Goal: Transaction & Acquisition: Obtain resource

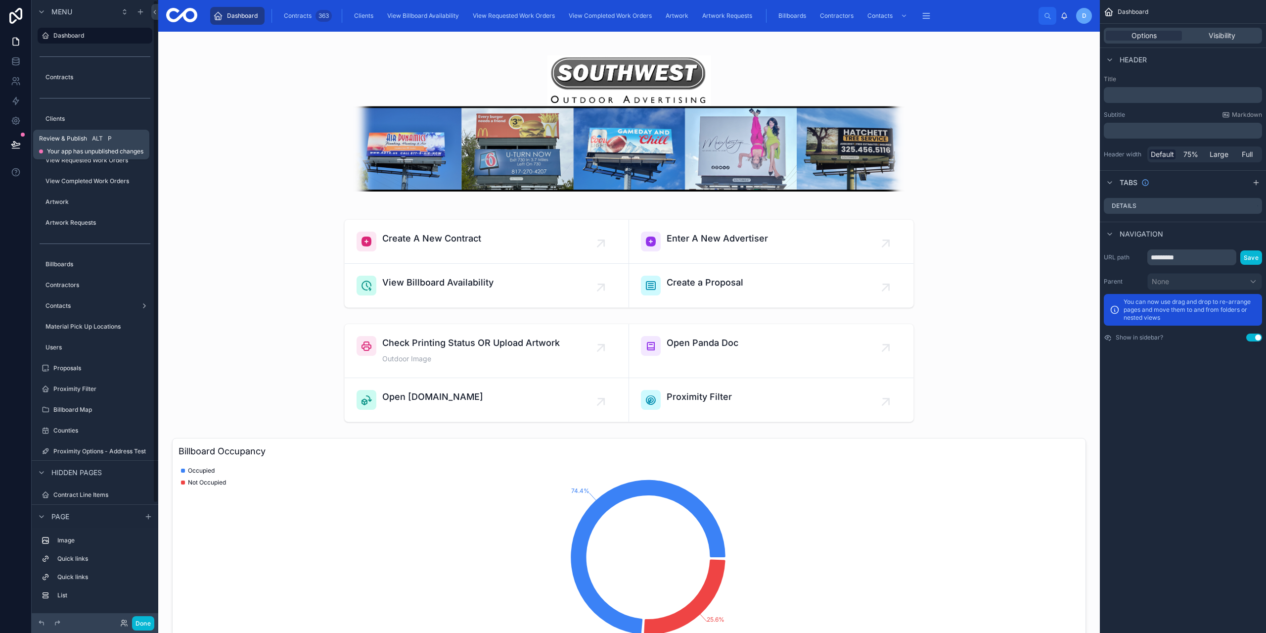
click at [21, 145] on button at bounding box center [16, 145] width 22 height 28
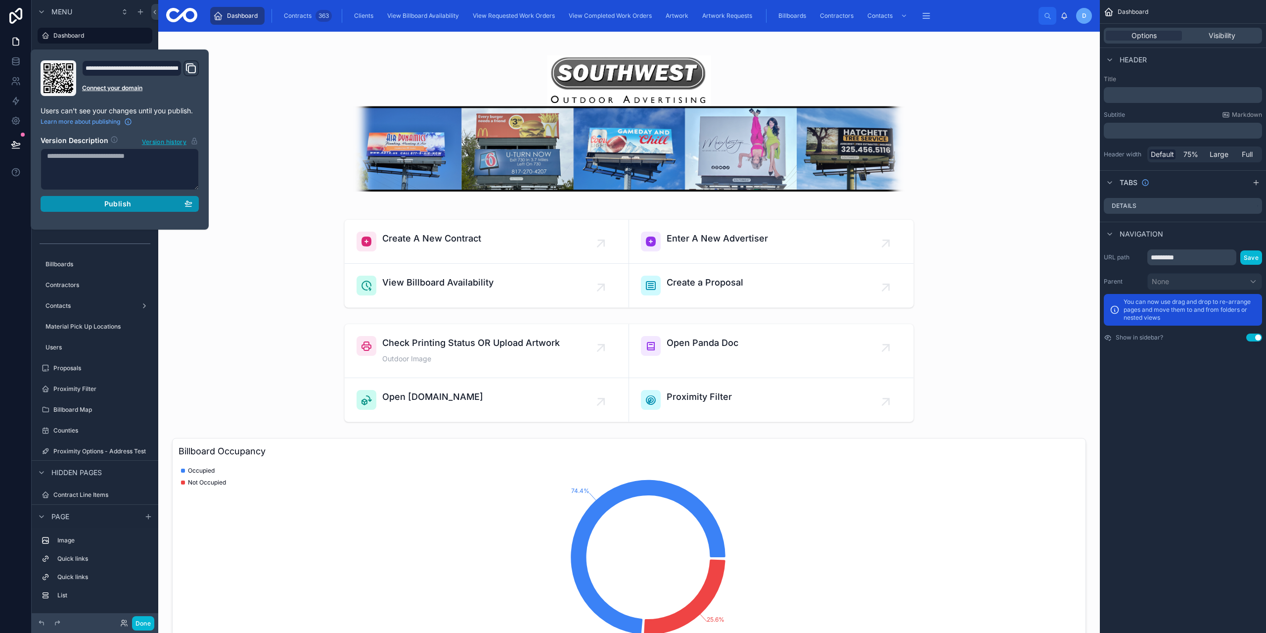
click at [136, 205] on div "Publish" at bounding box center [119, 203] width 145 height 9
click at [10, 249] on div at bounding box center [16, 316] width 32 height 633
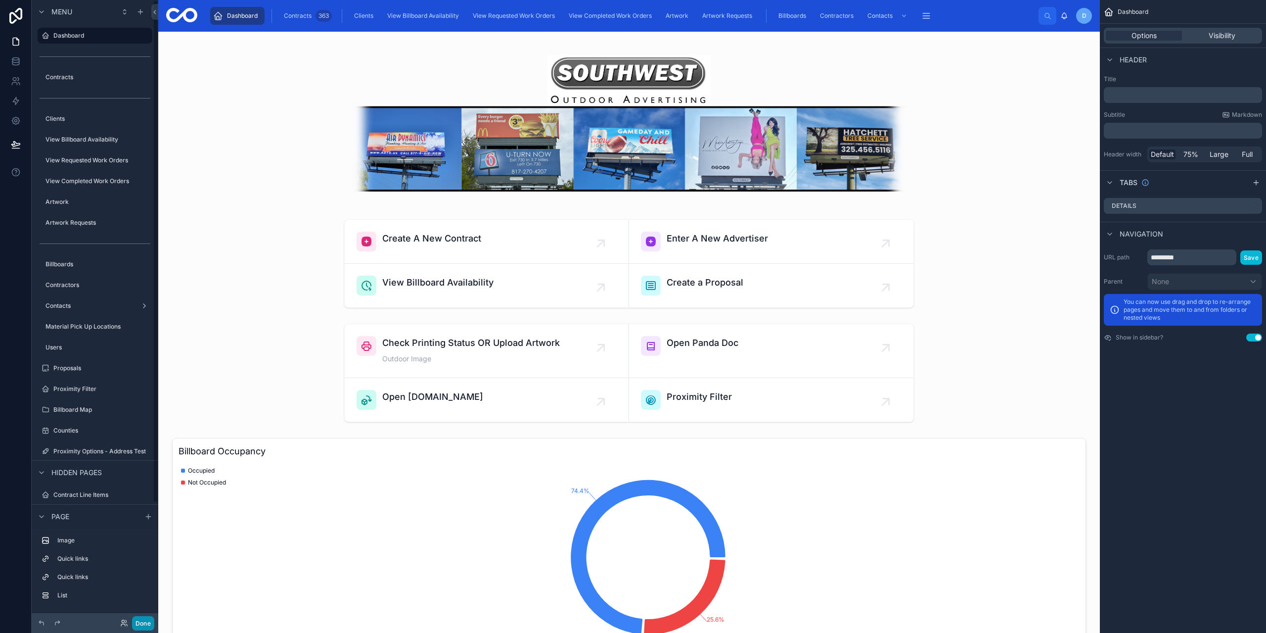
click at [142, 618] on button "Done" at bounding box center [143, 623] width 22 height 14
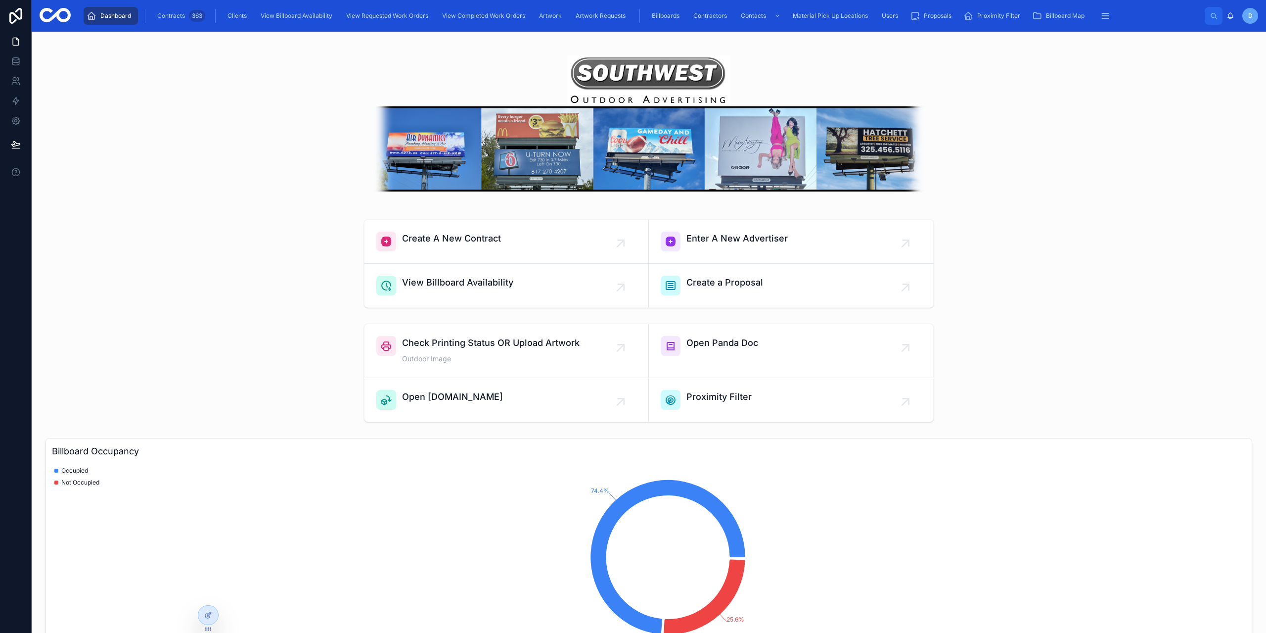
click at [361, 206] on div at bounding box center [649, 124] width 1219 height 168
drag, startPoint x: 191, startPoint y: 127, endPoint x: 251, endPoint y: 17, distance: 125.7
click at [194, 124] on div at bounding box center [649, 124] width 1219 height 168
drag, startPoint x: 305, startPoint y: 179, endPoint x: 521, endPoint y: 182, distance: 216.6
click at [305, 179] on div at bounding box center [649, 124] width 1219 height 168
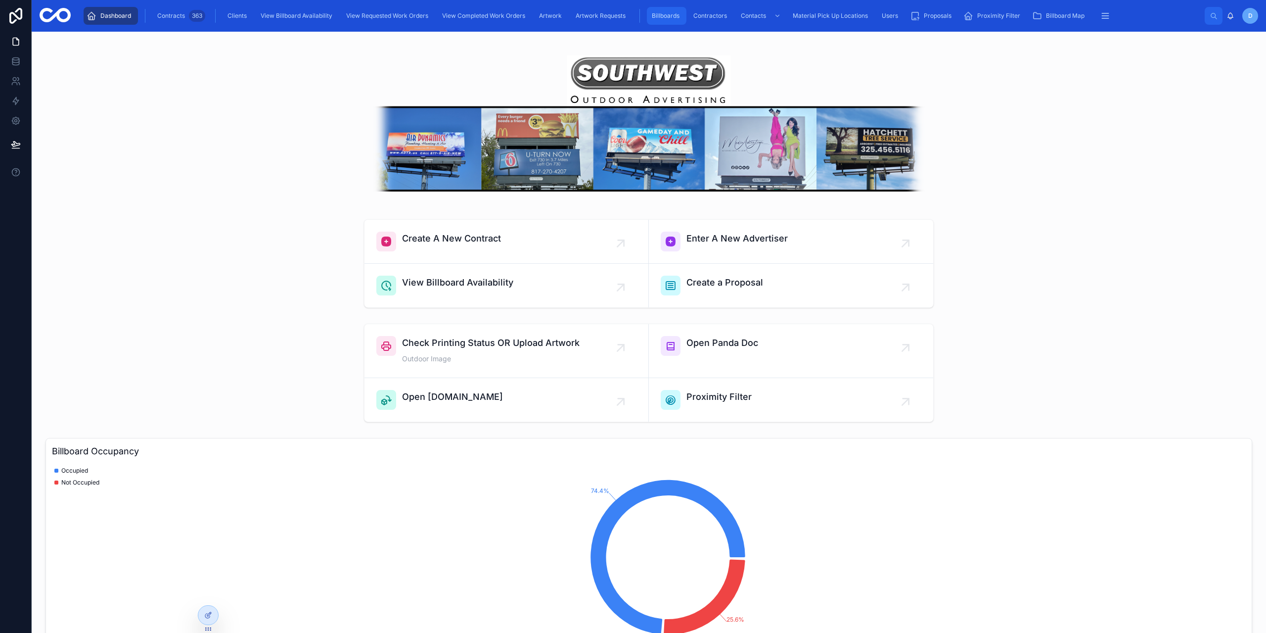
click at [652, 23] on div "Billboards" at bounding box center [667, 16] width 34 height 16
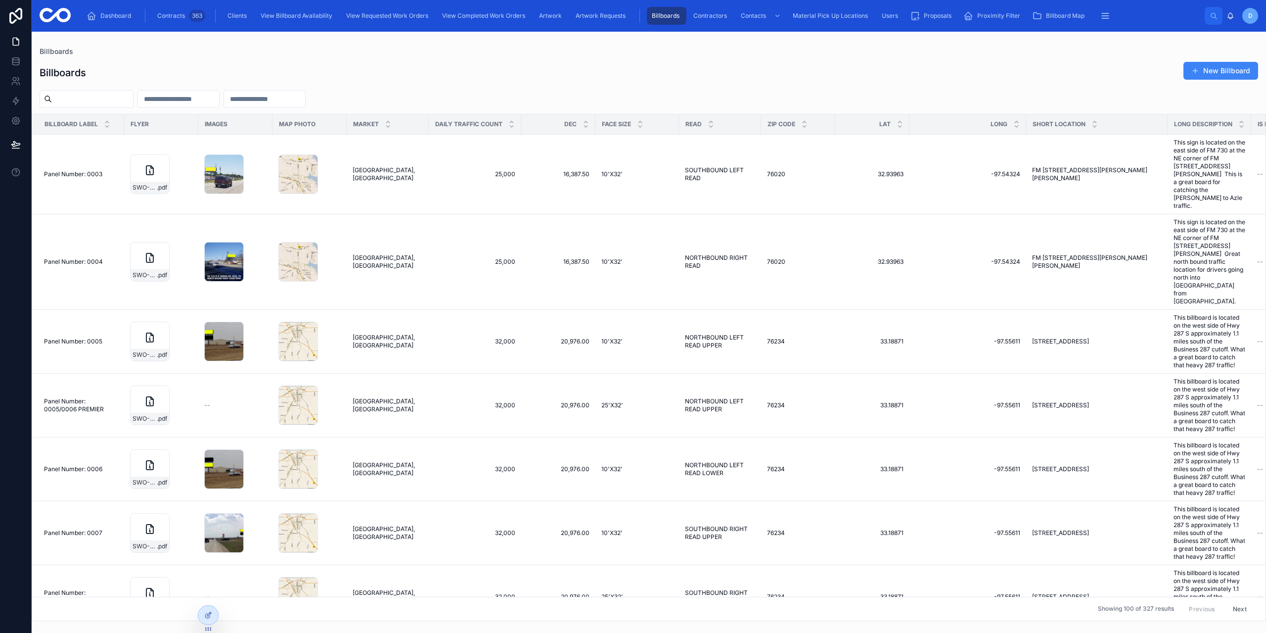
click at [114, 27] on div "Dashboard Contracts 363 Clients View Billboard Availability View Requested Work…" at bounding box center [649, 16] width 1234 height 32
click at [155, 11] on div "Contracts 363" at bounding box center [180, 16] width 50 height 16
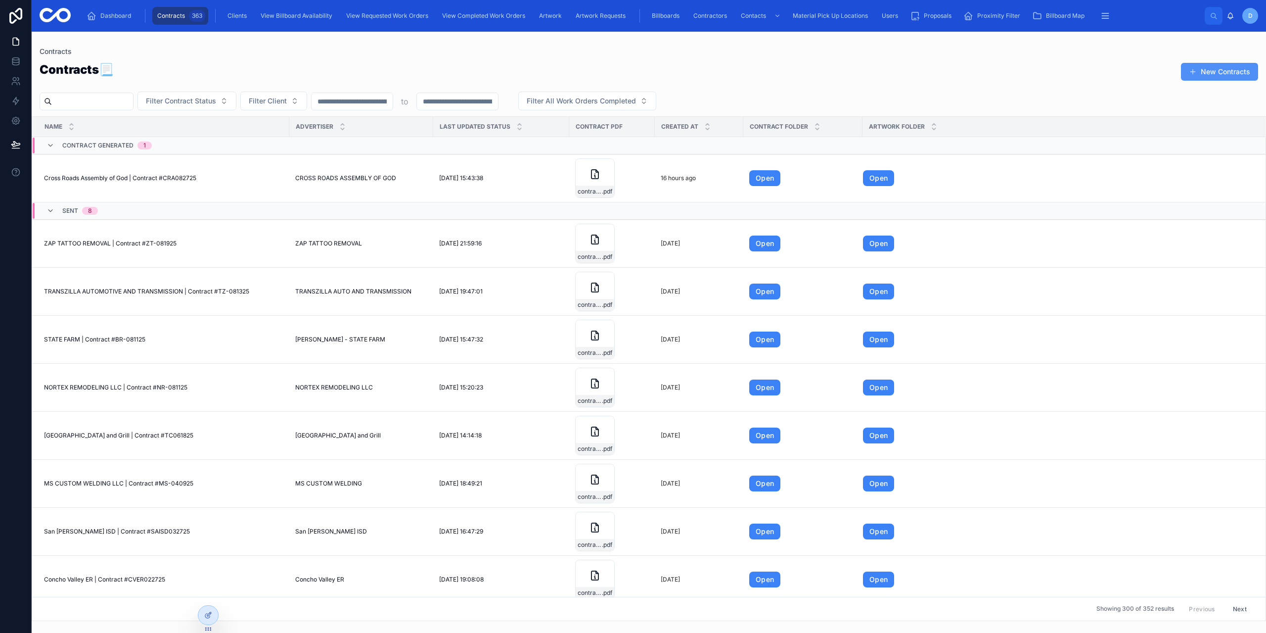
click at [1219, 69] on button "New Contracts" at bounding box center [1219, 72] width 77 height 18
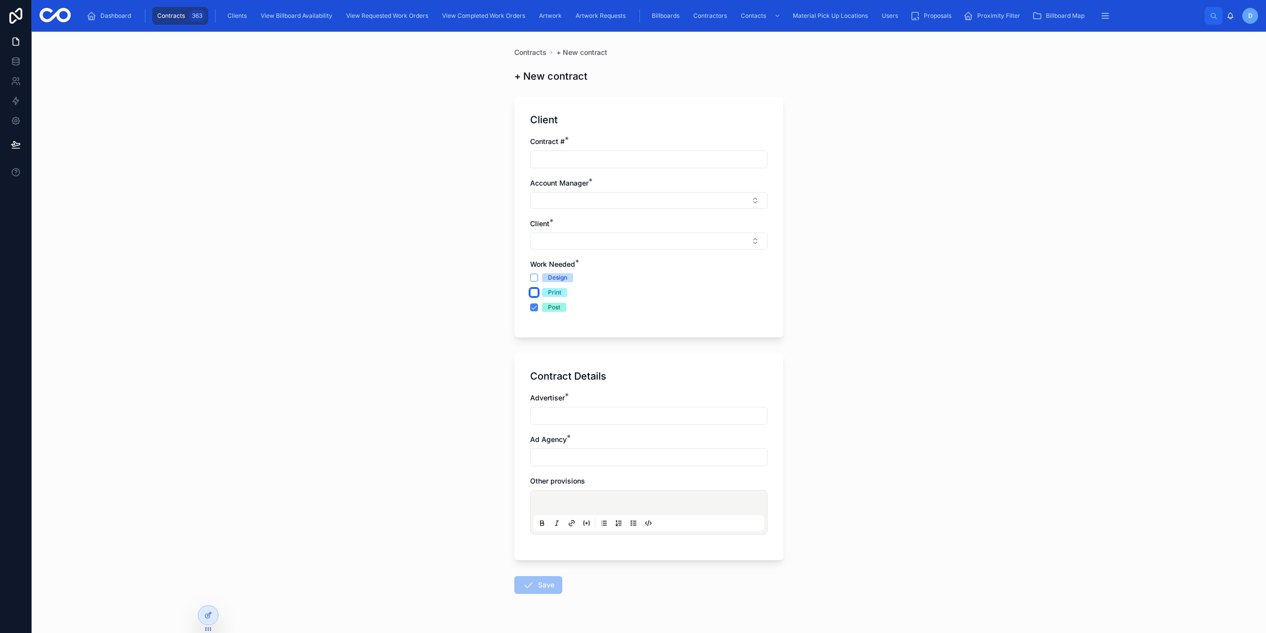
click at [530, 292] on button "Print" at bounding box center [534, 292] width 8 height 8
click at [530, 275] on button "Design" at bounding box center [534, 277] width 8 height 8
click at [530, 290] on button "Print" at bounding box center [534, 292] width 8 height 8
click at [534, 276] on button "Design" at bounding box center [534, 277] width 8 height 8
click at [573, 347] on form "Client Contract # * Account Manager * Client * Work Needed * Design Print Post …" at bounding box center [648, 374] width 269 height 566
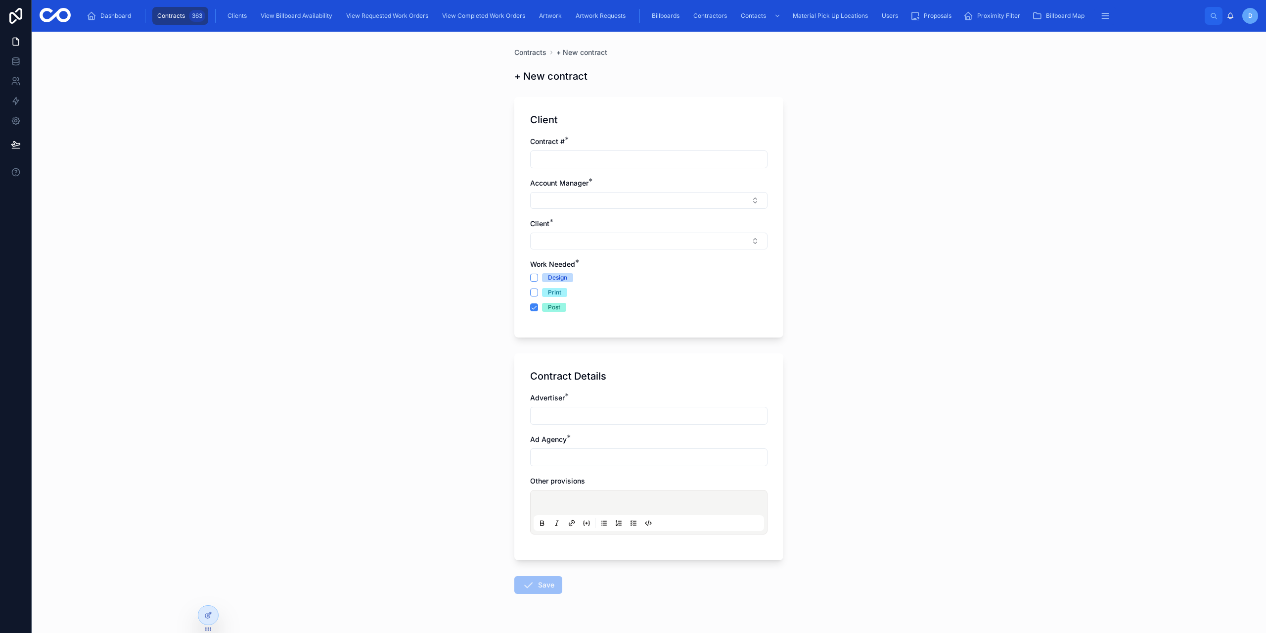
click at [591, 434] on div "Advertiser * Ad Agency * Other provisions" at bounding box center [648, 468] width 237 height 151
click at [570, 414] on input "text" at bounding box center [649, 416] width 236 height 14
click at [416, 415] on div "Contracts + New contract + New contract Client Contract # * Account Manager * C…" at bounding box center [649, 332] width 1234 height 601
click at [182, 14] on span "Contracts" at bounding box center [171, 16] width 28 height 8
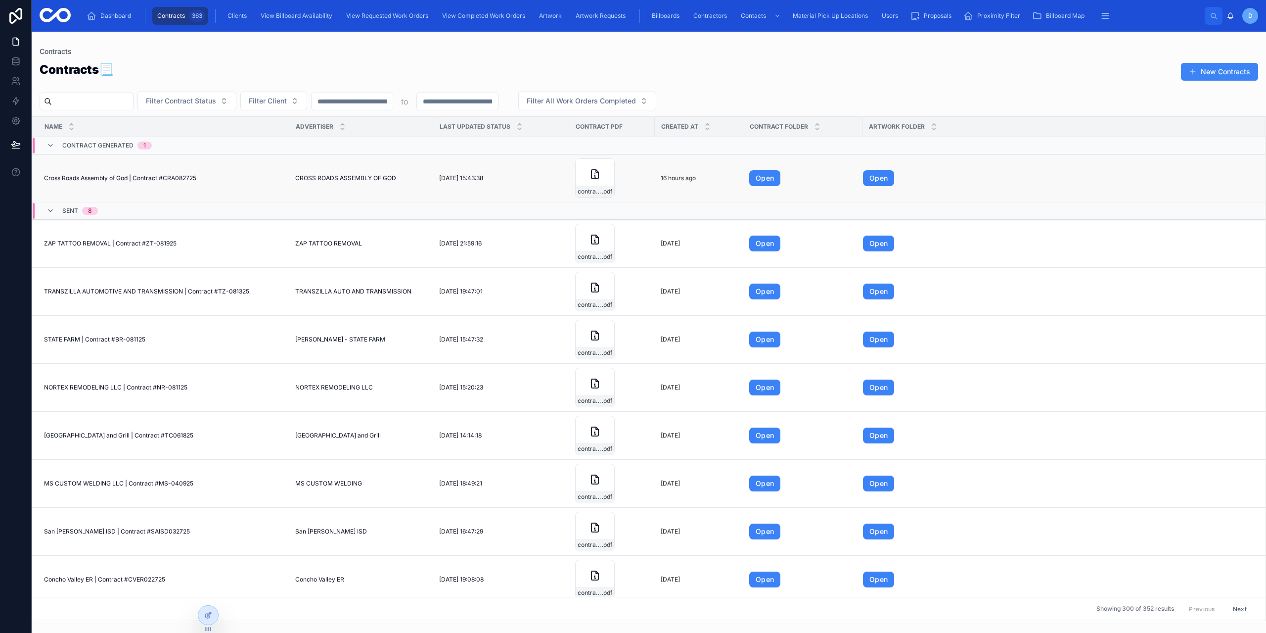
click at [152, 170] on td "Cross Roads Assembly of [DEMOGRAPHIC_DATA] | Contract #CRA082725 Cross Roads As…" at bounding box center [160, 178] width 257 height 48
click at [172, 177] on span "Cross Roads Assembly of God | Contract #CRA082725" at bounding box center [120, 178] width 152 height 8
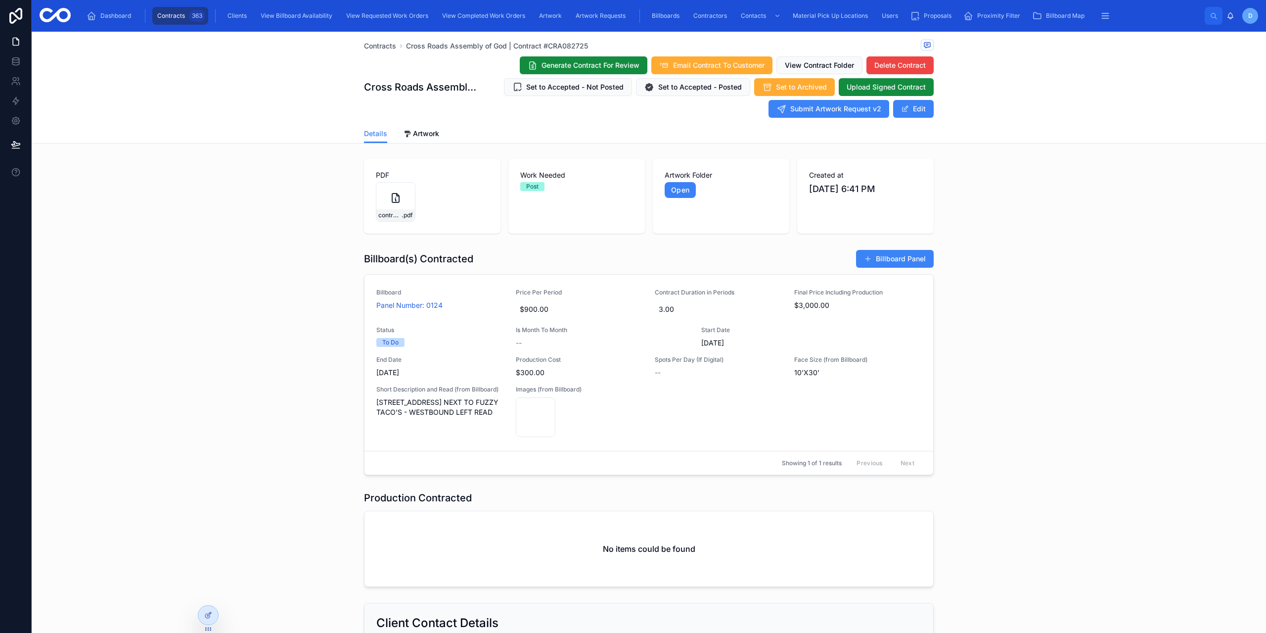
scroll to position [99, 0]
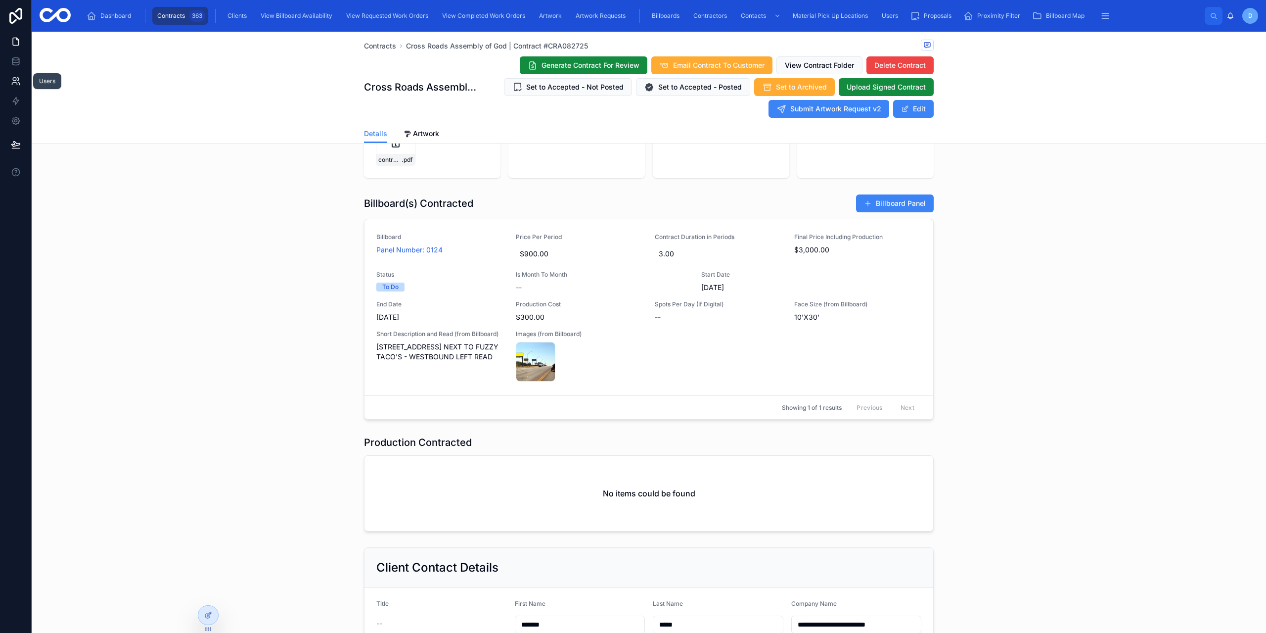
click at [13, 90] on link at bounding box center [15, 81] width 31 height 20
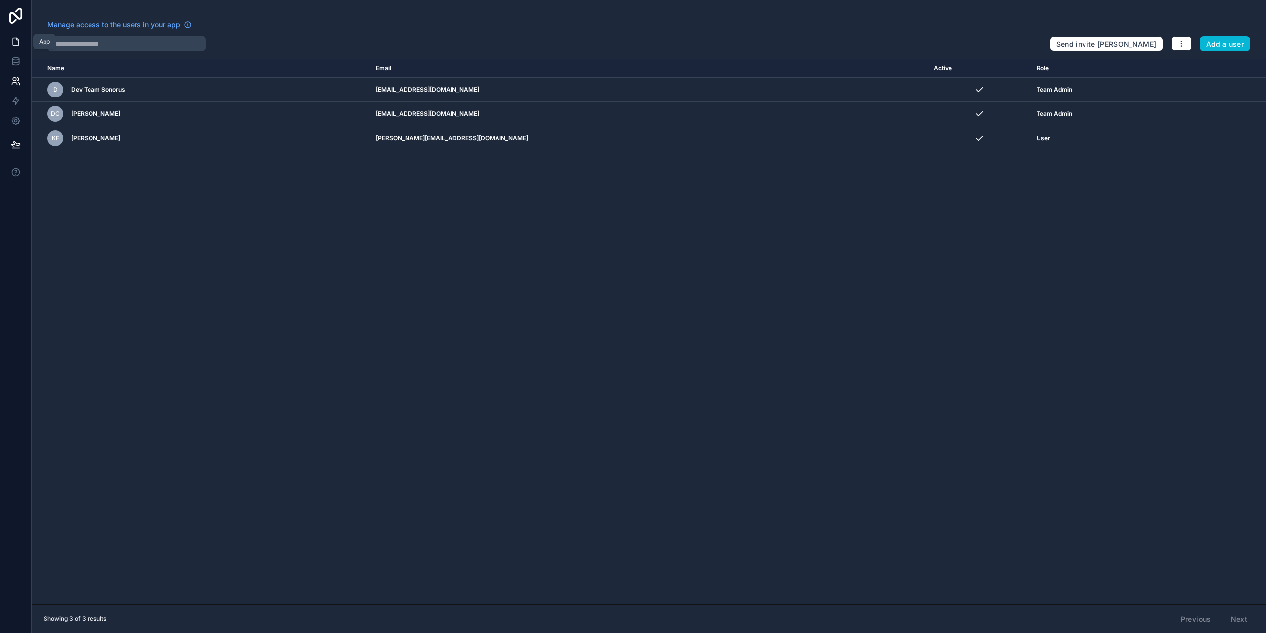
click at [14, 46] on link at bounding box center [15, 42] width 31 height 20
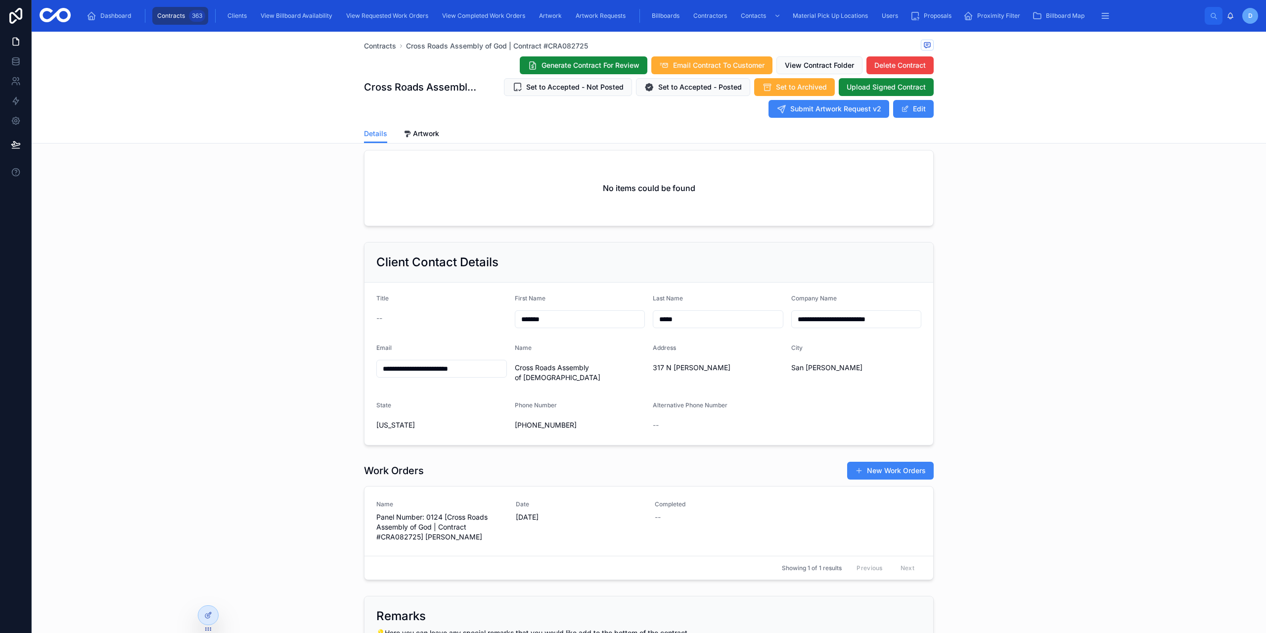
scroll to position [643, 0]
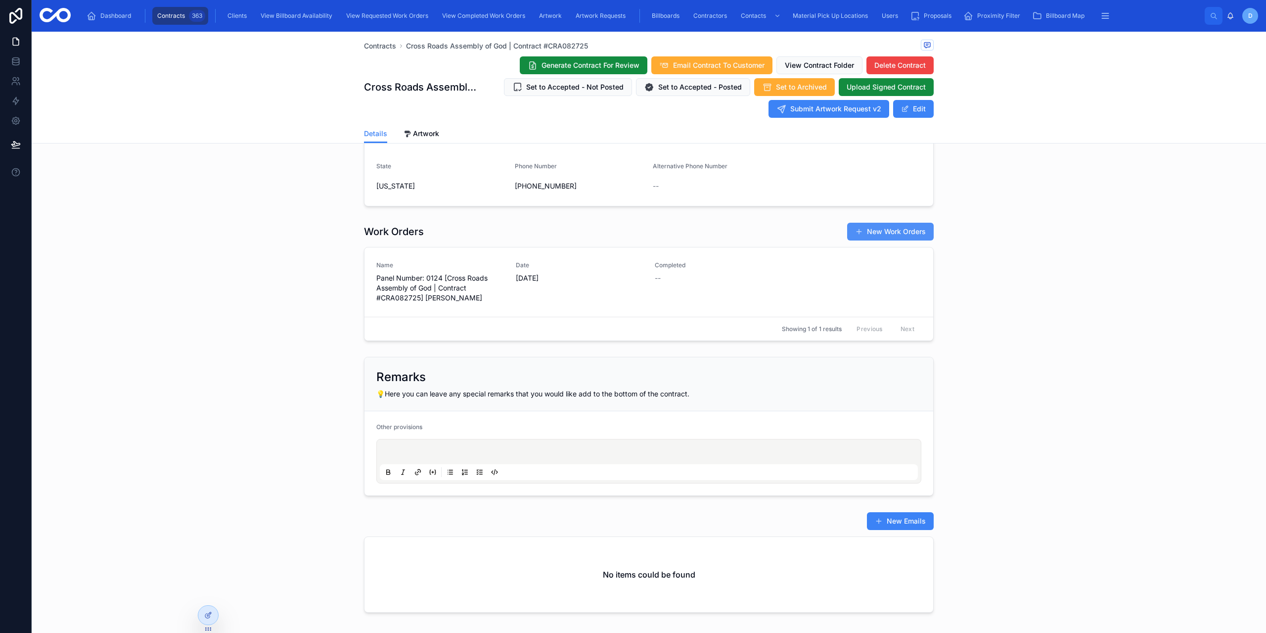
click at [885, 234] on button "New Work Orders" at bounding box center [890, 232] width 87 height 18
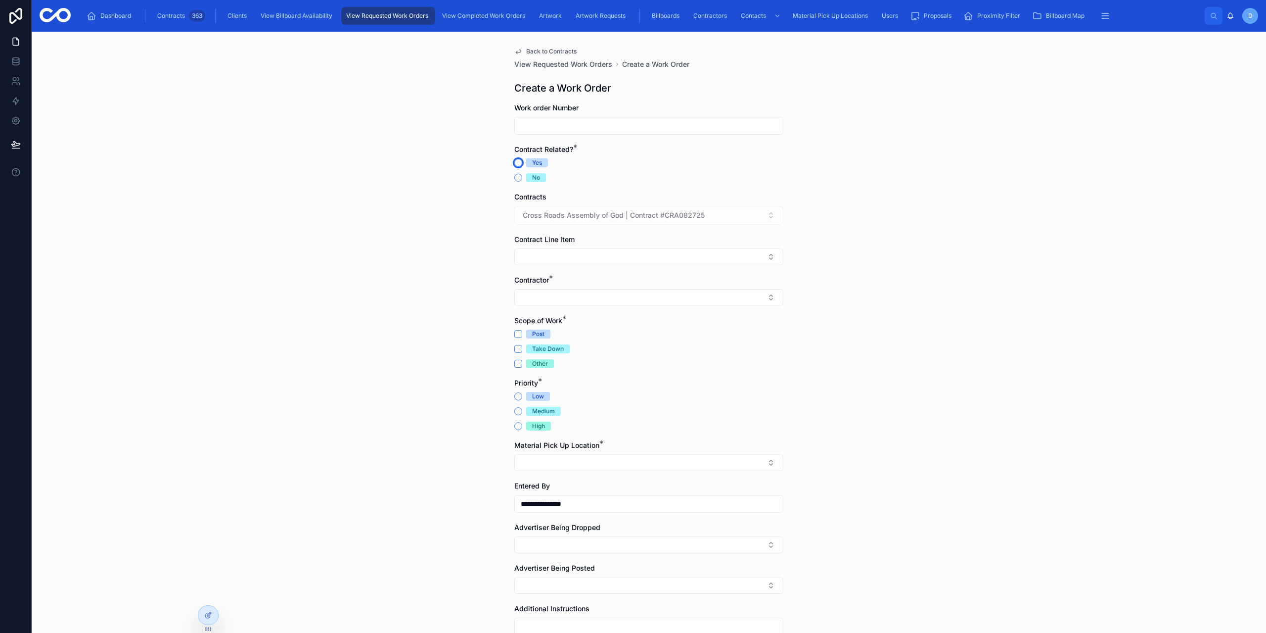
click at [514, 163] on button "Yes" at bounding box center [518, 163] width 8 height 8
click at [514, 348] on button "Take Down" at bounding box center [518, 349] width 8 height 8
click at [517, 331] on button "Post" at bounding box center [518, 334] width 8 height 8
click at [458, 20] on div "View Completed Work Orders" at bounding box center [484, 16] width 89 height 16
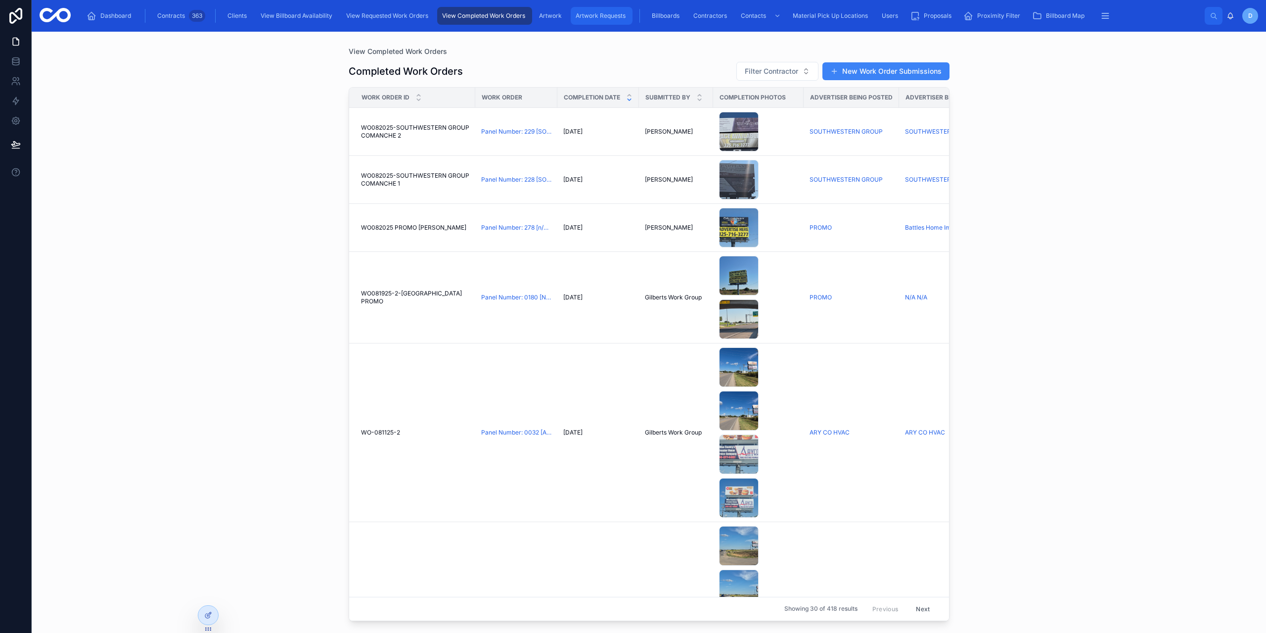
click at [576, 17] on span "Artwork Requests" at bounding box center [601, 16] width 50 height 8
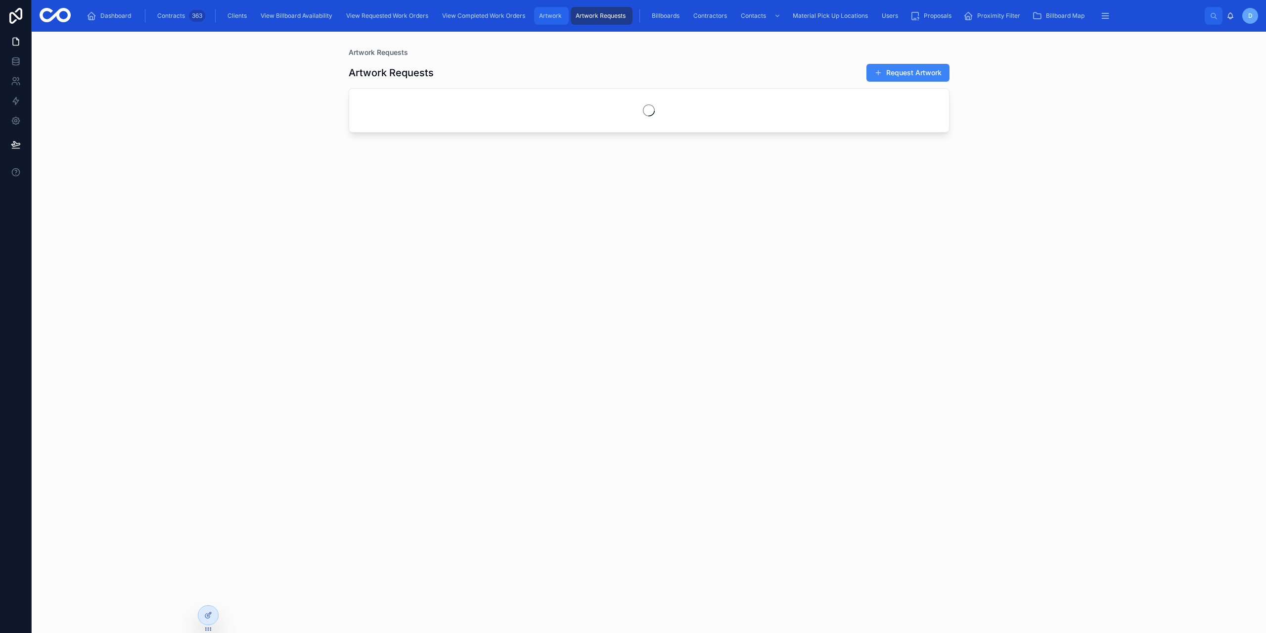
click at [547, 17] on span "Artwork" at bounding box center [550, 16] width 23 height 8
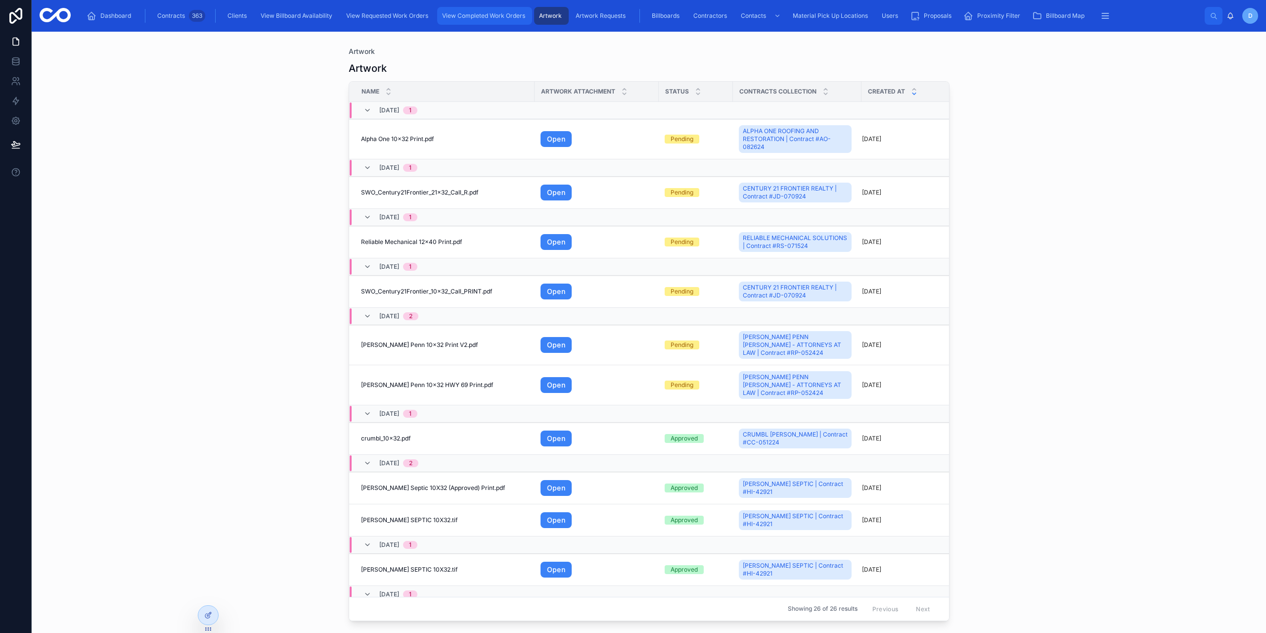
click at [460, 23] on div "View Completed Work Orders" at bounding box center [484, 16] width 89 height 16
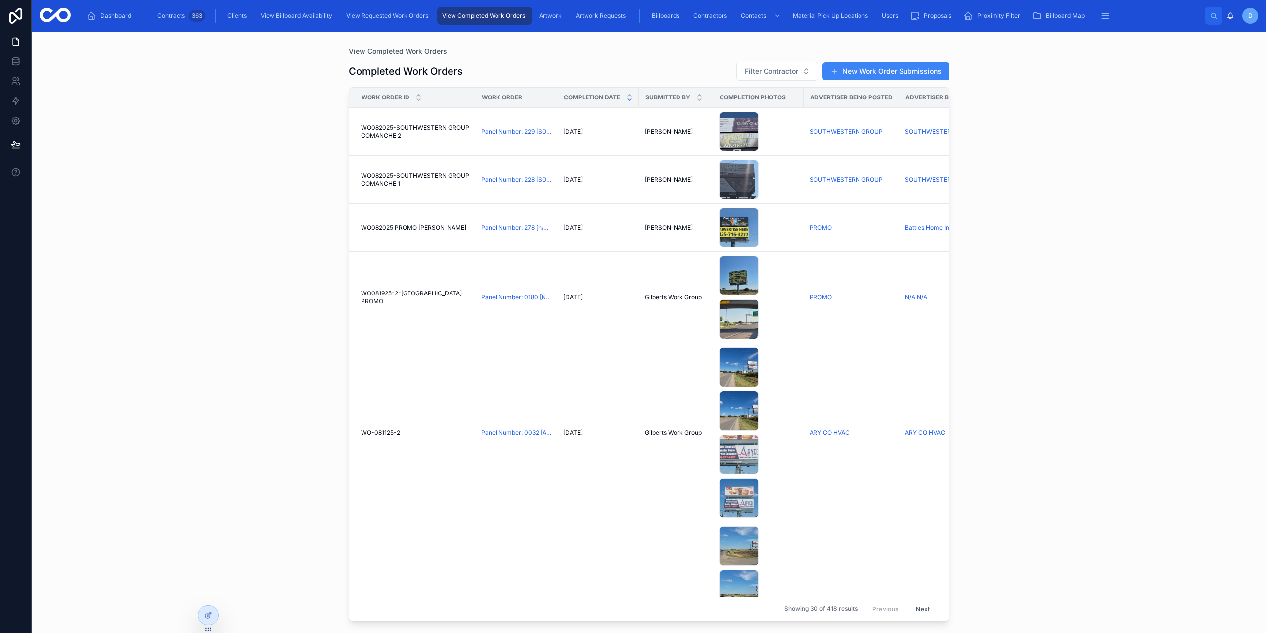
click at [578, 27] on div "Dashboard Contracts 363 Clients View Billboard Availability View Requested Work…" at bounding box center [649, 16] width 1234 height 32
click at [565, 13] on div "Artwork" at bounding box center [551, 16] width 29 height 16
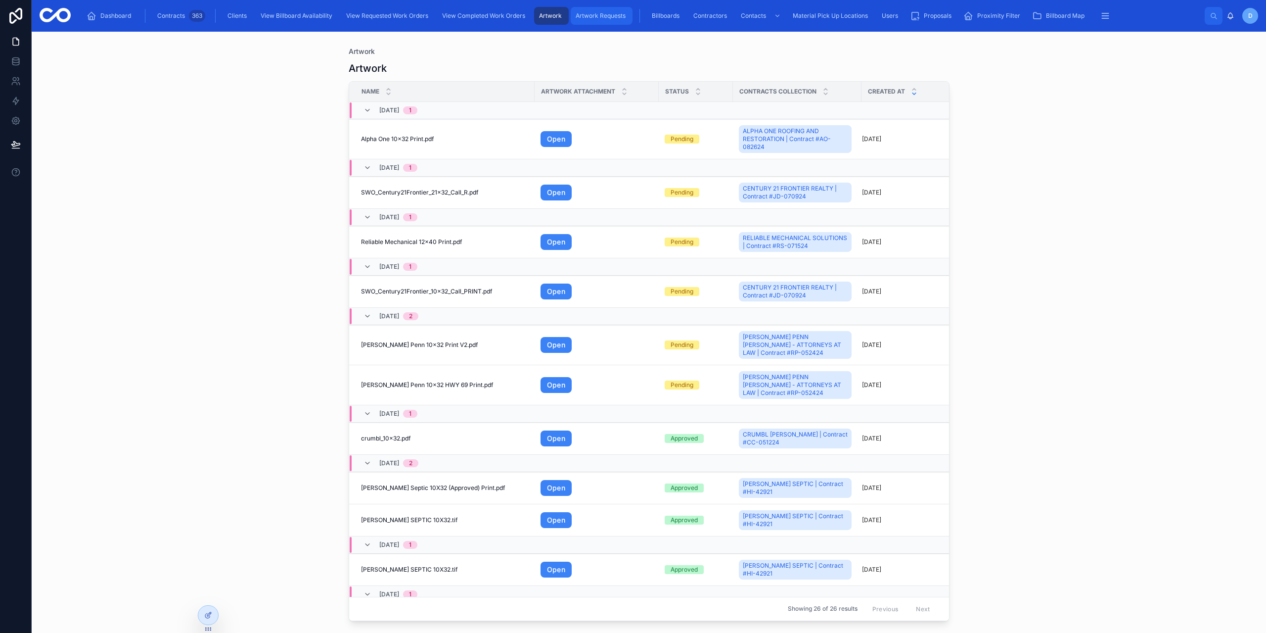
click at [578, 13] on span "Artwork Requests" at bounding box center [601, 16] width 50 height 8
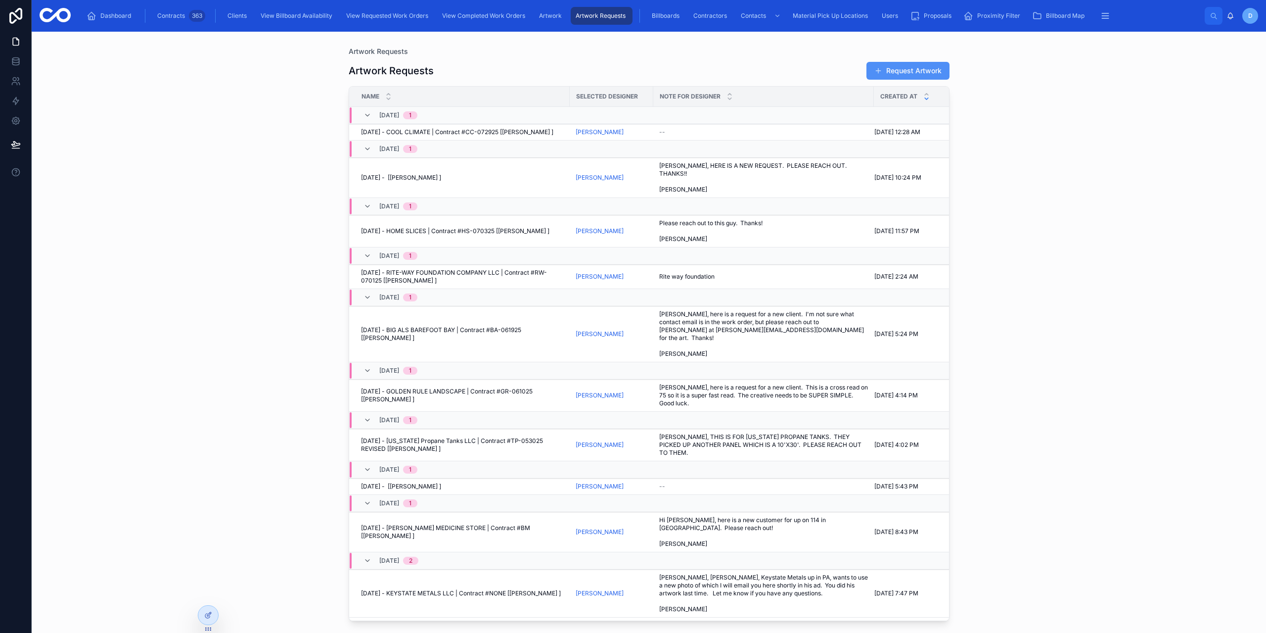
click at [903, 71] on button "Request Artwork" at bounding box center [907, 71] width 83 height 18
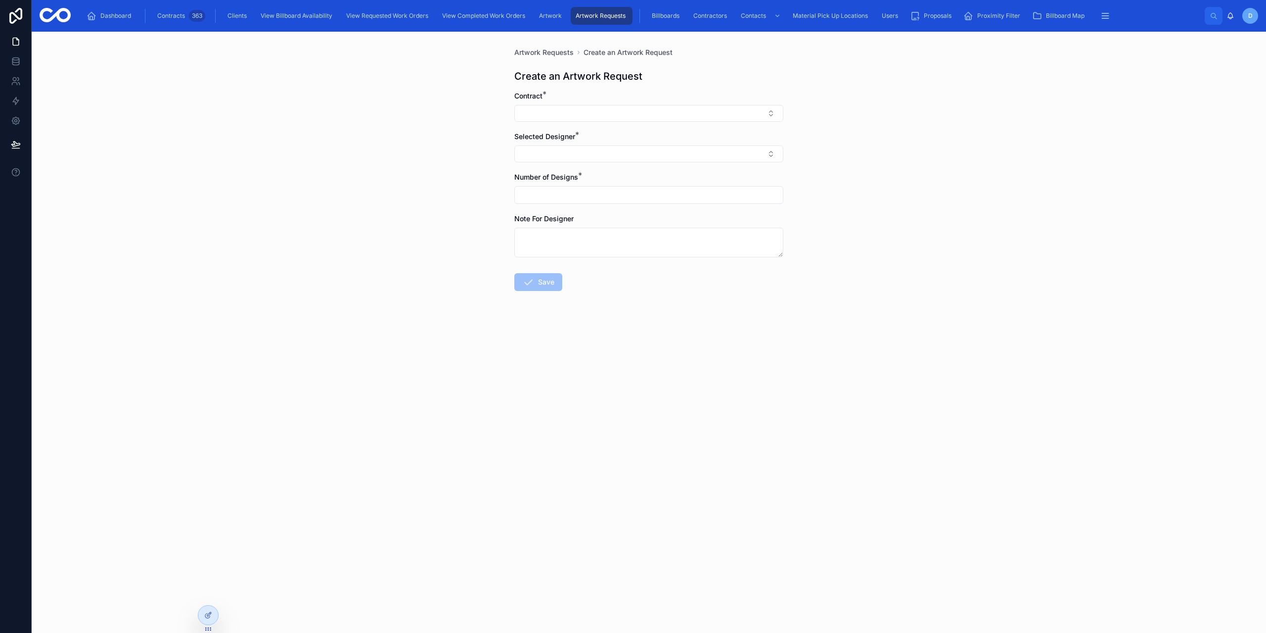
click at [535, 164] on form "Contract * Selected Designer * Number of Designs * Note For Designer Save" at bounding box center [648, 222] width 269 height 263
click at [538, 155] on button "Select Button" at bounding box center [648, 153] width 269 height 17
click at [457, 220] on div "Artwork Requests Create an Artwork Request Create an Artwork Request Contract *…" at bounding box center [649, 332] width 1234 height 601
click at [556, 9] on div "Artwork" at bounding box center [551, 16] width 29 height 16
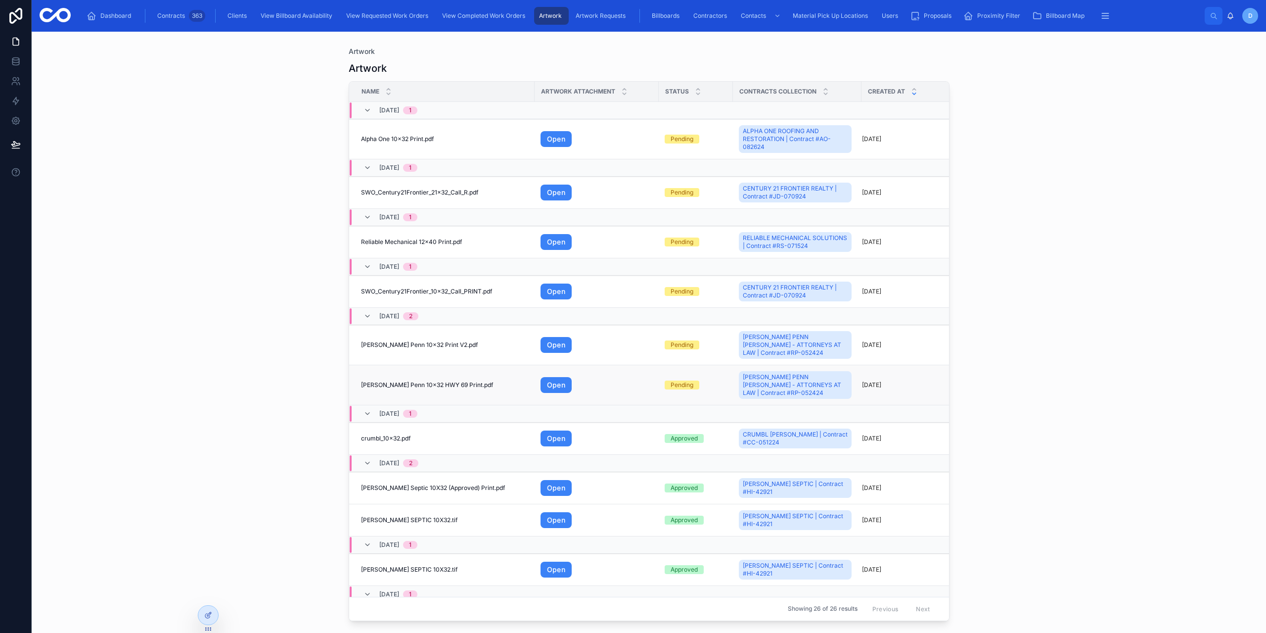
click at [396, 387] on span "[PERSON_NAME] Penn 10x32 HWY 69 Print.pdf" at bounding box center [427, 385] width 132 height 8
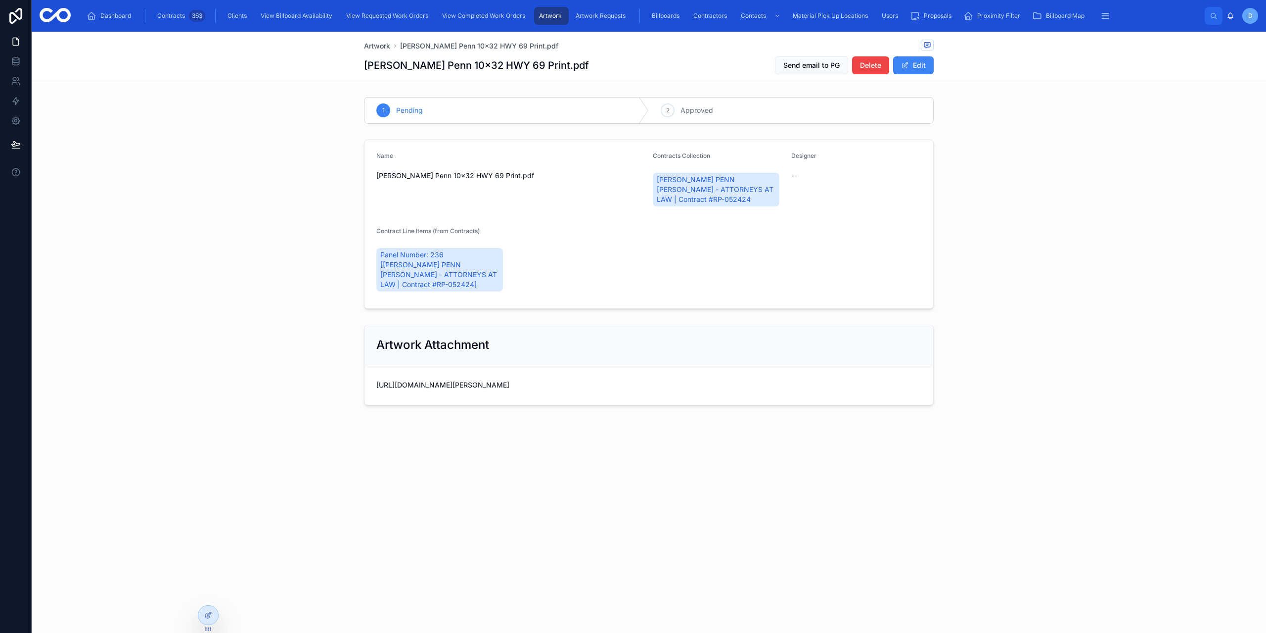
click at [671, 57] on div "[PERSON_NAME] Penn 10x32 HWY 69 Print.pdf Send email to PG Delete Edit" at bounding box center [649, 65] width 570 height 19
click at [939, 21] on div "Proposals" at bounding box center [933, 16] width 46 height 16
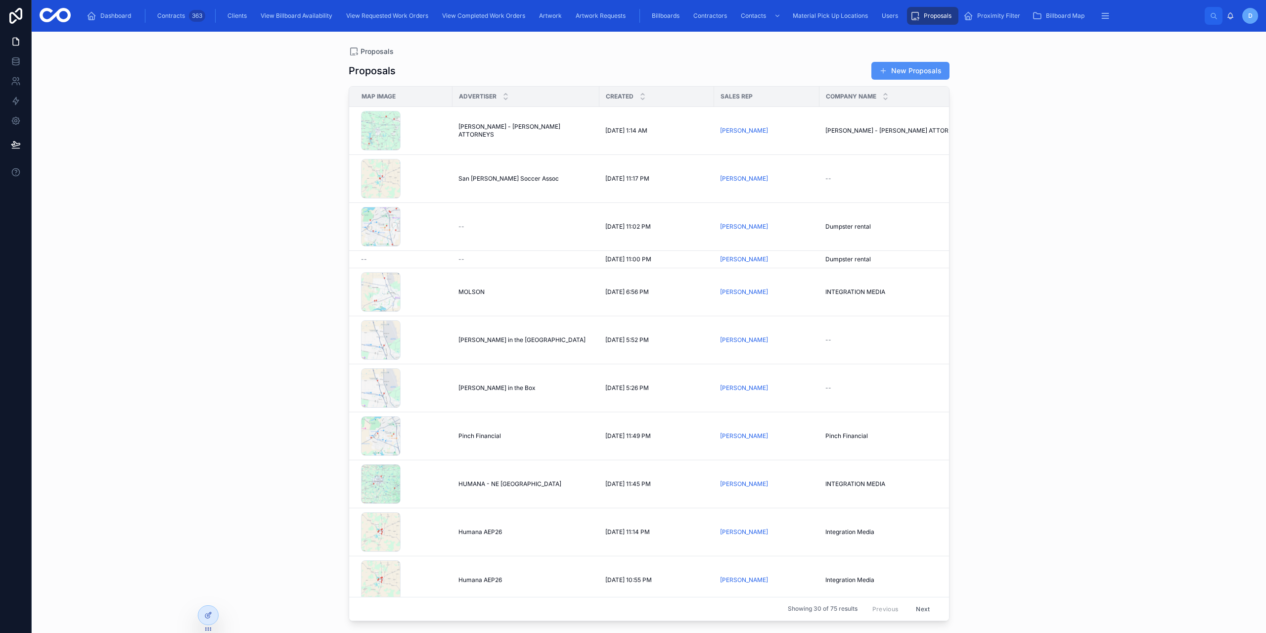
click at [921, 65] on button "New Proposals" at bounding box center [910, 71] width 78 height 18
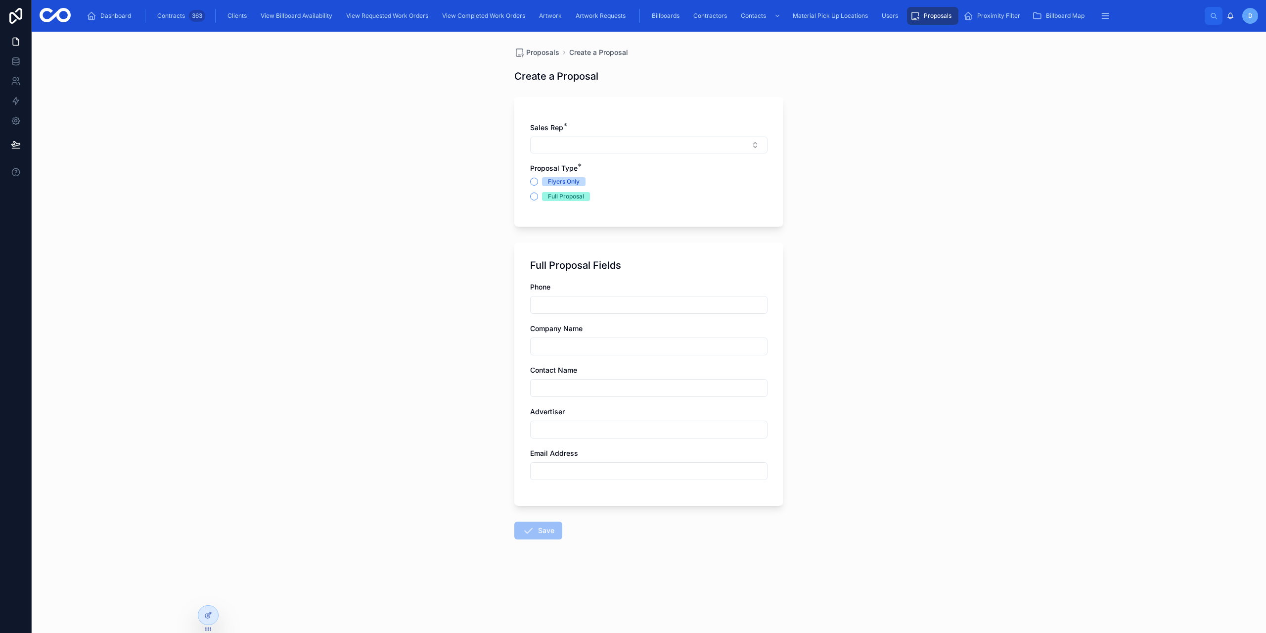
click at [545, 187] on div "Flyers Only Full Proposal" at bounding box center [648, 189] width 237 height 24
click at [542, 183] on div "Flyers Only" at bounding box center [648, 181] width 237 height 9
click at [548, 181] on div "Flyers Only" at bounding box center [564, 181] width 32 height 9
click at [538, 181] on button "Flyers Only" at bounding box center [534, 182] width 8 height 8
click at [920, 14] on div "Proposals" at bounding box center [933, 16] width 46 height 16
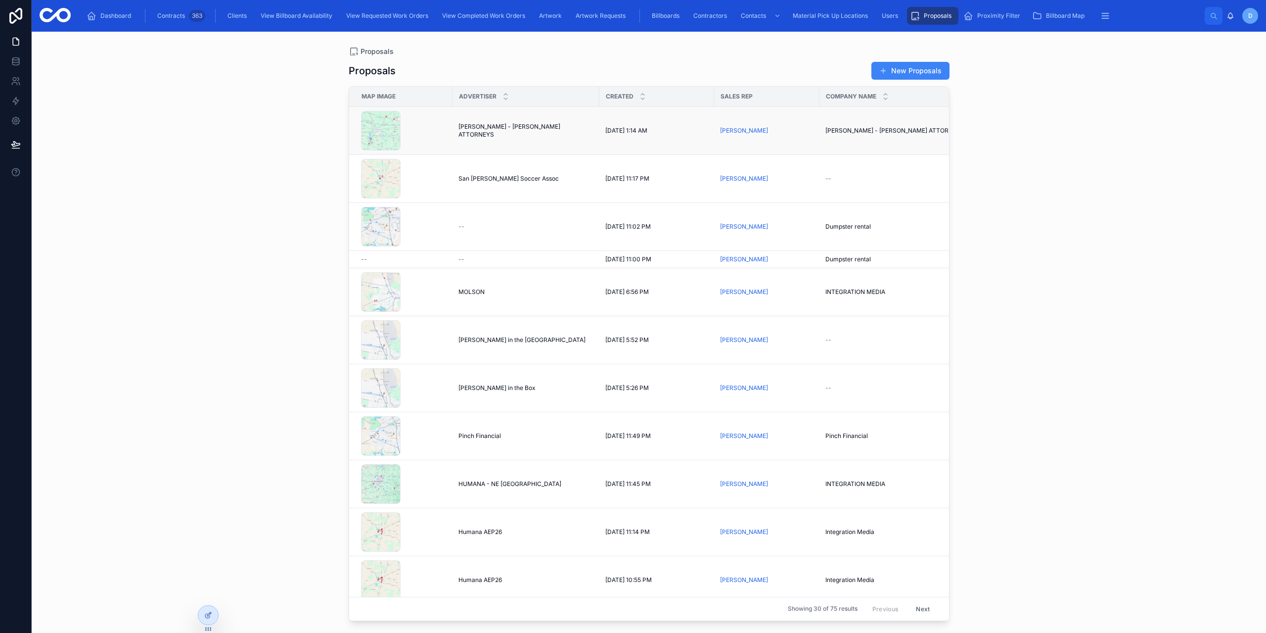
click at [429, 134] on div "rec6XmvL9rPwzd6Kf_map .png" at bounding box center [404, 131] width 86 height 40
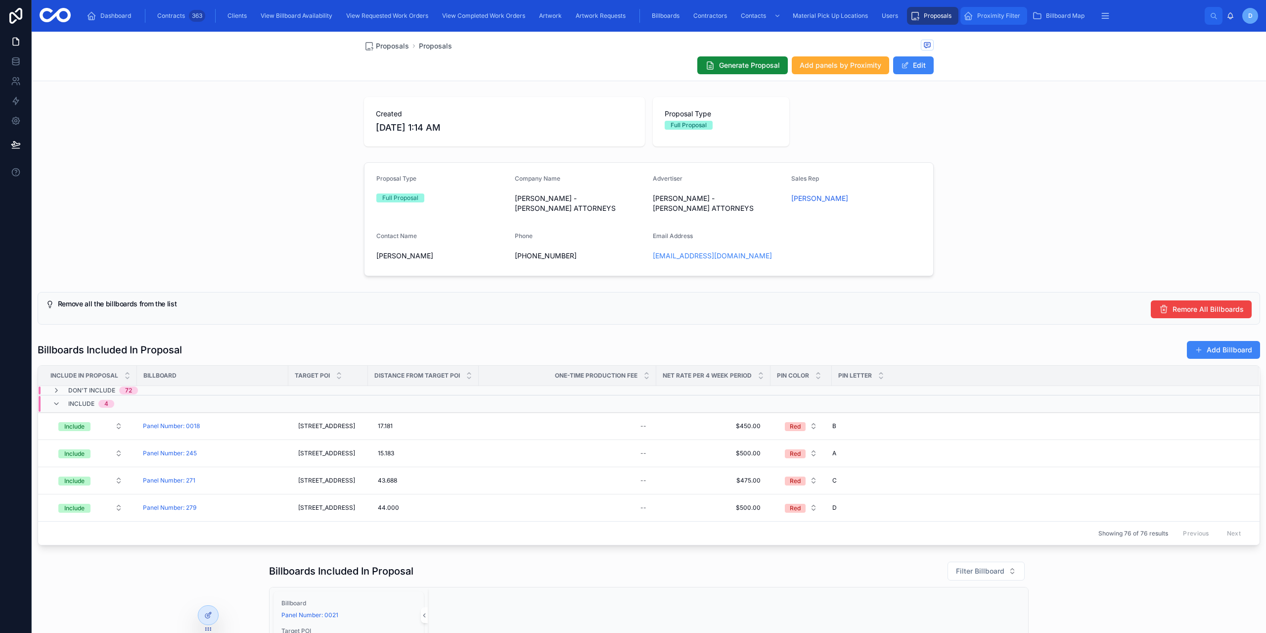
click at [981, 15] on span "Proximity Filter" at bounding box center [998, 16] width 43 height 8
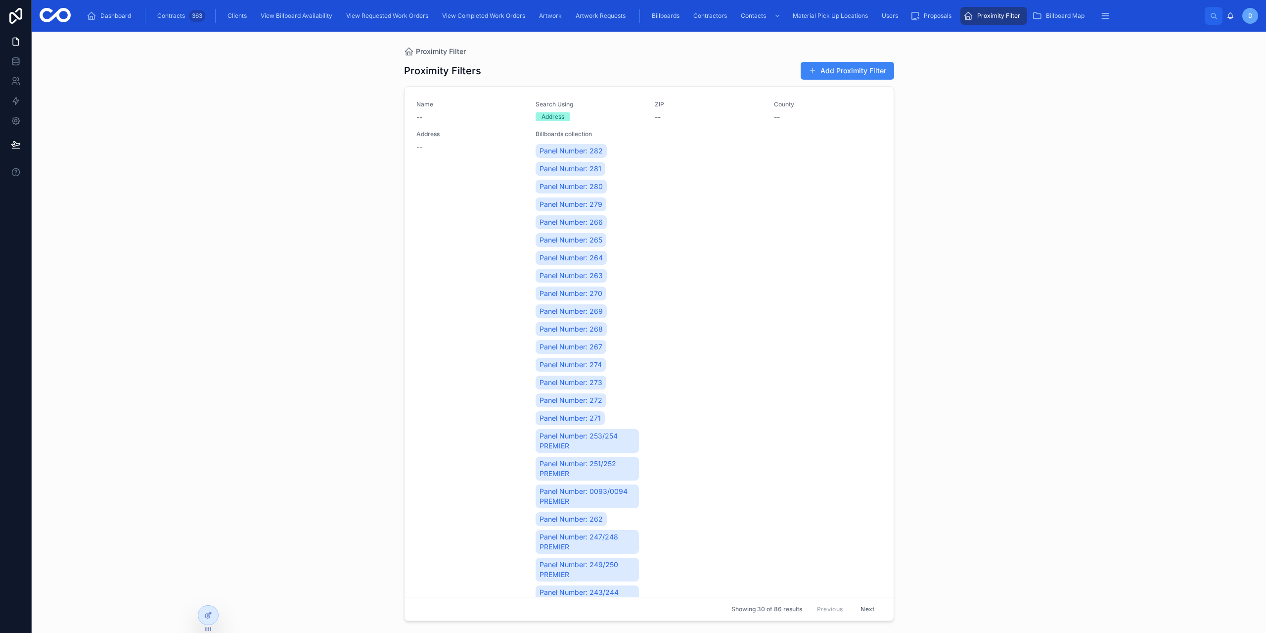
click at [838, 69] on button "Add Proximity Filter" at bounding box center [847, 71] width 93 height 18
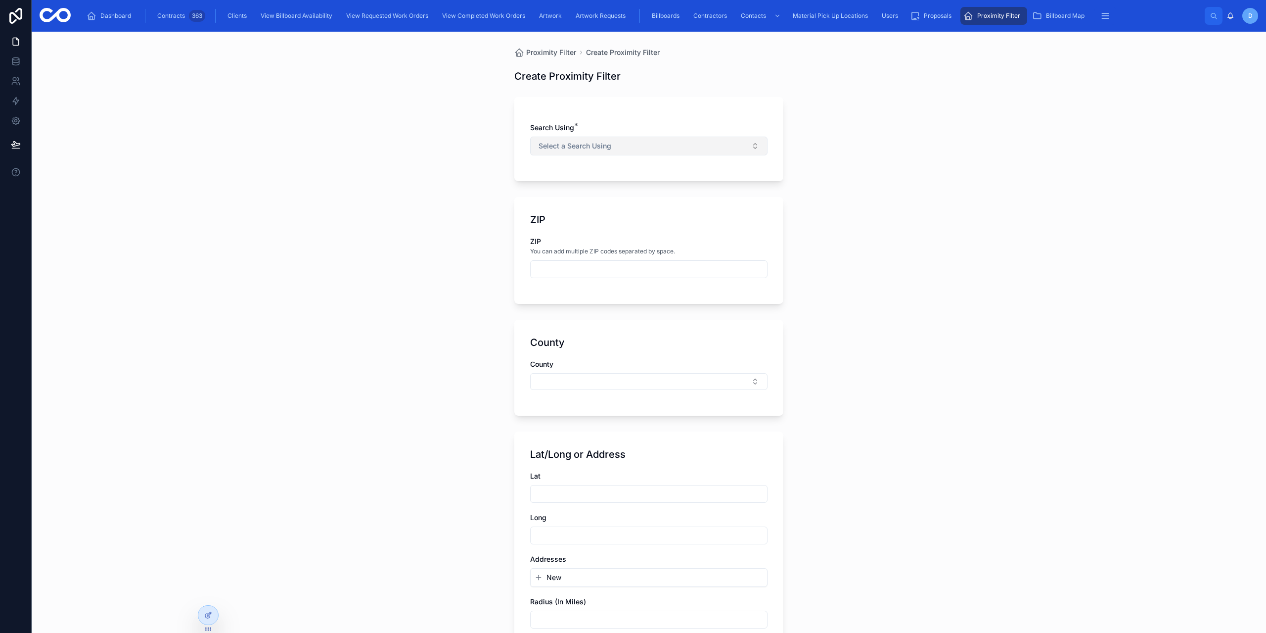
click at [575, 141] on span "Select a Search Using" at bounding box center [575, 146] width 73 height 10
click at [626, 263] on input "text" at bounding box center [649, 269] width 236 height 14
drag, startPoint x: 654, startPoint y: 130, endPoint x: 660, endPoint y: 145, distance: 16.3
click at [656, 132] on div "Search Using *" at bounding box center [648, 128] width 237 height 10
click at [660, 145] on button "Select a Search Using" at bounding box center [648, 146] width 237 height 19
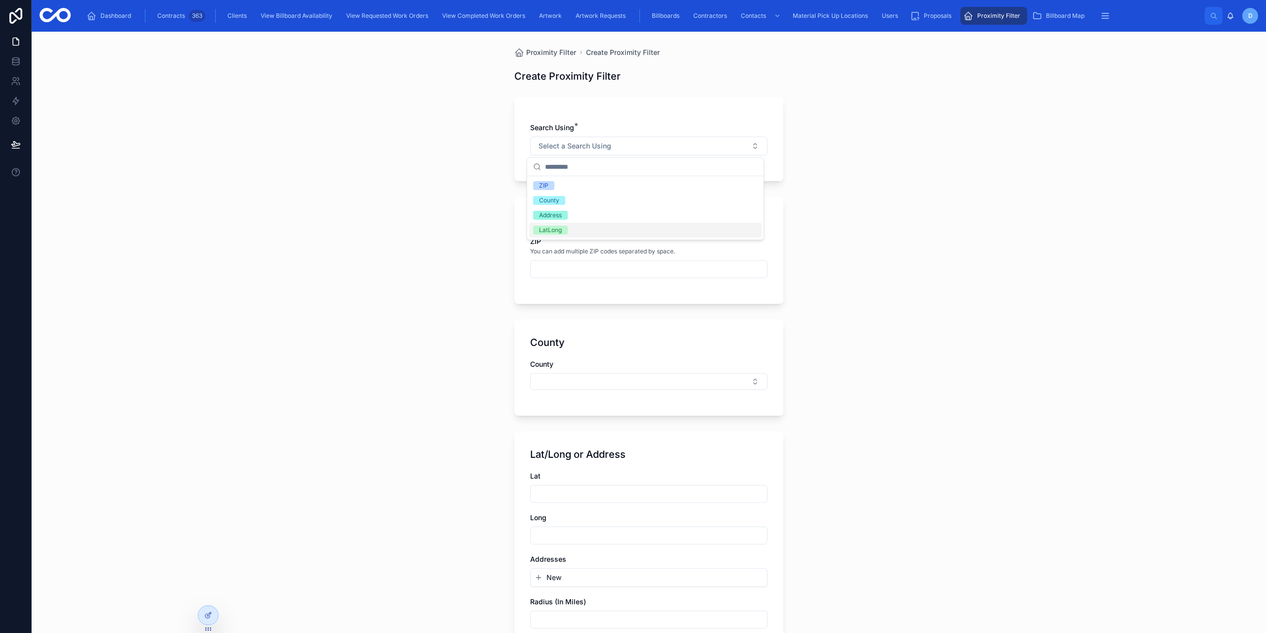
click at [533, 370] on div "County" at bounding box center [648, 374] width 237 height 31
click at [572, 134] on div "Search Using * Select a Search Using" at bounding box center [648, 139] width 237 height 33
click at [571, 146] on span "Select a Search Using" at bounding box center [575, 146] width 73 height 10
click at [473, 252] on div "Proximity Filter Create Proximity Filter Create Proximity Filter Search Using *…" at bounding box center [649, 332] width 1234 height 601
click at [594, 149] on button "Select a Search Using" at bounding box center [648, 146] width 237 height 19
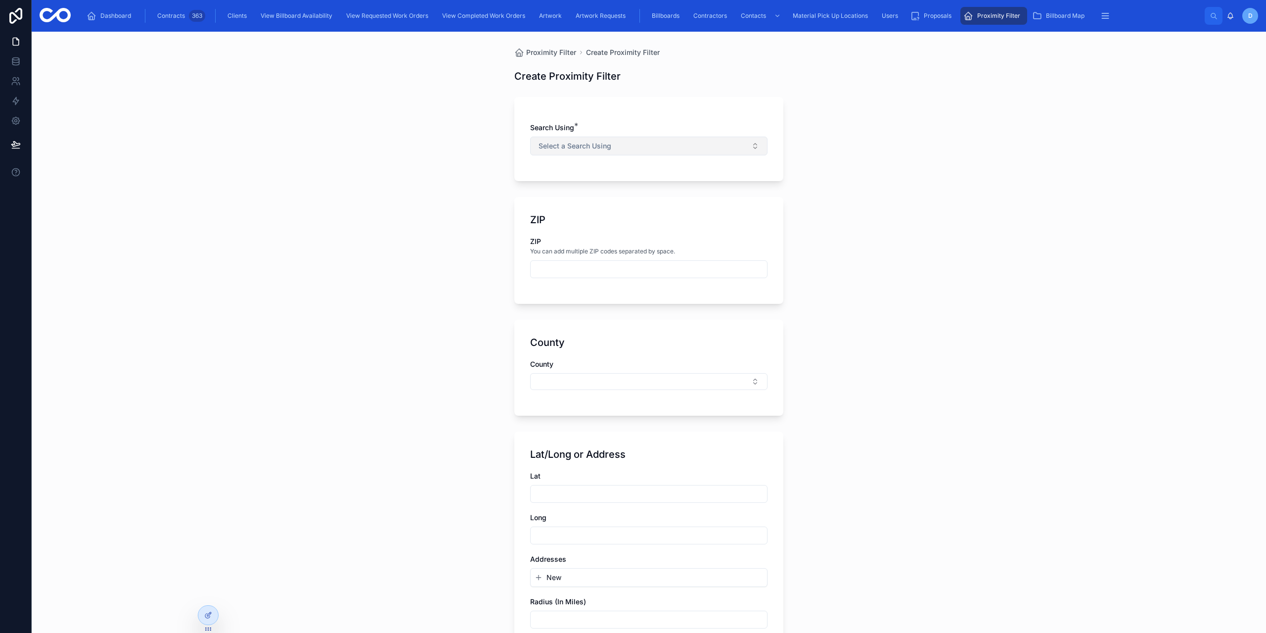
click at [592, 139] on button "Select a Search Using" at bounding box center [648, 146] width 237 height 19
click at [561, 150] on span "Select a Search Using" at bounding box center [575, 146] width 73 height 10
click at [561, 217] on div "Address" at bounding box center [550, 215] width 23 height 9
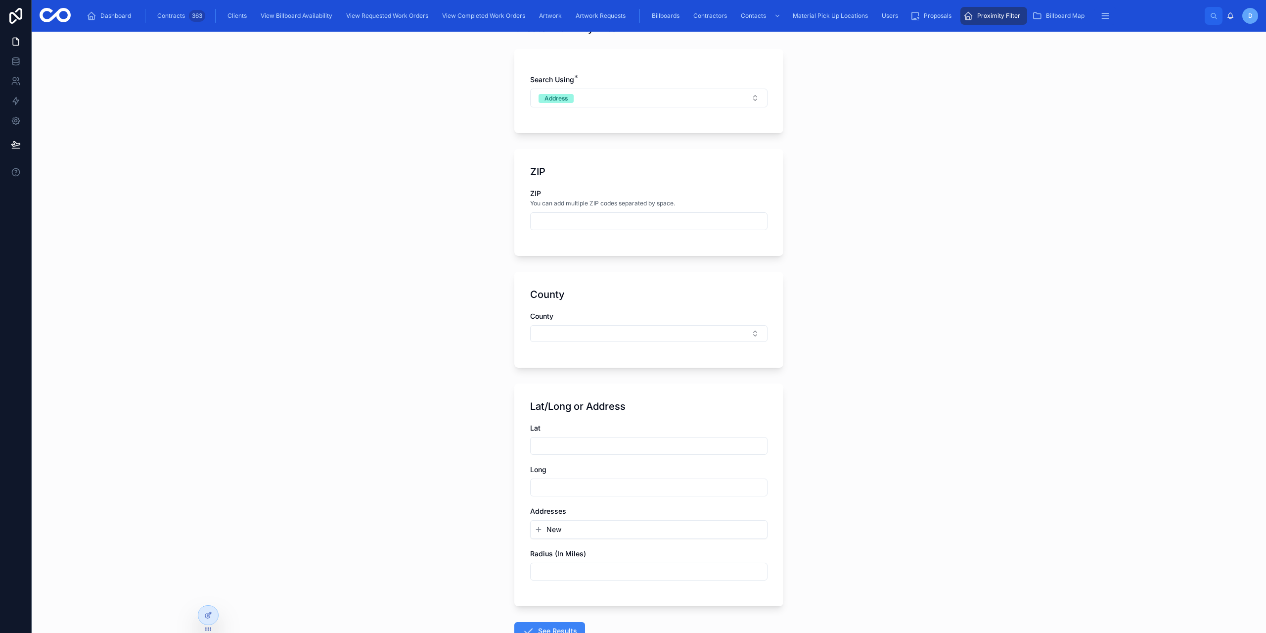
scroll to position [118, 0]
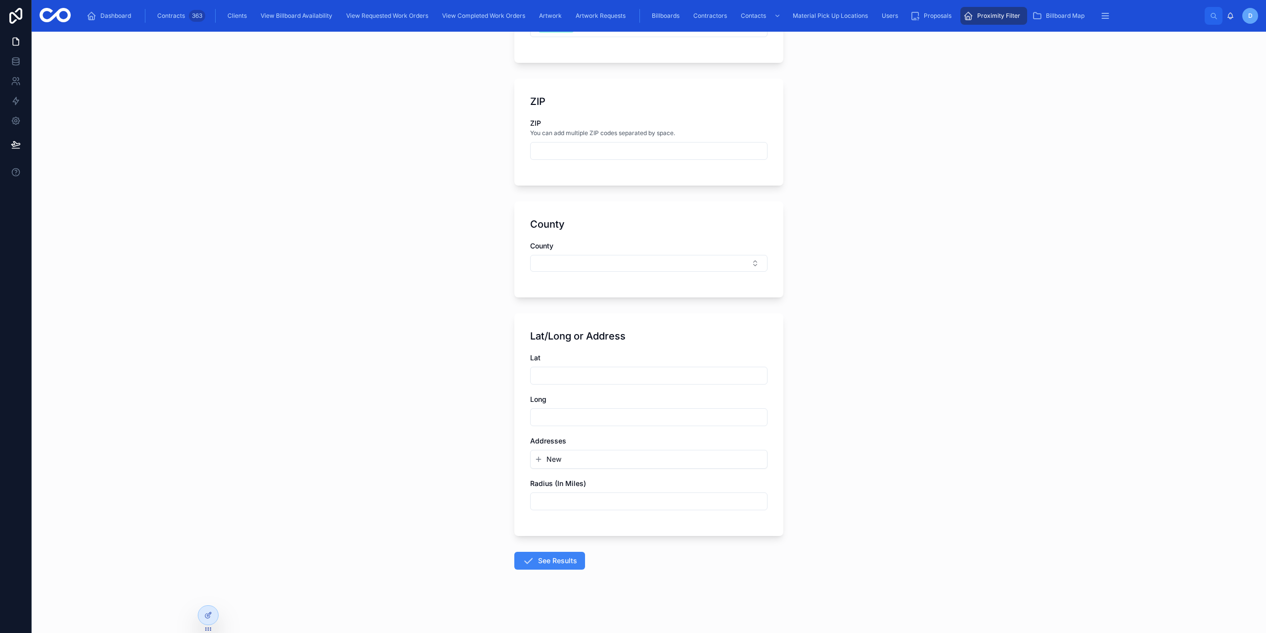
click at [555, 458] on span "New" at bounding box center [553, 459] width 15 height 10
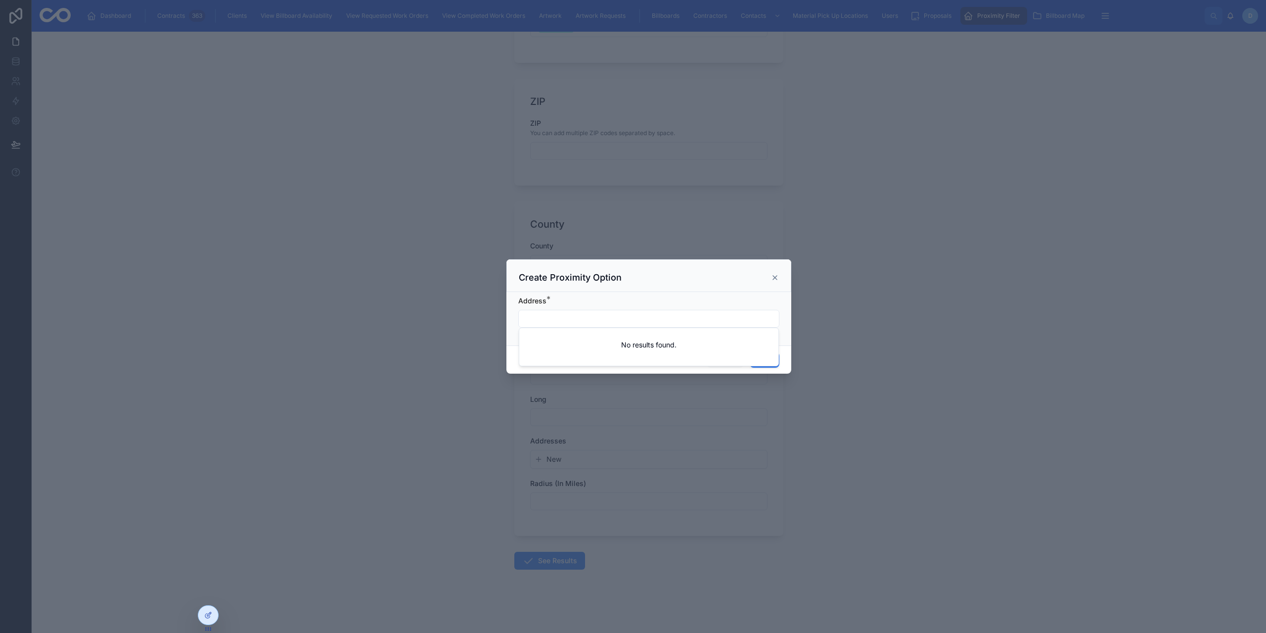
click at [560, 316] on input "text" at bounding box center [649, 319] width 260 height 14
paste input "**********"
drag, startPoint x: 610, startPoint y: 318, endPoint x: 548, endPoint y: 318, distance: 61.3
click at [546, 319] on input "**********" at bounding box center [649, 319] width 260 height 14
click at [627, 289] on div "Create Proximity Option" at bounding box center [648, 275] width 285 height 33
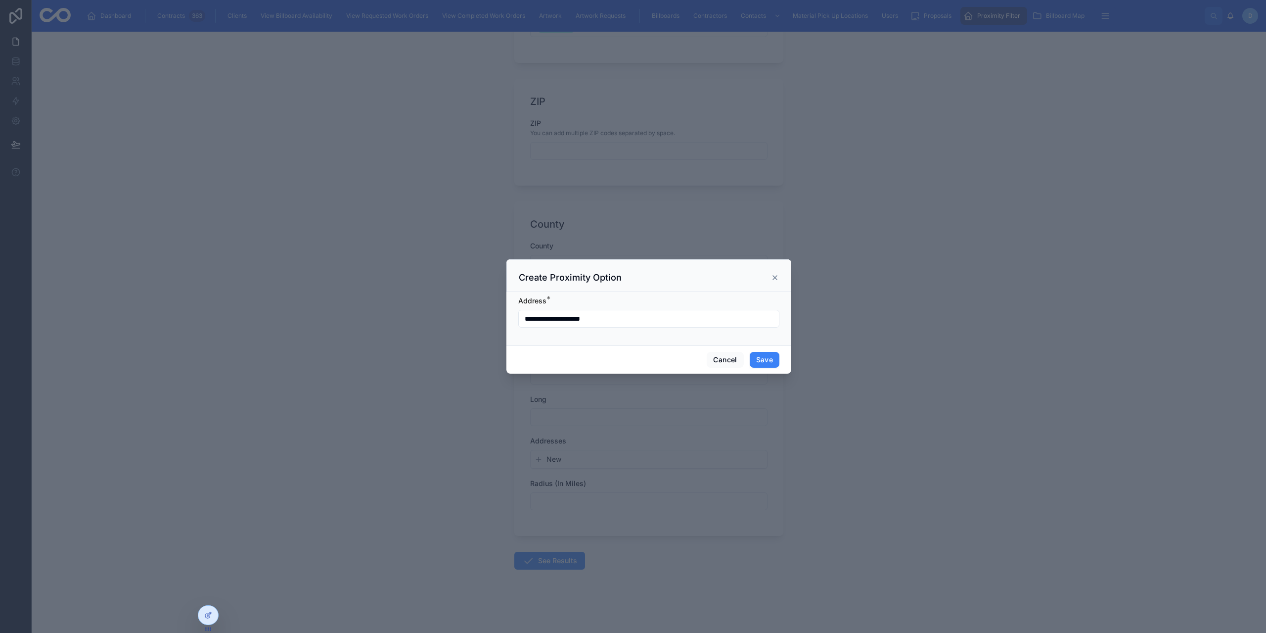
click at [635, 310] on div "**********" at bounding box center [648, 319] width 261 height 18
click at [640, 319] on input "**********" at bounding box center [649, 319] width 260 height 14
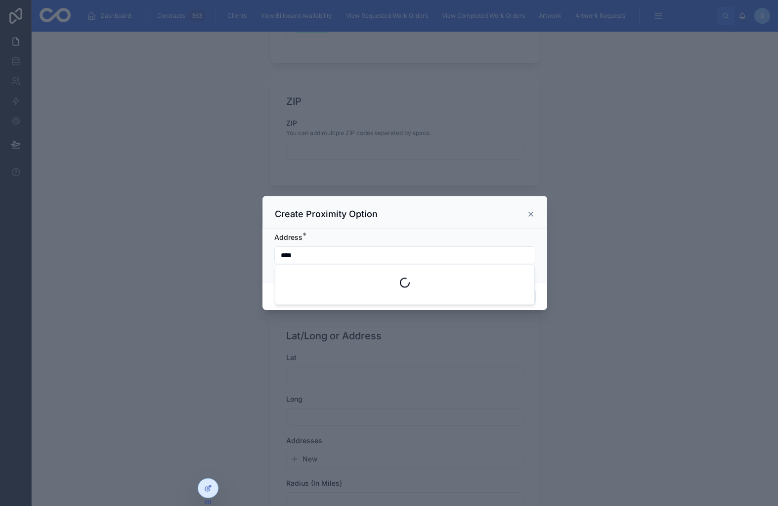
click at [347, 258] on input "****" at bounding box center [405, 255] width 260 height 14
click at [469, 251] on input "****" at bounding box center [405, 255] width 260 height 14
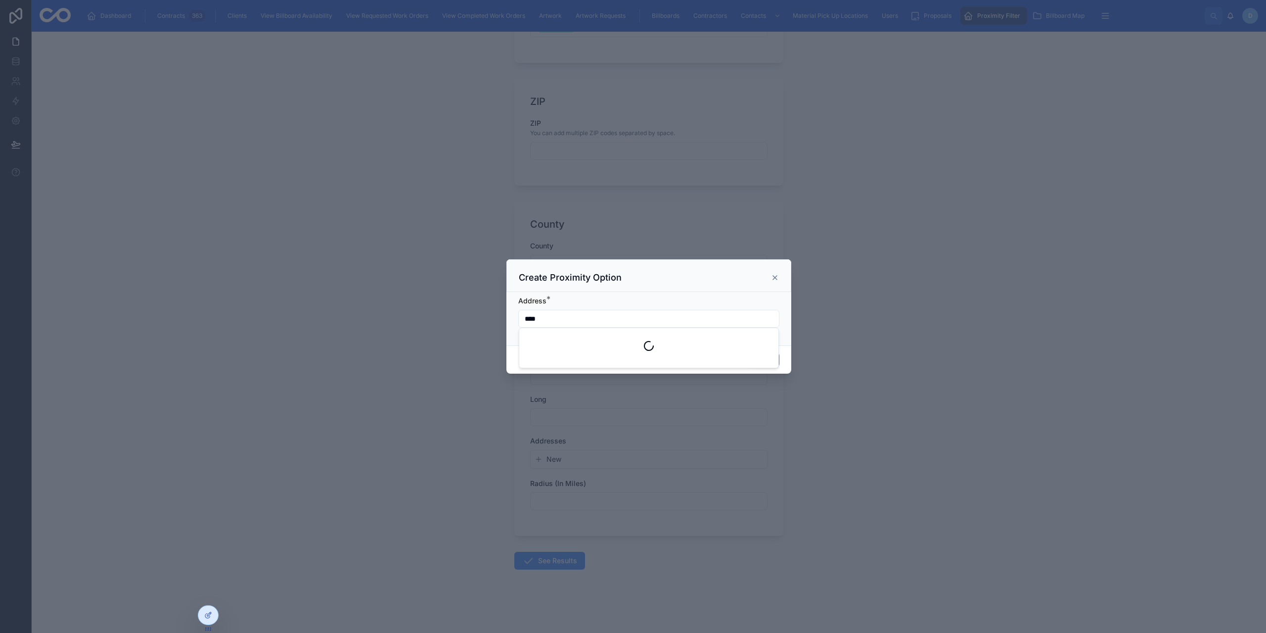
click at [587, 320] on input "****" at bounding box center [649, 319] width 260 height 14
click at [559, 314] on input "****" at bounding box center [649, 319] width 260 height 14
click at [546, 316] on input "****" at bounding box center [649, 319] width 260 height 14
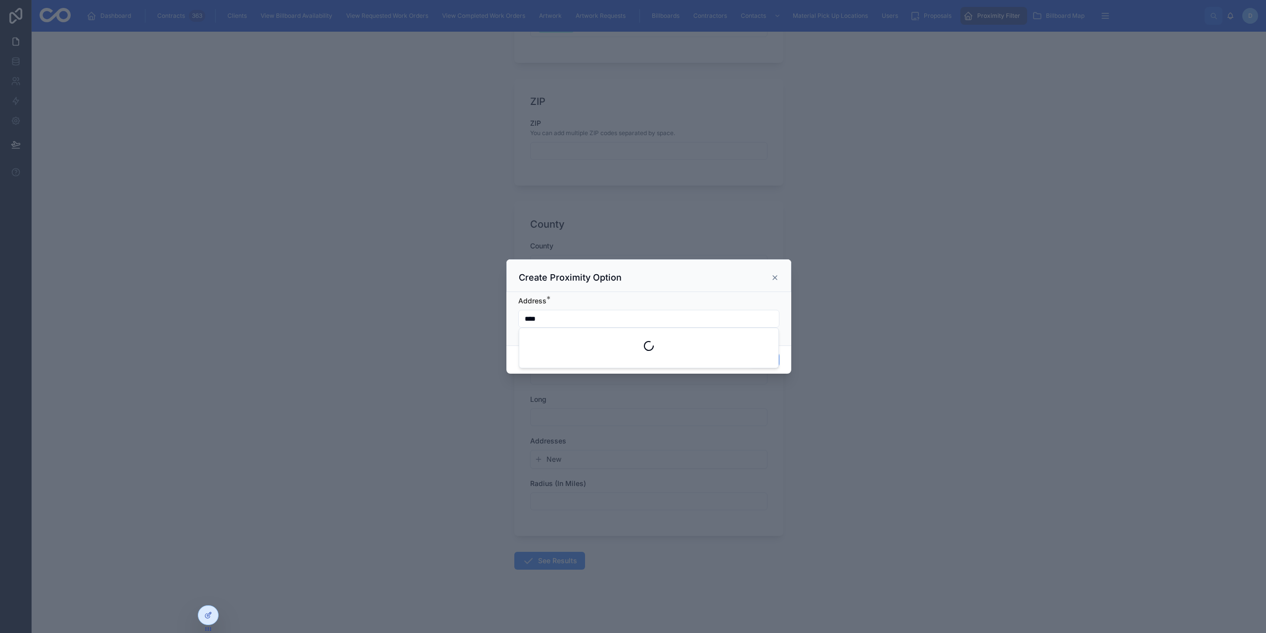
click at [546, 316] on input "****" at bounding box center [649, 319] width 260 height 14
paste input "**********"
click at [562, 319] on input "**********" at bounding box center [649, 319] width 260 height 14
drag, startPoint x: 551, startPoint y: 319, endPoint x: 539, endPoint y: 319, distance: 12.4
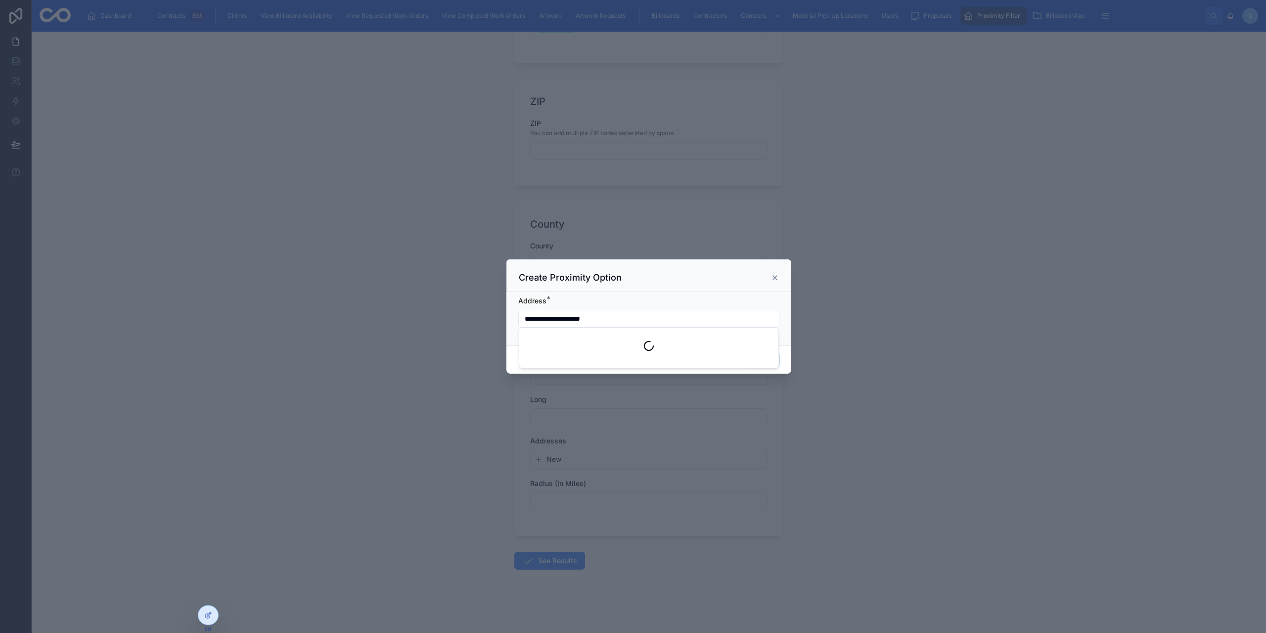
click at [539, 319] on input "**********" at bounding box center [649, 319] width 260 height 14
type input "**********"
click at [655, 311] on div "**********" at bounding box center [648, 319] width 261 height 18
click at [674, 321] on input "**********" at bounding box center [649, 319] width 260 height 14
click at [693, 284] on div "Create Proximity Option" at bounding box center [648, 275] width 285 height 33
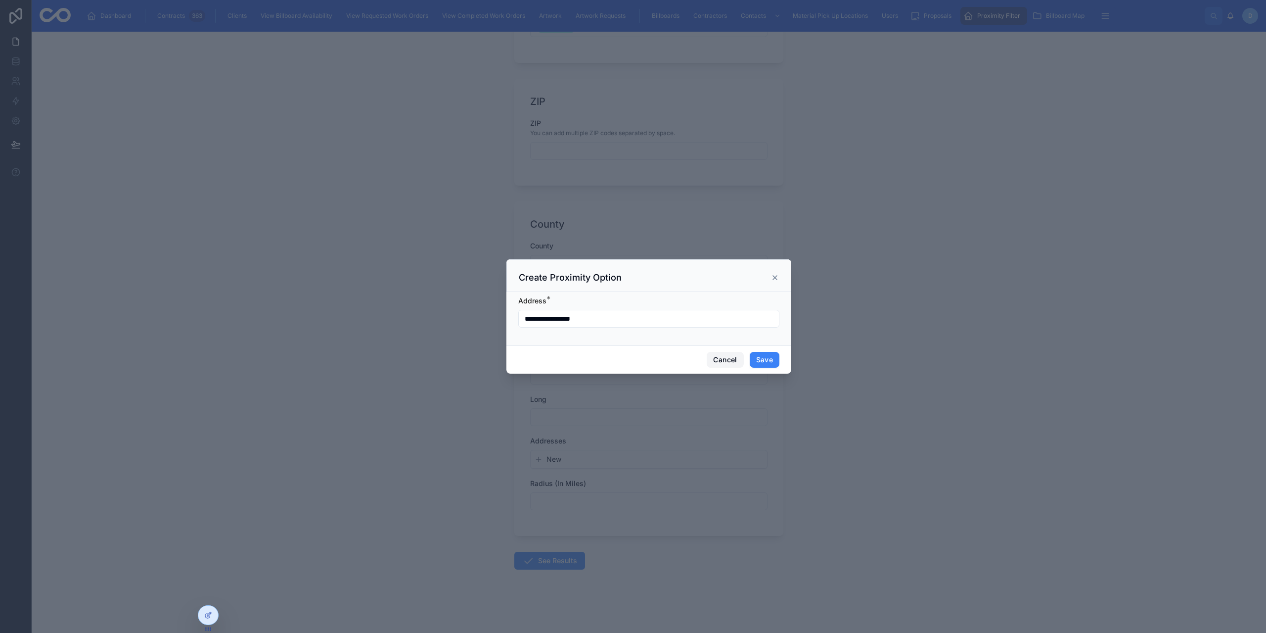
click at [724, 364] on button "Cancel" at bounding box center [725, 360] width 37 height 16
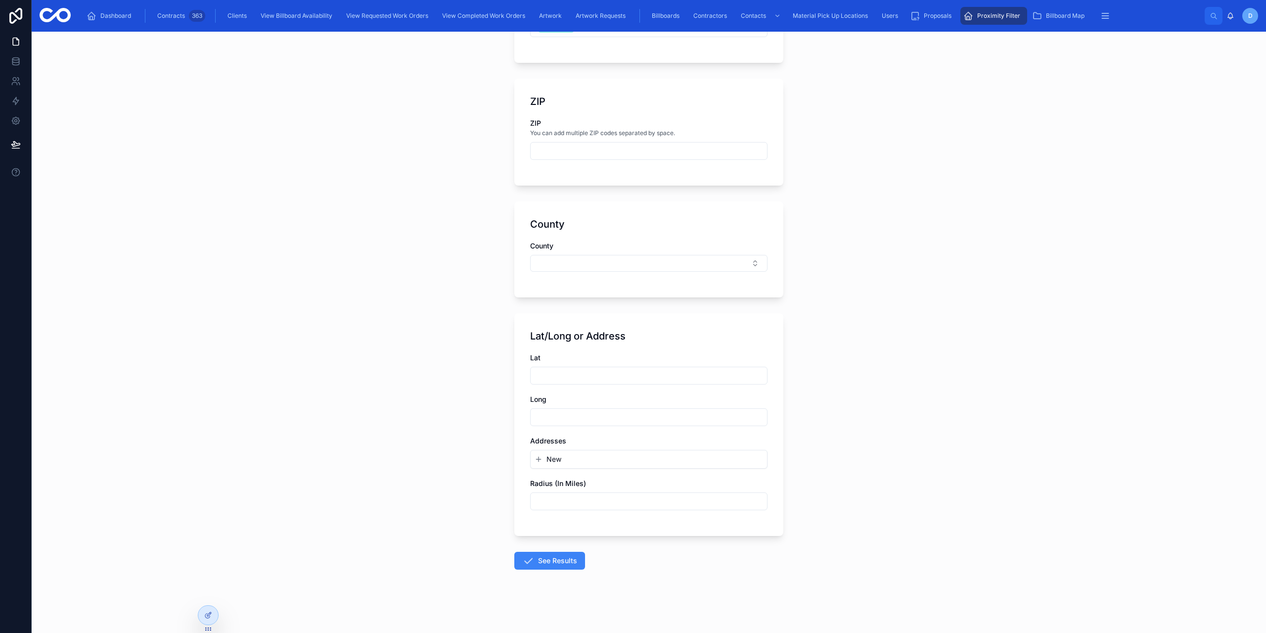
click at [599, 376] on input "text" at bounding box center [649, 375] width 236 height 14
paste input "*********"
type input "*********"
click at [542, 414] on input "text" at bounding box center [649, 417] width 236 height 14
click at [307, 207] on div "Proximity Filter Create Proximity Filter Create Proximity Filter Search Using *…" at bounding box center [649, 332] width 1234 height 601
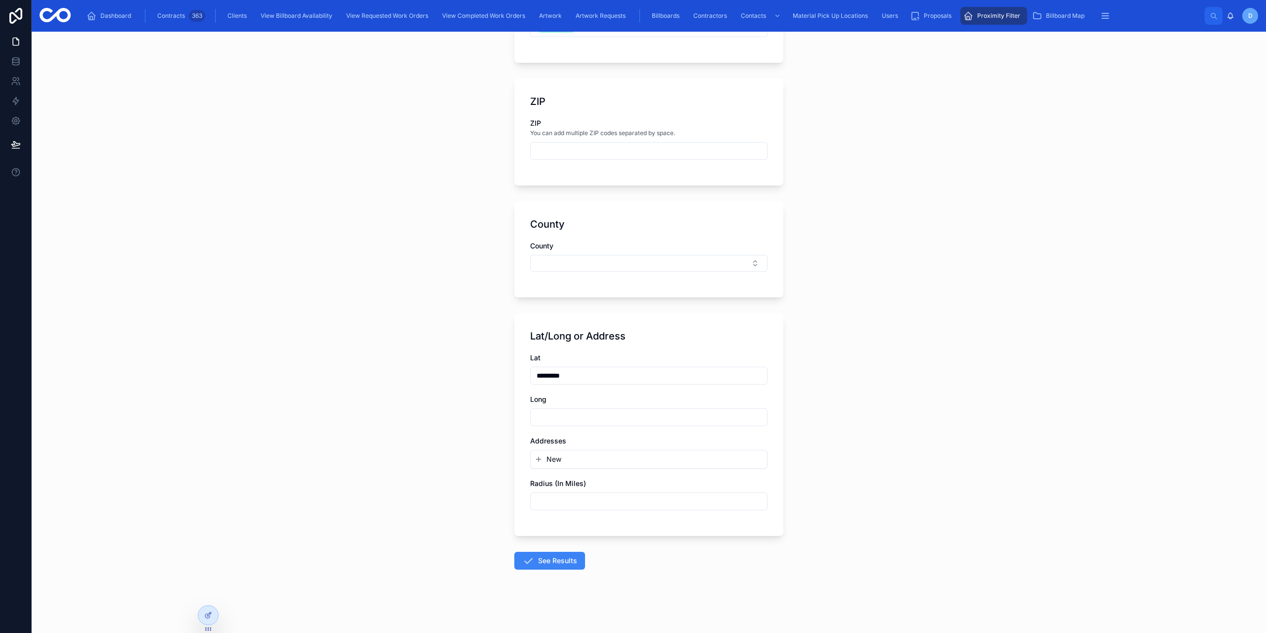
click at [553, 410] on input "text" at bounding box center [649, 417] width 236 height 14
paste input "*********"
type input "*********"
click at [710, 398] on div "Long" at bounding box center [648, 399] width 237 height 10
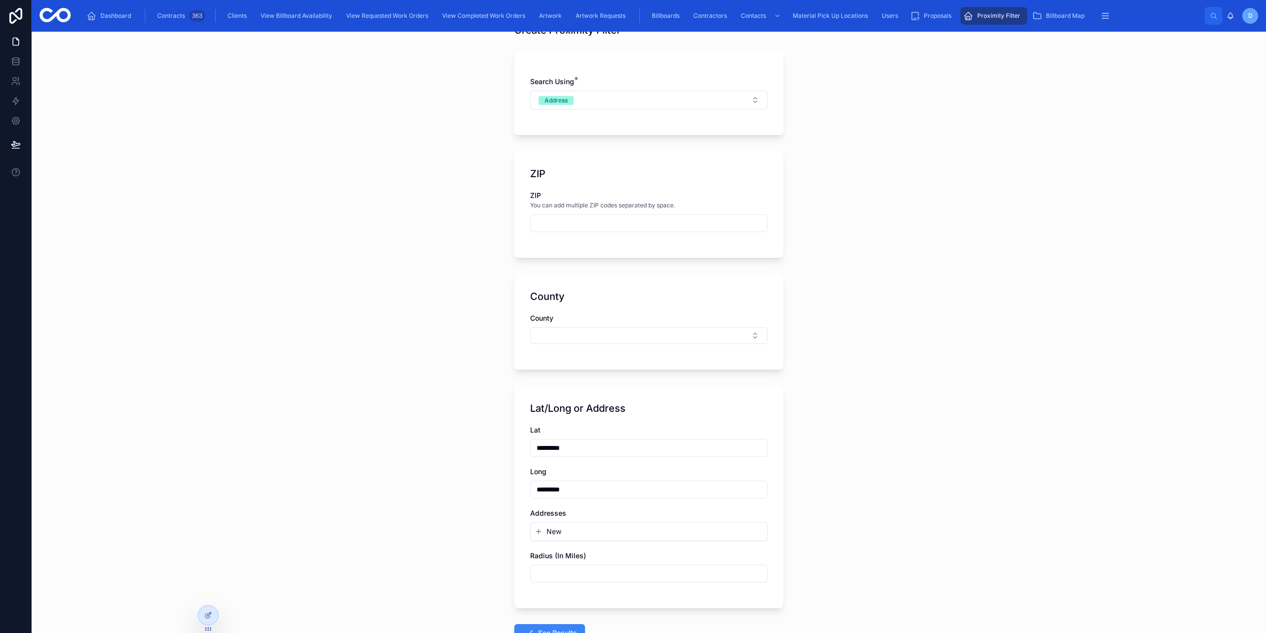
scroll to position [0, 0]
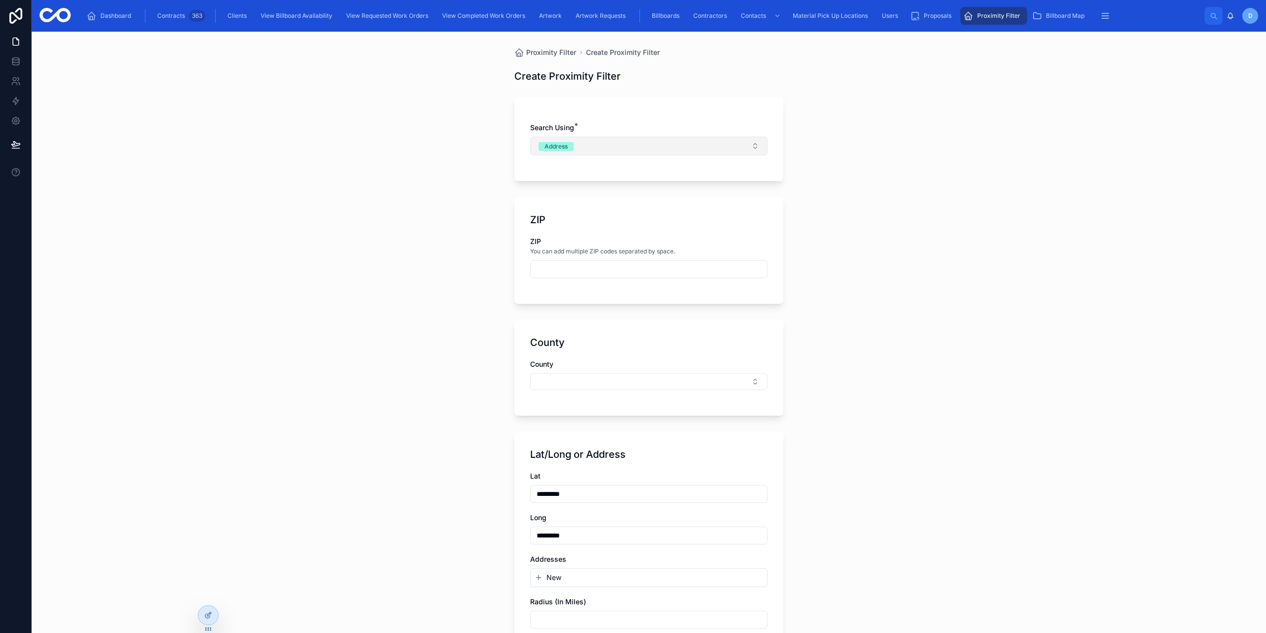
click at [560, 152] on button "Address" at bounding box center [648, 146] width 237 height 19
click at [566, 234] on span "LatLong" at bounding box center [550, 230] width 35 height 9
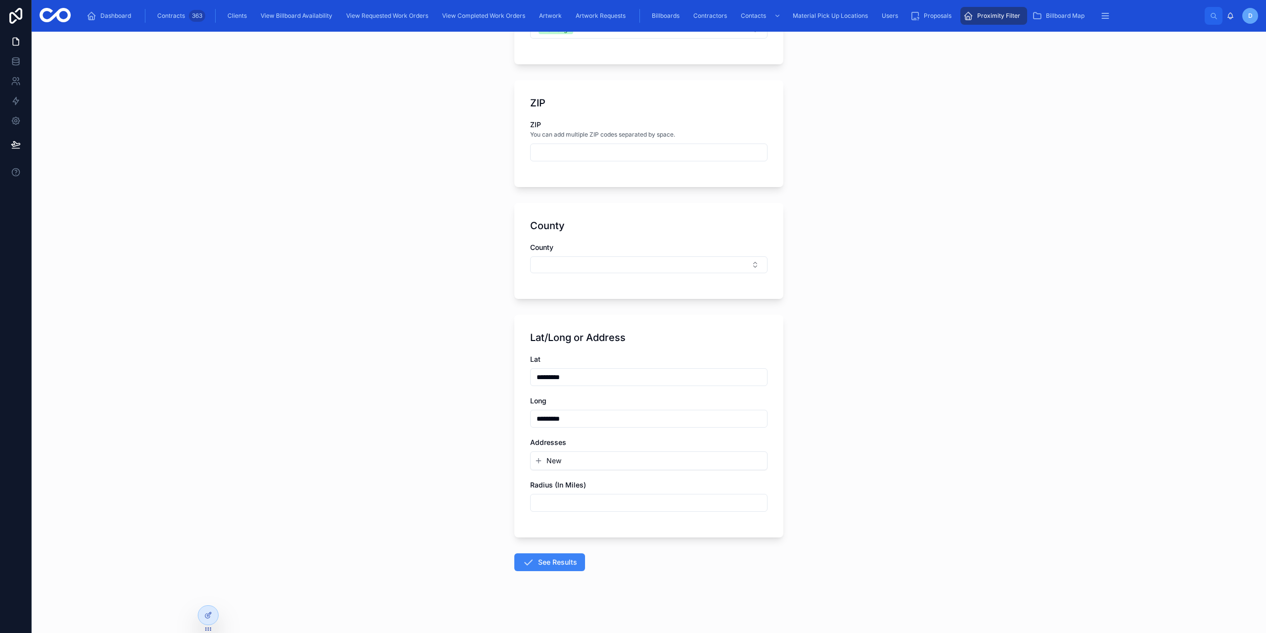
scroll to position [118, 0]
click at [482, 394] on div "Proximity Filter Create Proximity Filter Create Proximity Filter Search Using *…" at bounding box center [649, 332] width 1234 height 601
click at [570, 501] on input "text" at bounding box center [649, 501] width 236 height 14
type input "****"
click at [483, 510] on div "Proximity Filter Create Proximity Filter Create Proximity Filter Search Using *…" at bounding box center [649, 332] width 1234 height 601
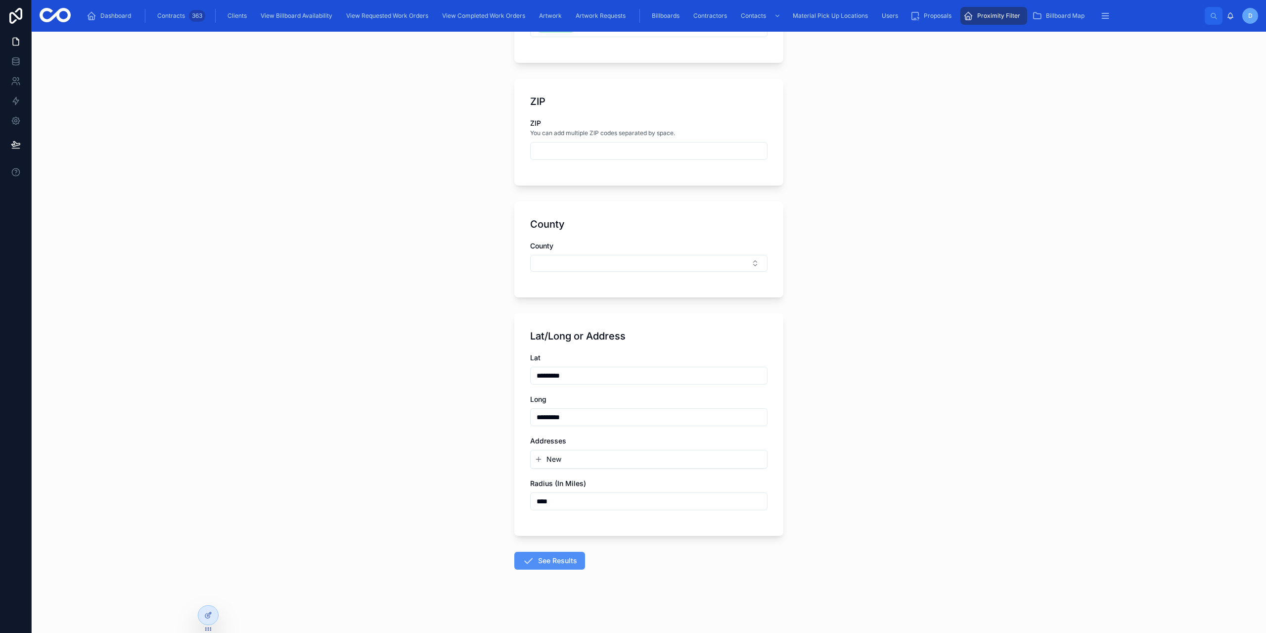
click at [546, 558] on button "See Results" at bounding box center [549, 560] width 71 height 18
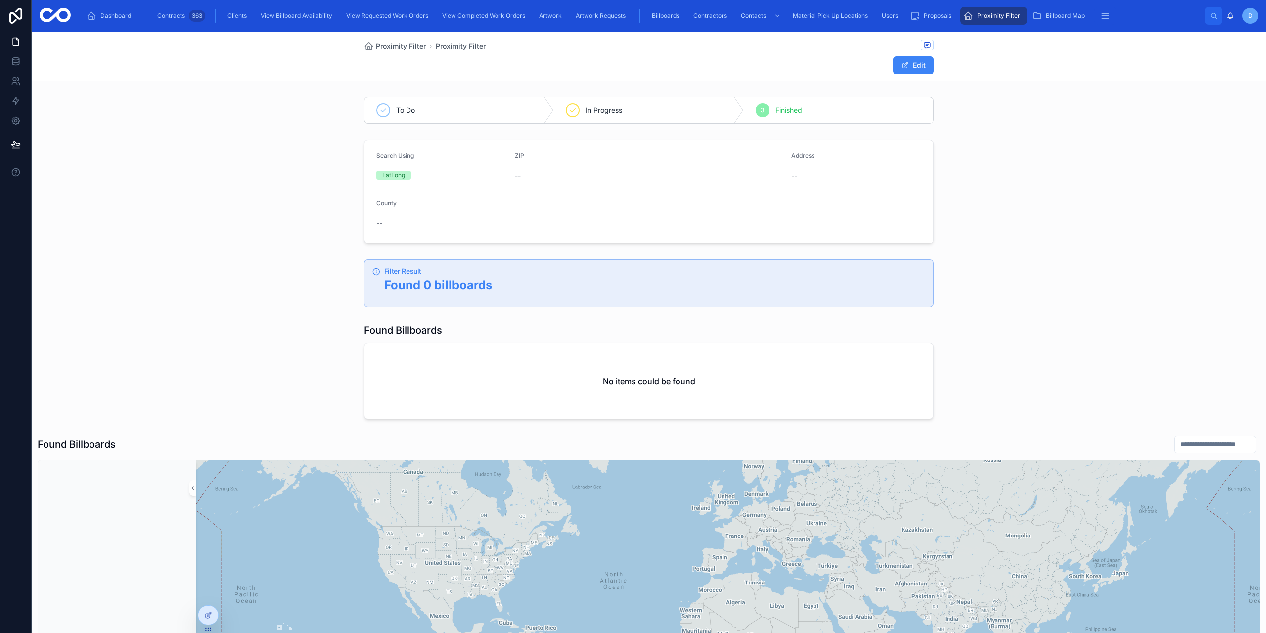
click at [993, 18] on span "Proximity Filter" at bounding box center [998, 16] width 43 height 8
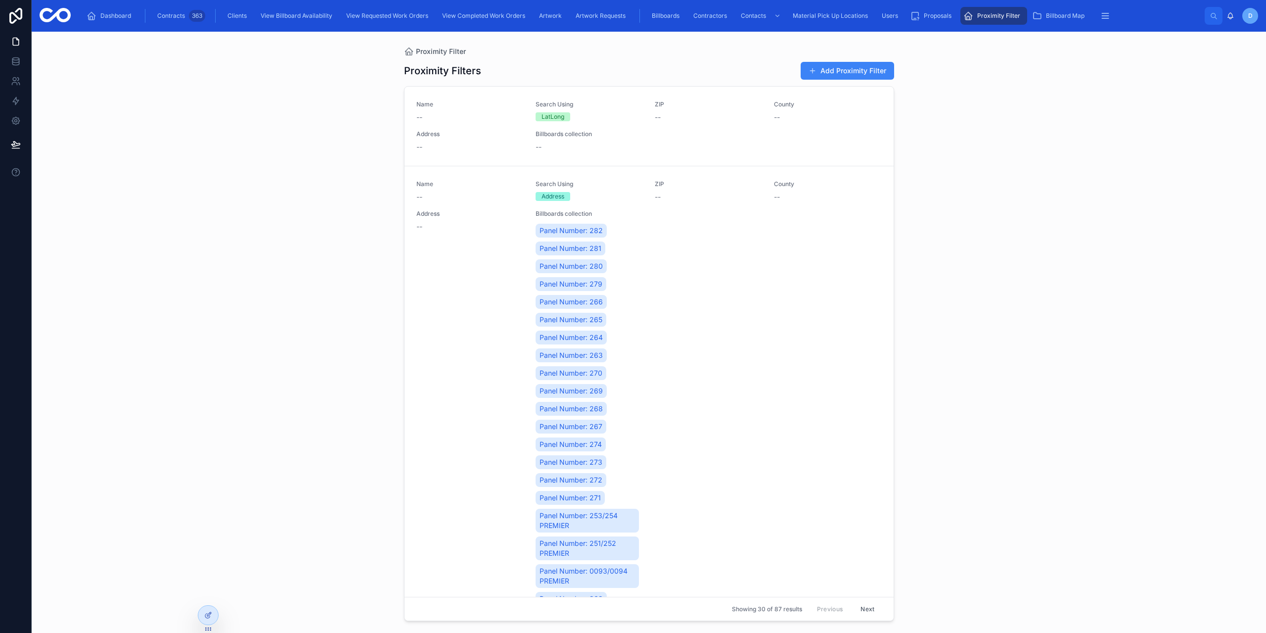
click at [870, 59] on div "Proximity Filters Add Proximity Filter Name -- Search Using LatLong ZIP -- Coun…" at bounding box center [649, 337] width 490 height 565
click at [867, 66] on button "Add Proximity Filter" at bounding box center [847, 71] width 93 height 18
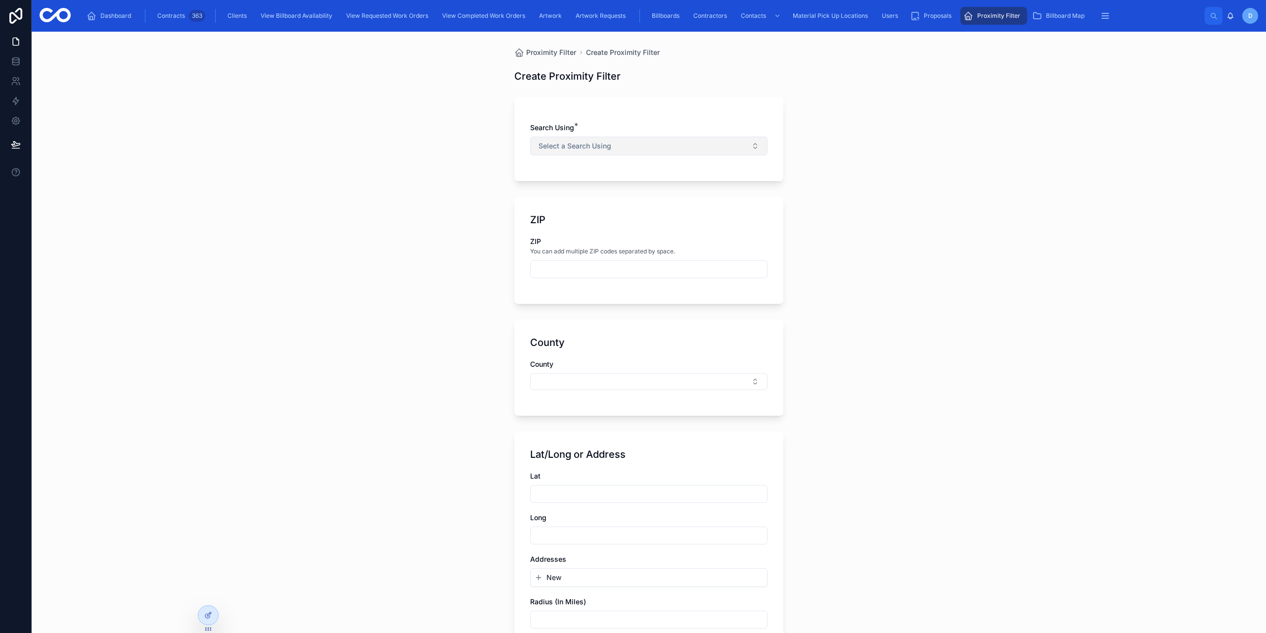
click at [552, 139] on button "Select a Search Using" at bounding box center [648, 146] width 237 height 19
click at [560, 229] on div "LatLong" at bounding box center [550, 230] width 23 height 9
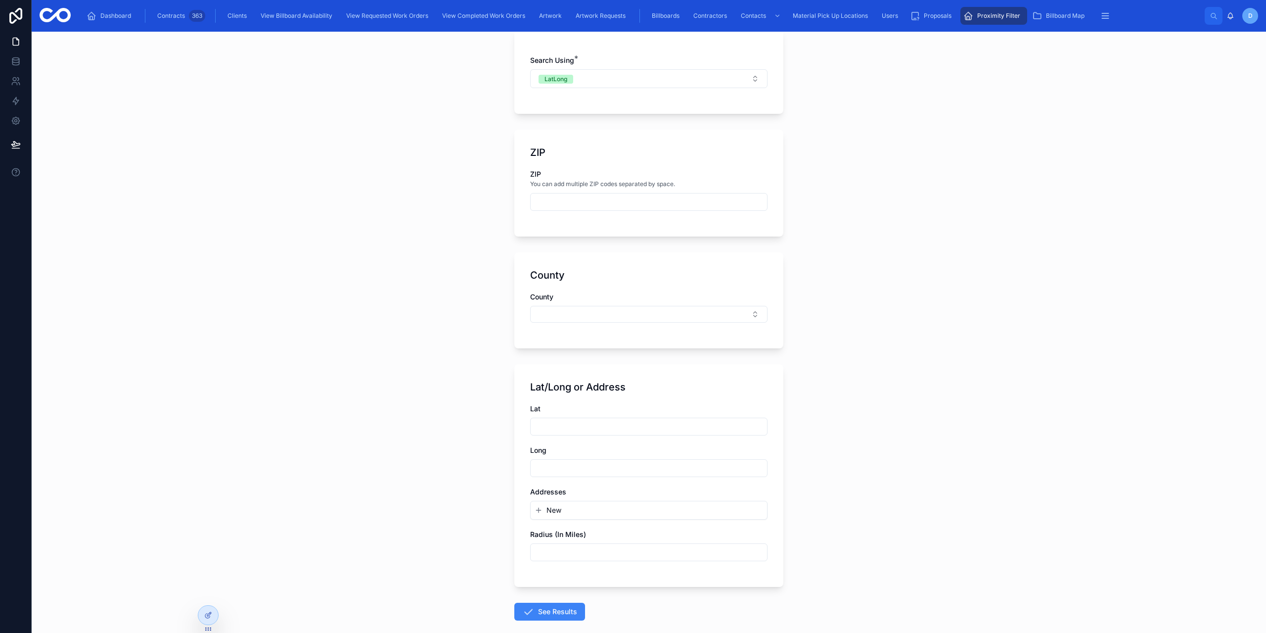
scroll to position [118, 0]
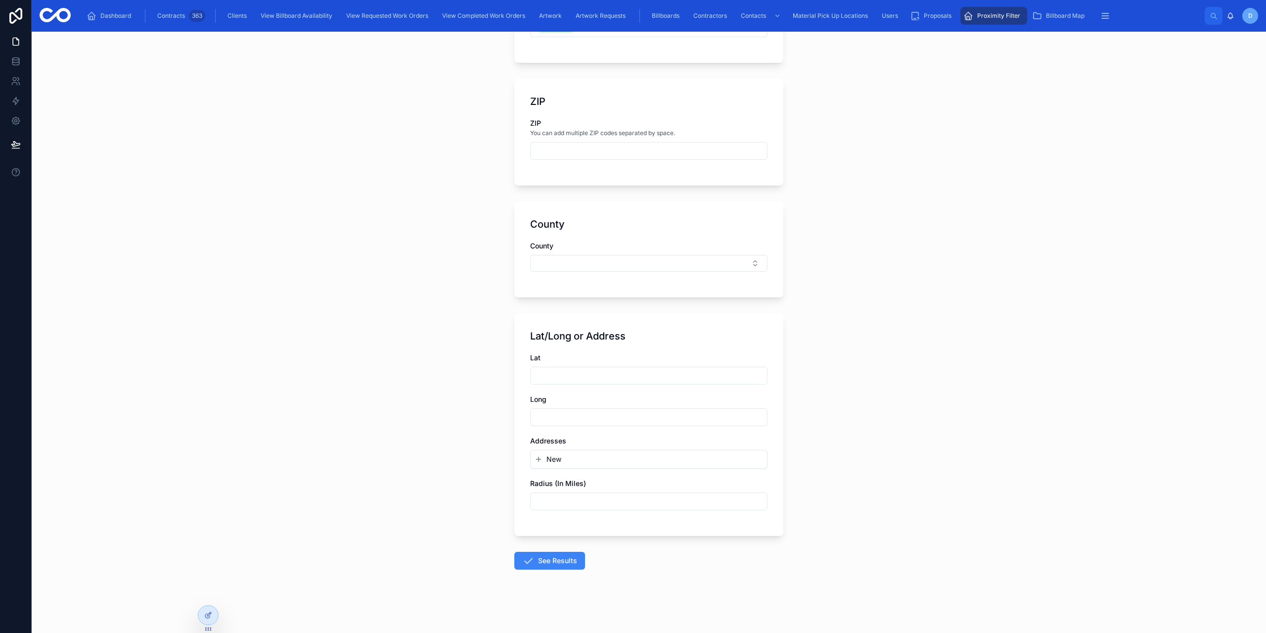
click at [560, 370] on input "text" at bounding box center [649, 375] width 236 height 14
paste input "*********"
type input "*********"
click at [560, 414] on input "text" at bounding box center [649, 417] width 236 height 14
paste input "*********"
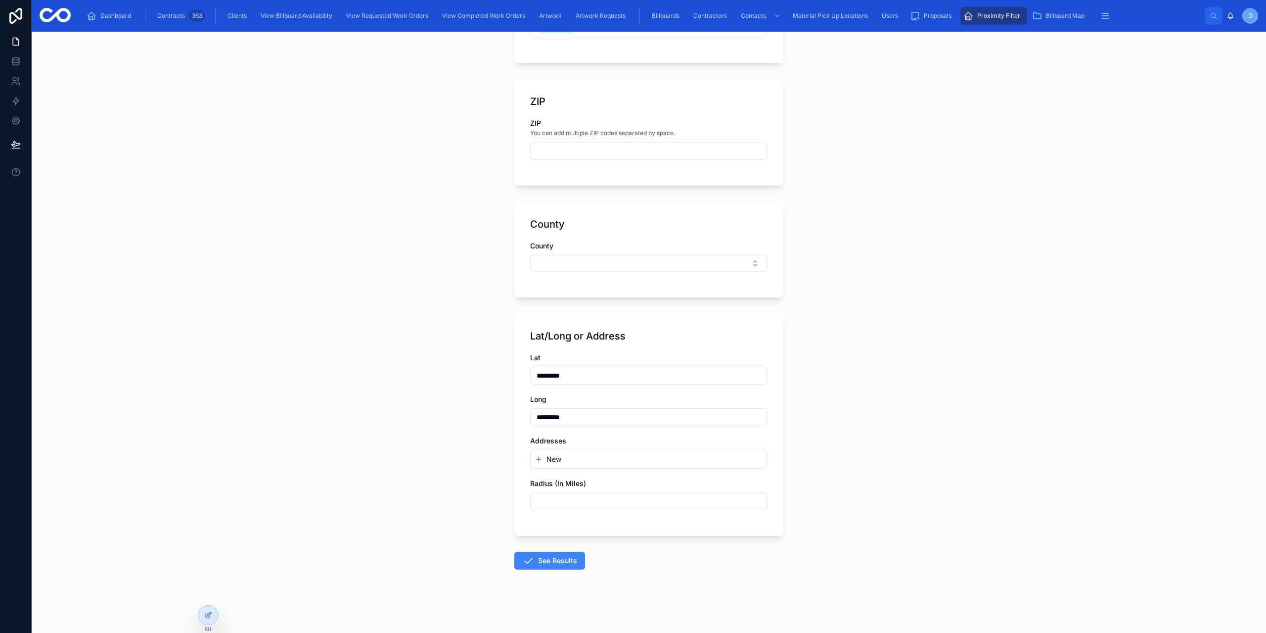
type input "*********"
click at [482, 451] on div "Proximity Filter Create Proximity Filter Create Proximity Filter Search Using *…" at bounding box center [649, 332] width 1234 height 601
click at [535, 498] on input "text" at bounding box center [649, 501] width 236 height 14
type input "*****"
click at [482, 464] on div "Proximity Filter Create Proximity Filter Create Proximity Filter Search Using *…" at bounding box center [649, 332] width 1234 height 601
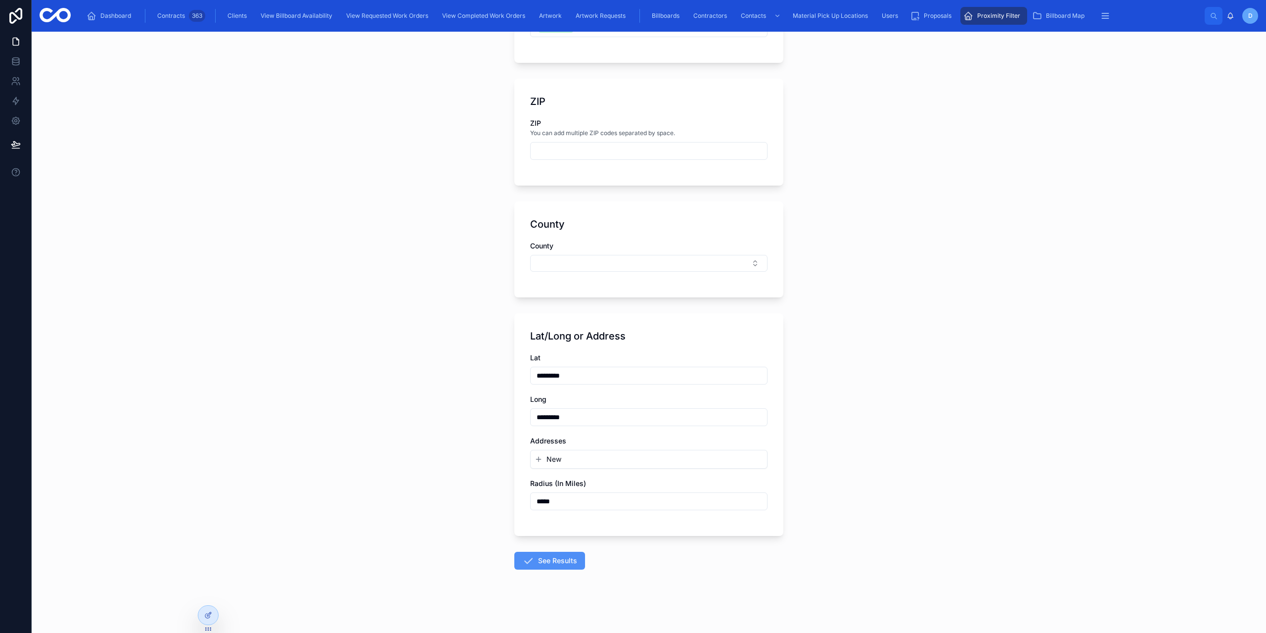
click at [556, 561] on button "See Results" at bounding box center [549, 560] width 71 height 18
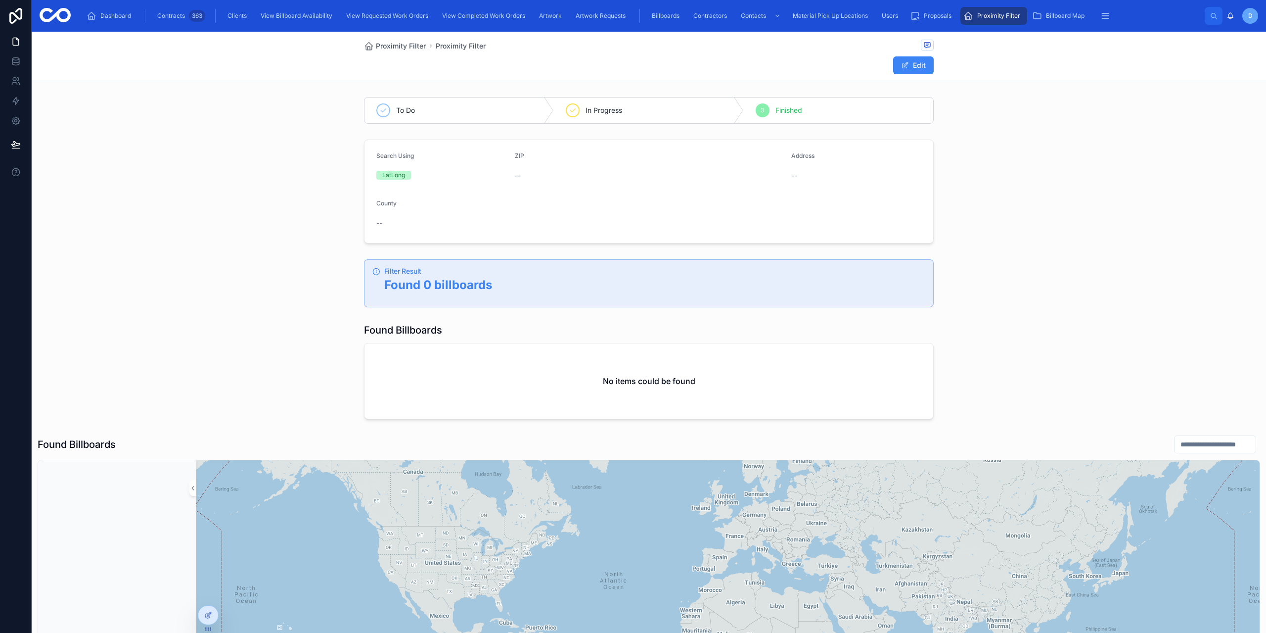
click at [1008, 19] on span "Proximity Filter" at bounding box center [998, 16] width 43 height 8
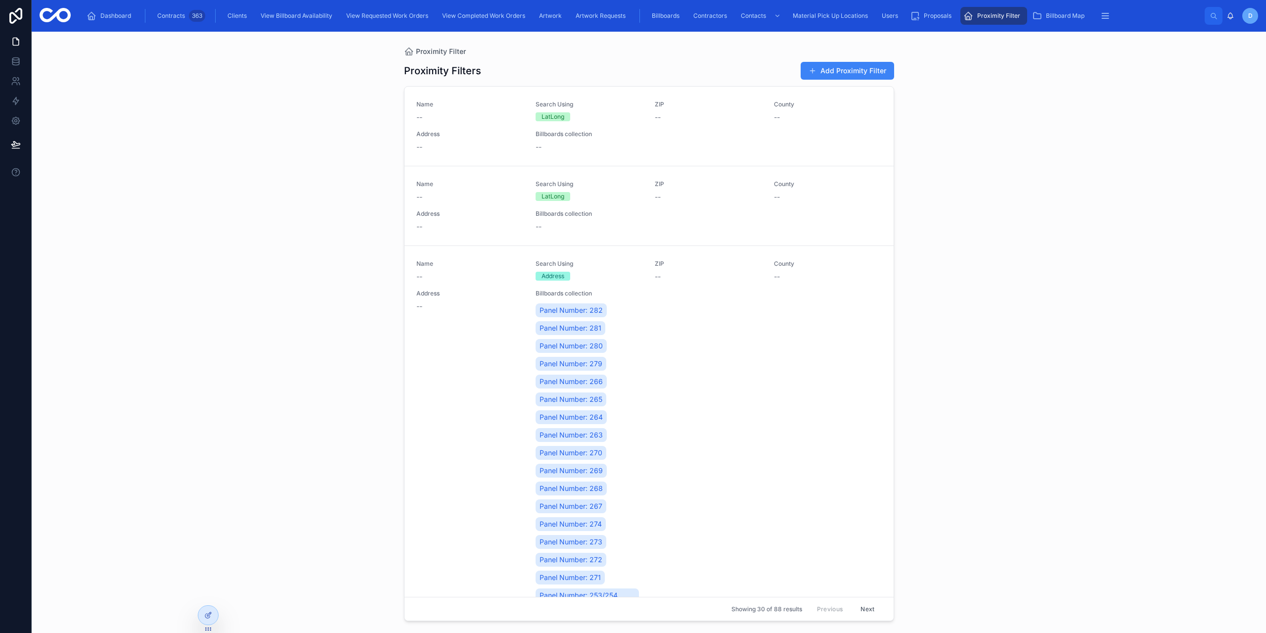
drag, startPoint x: 768, startPoint y: 323, endPoint x: 367, endPoint y: 271, distance: 404.0
click at [332, 265] on div "Proximity Filter Proximity Filters Add Proximity Filter Name -- Search Using La…" at bounding box center [649, 332] width 1234 height 601
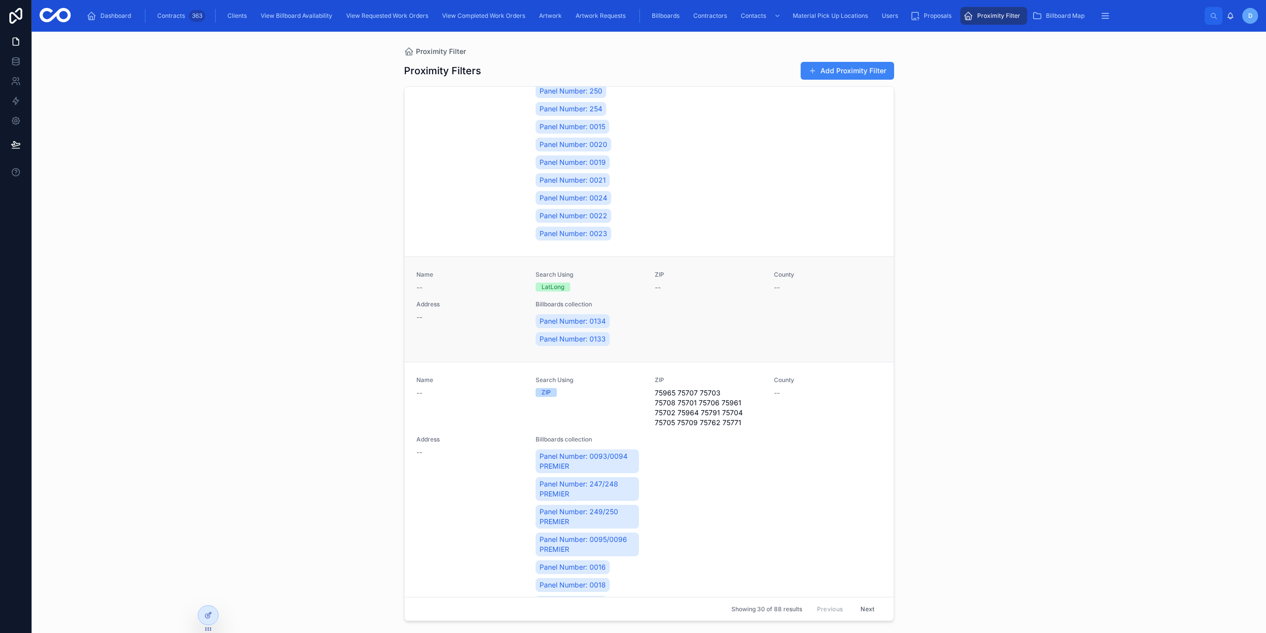
scroll to position [1583, 0]
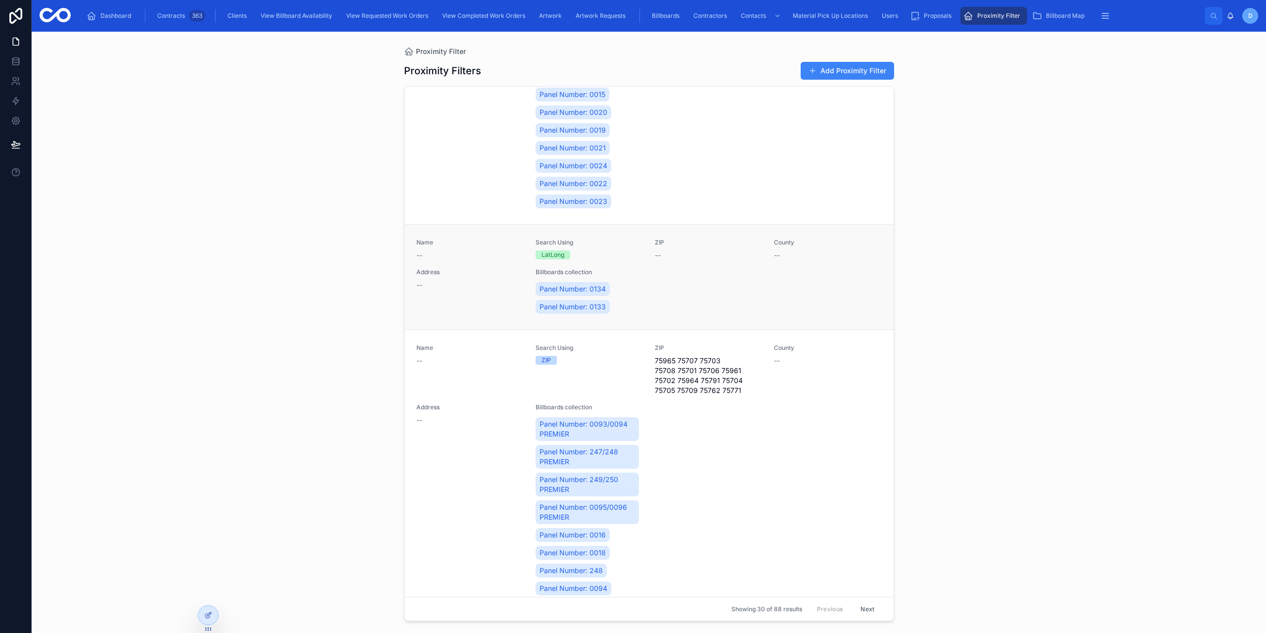
click at [519, 258] on div "--" at bounding box center [469, 255] width 107 height 10
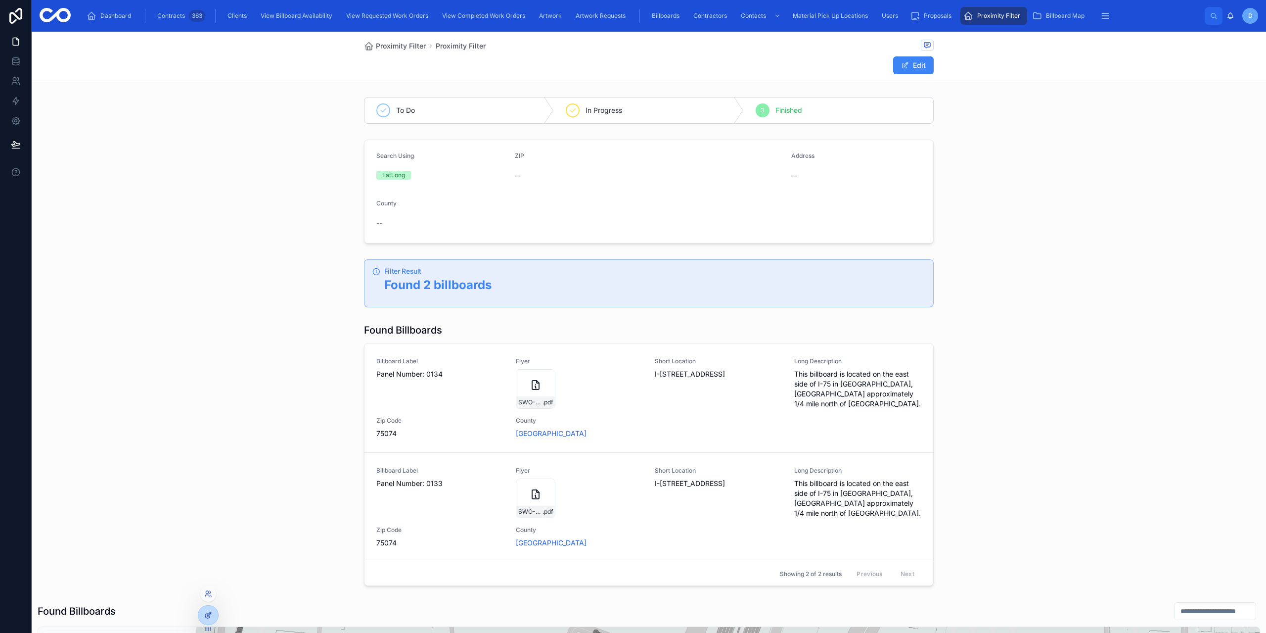
click at [211, 613] on icon at bounding box center [210, 612] width 1 height 1
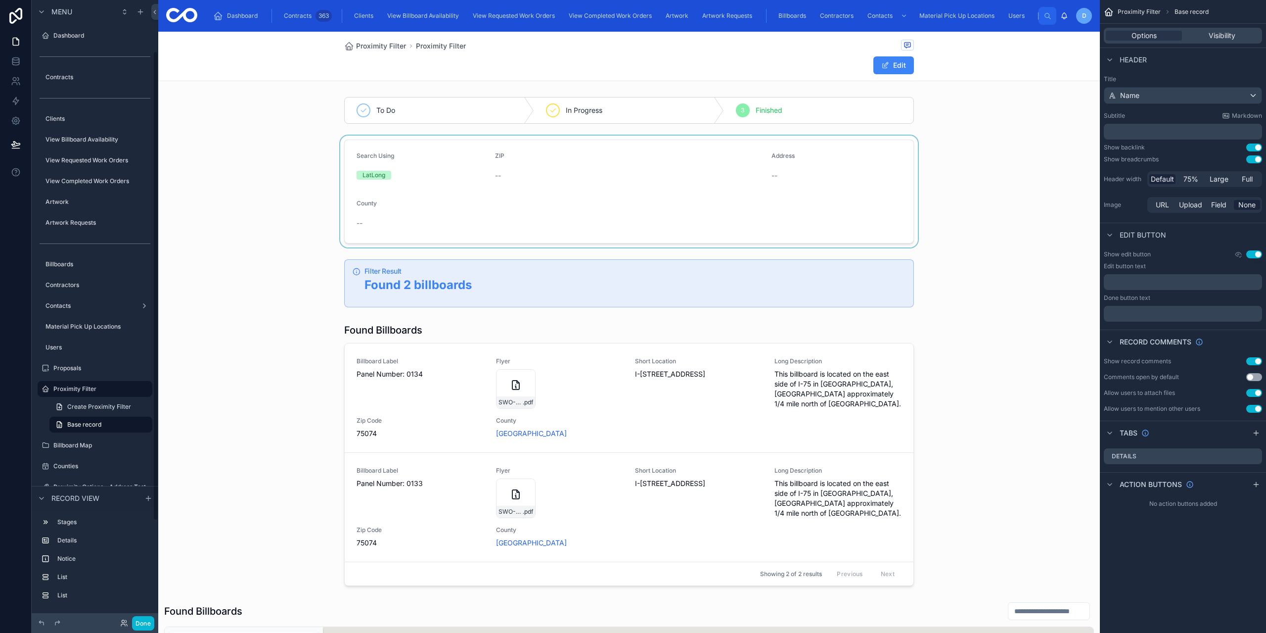
scroll to position [68, 0]
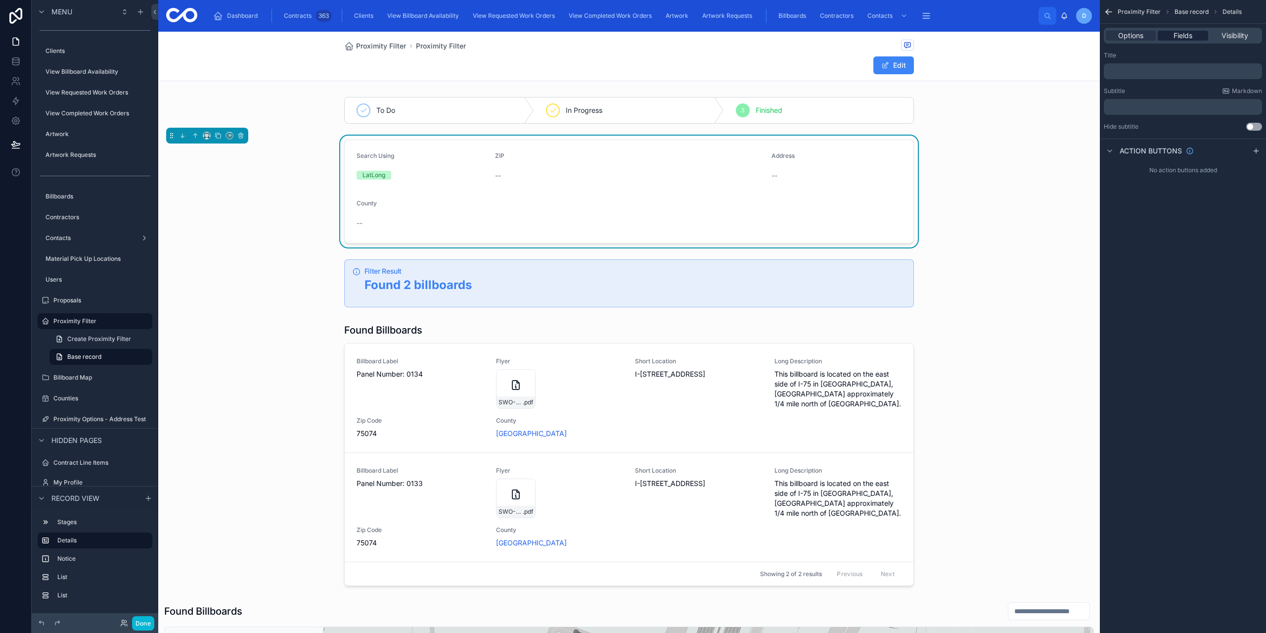
click at [1182, 40] on span "Fields" at bounding box center [1183, 36] width 19 height 10
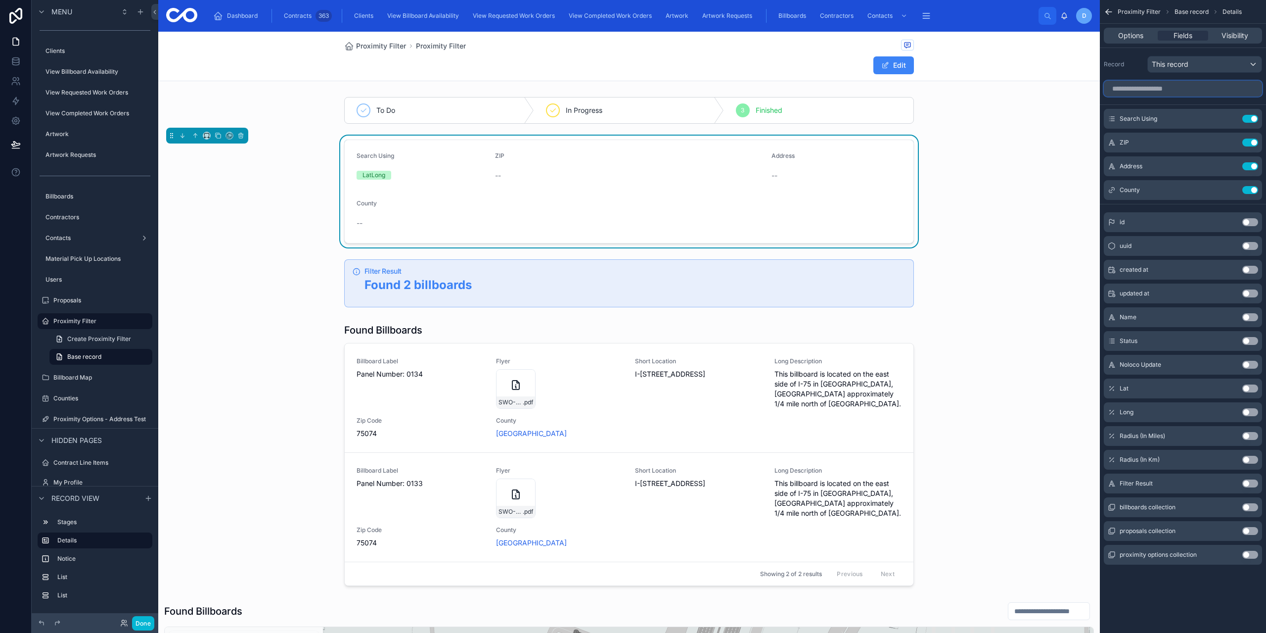
click at [1171, 95] on input "scrollable content" at bounding box center [1183, 89] width 158 height 16
click at [1250, 389] on button "Use setting" at bounding box center [1250, 388] width 16 height 8
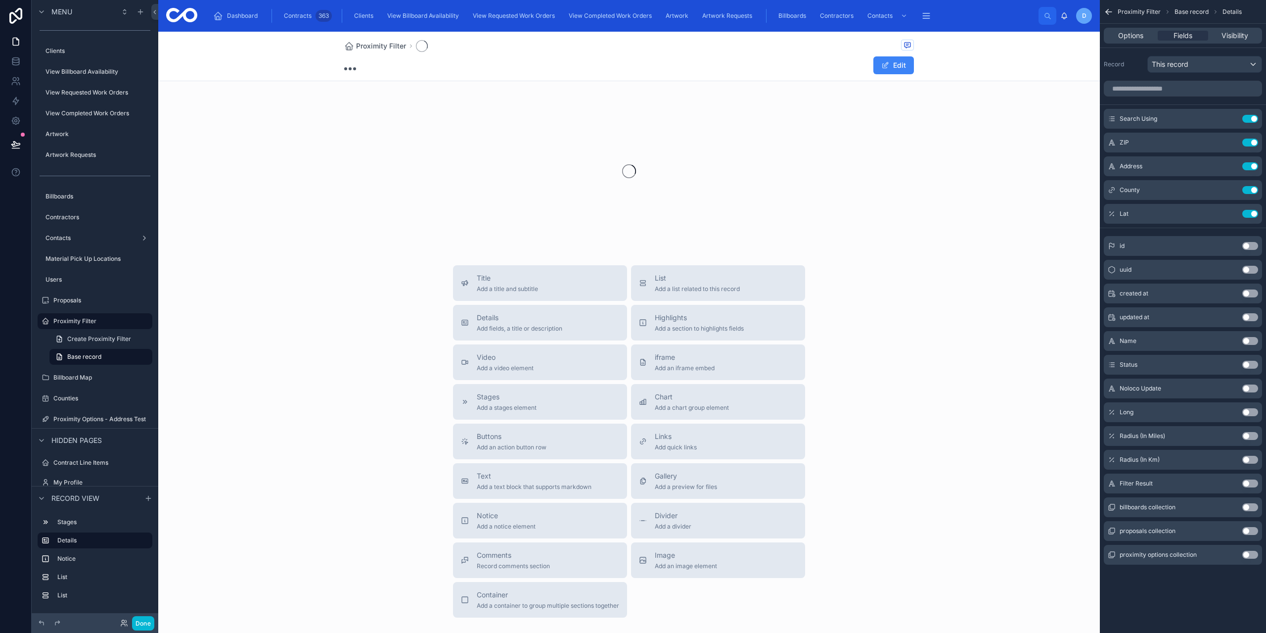
click at [1248, 417] on div "Long Use setting" at bounding box center [1183, 412] width 158 height 20
click at [1245, 415] on button "Use setting" at bounding box center [1250, 412] width 16 height 8
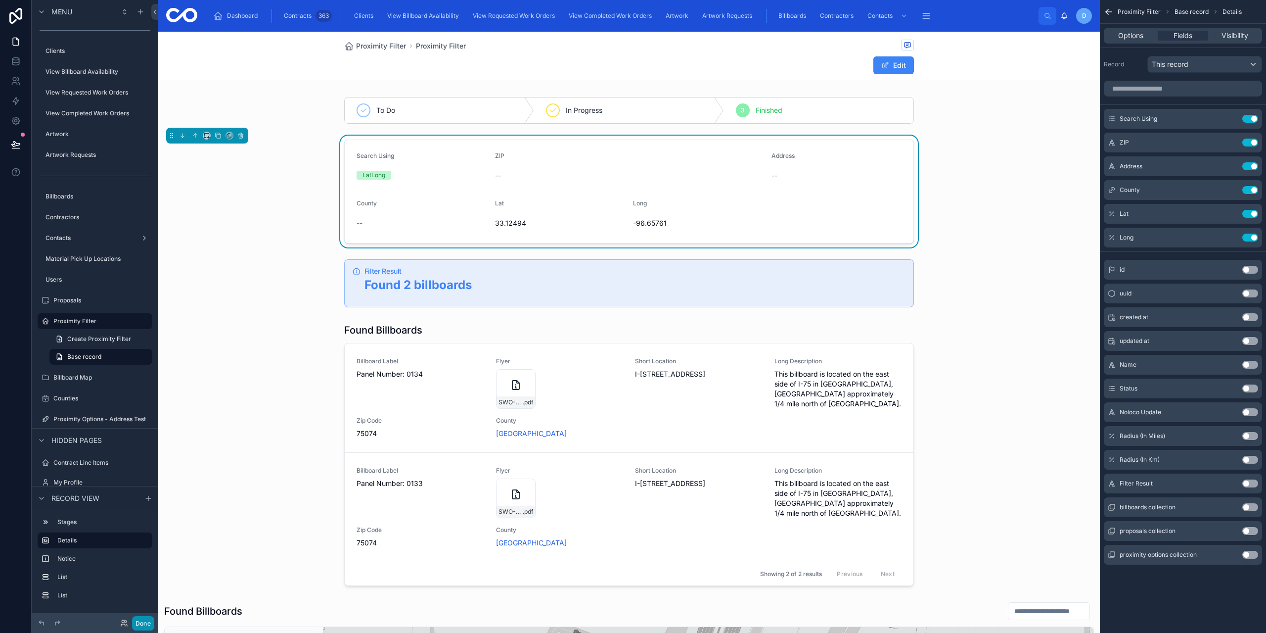
click at [146, 624] on button "Done" at bounding box center [143, 623] width 22 height 14
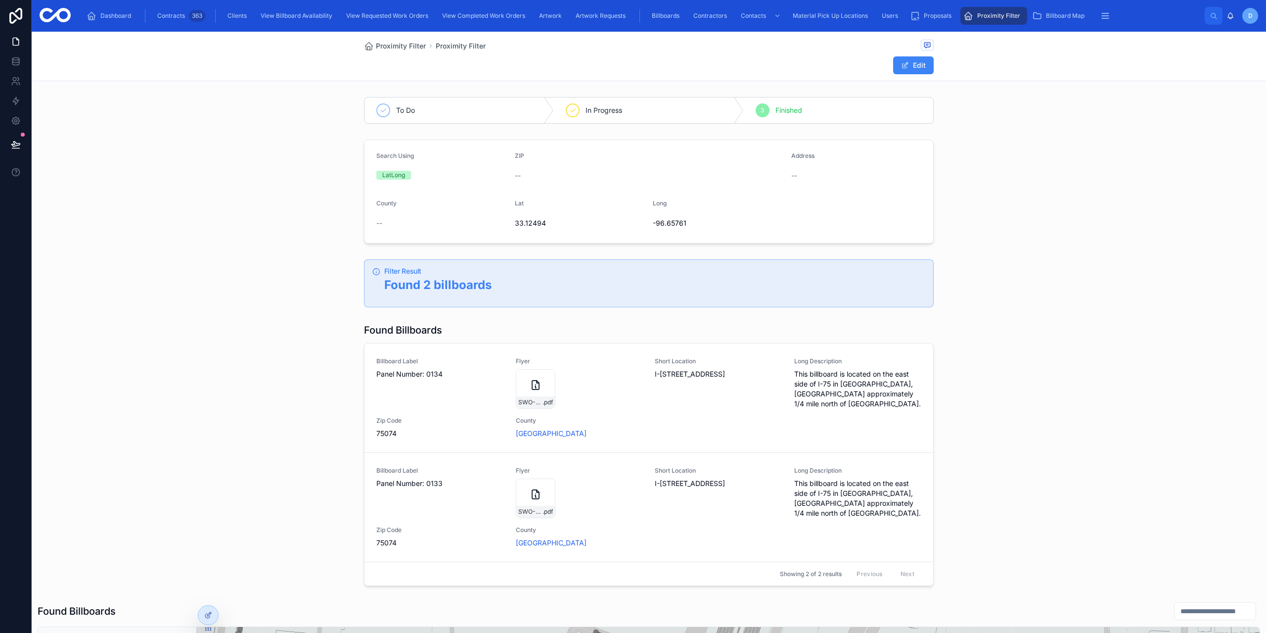
click at [538, 222] on span "33.12494" at bounding box center [580, 223] width 131 height 10
copy span "33.12494"
click at [666, 226] on span "-96.65761" at bounding box center [718, 223] width 131 height 10
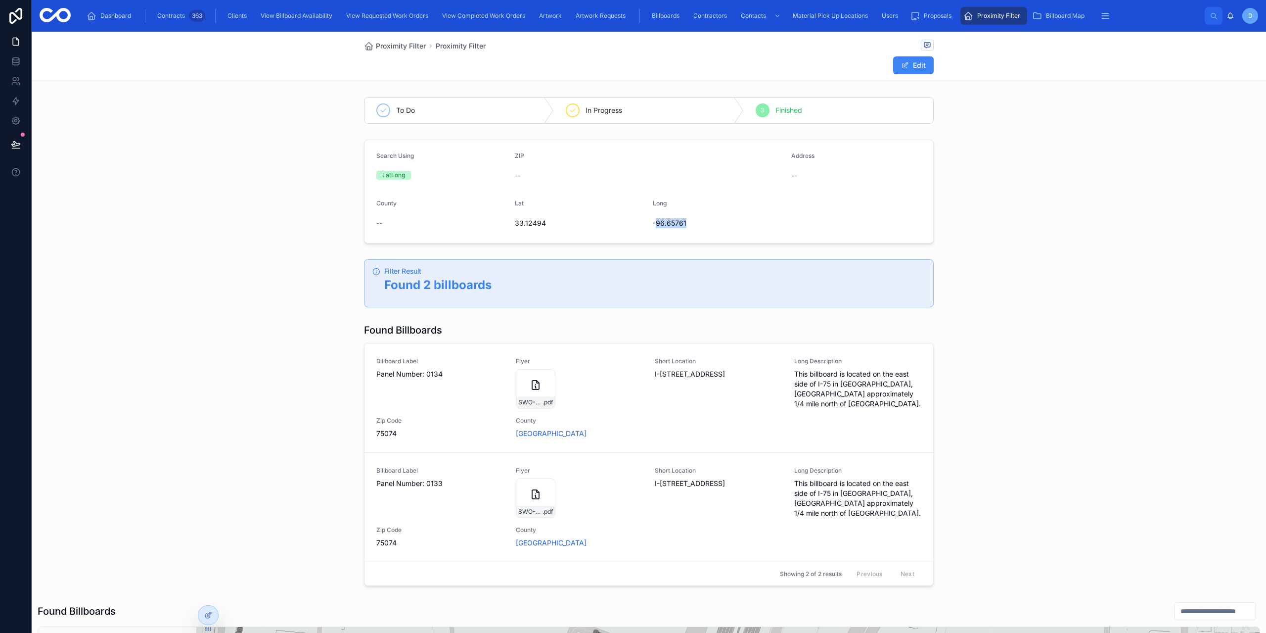
click at [666, 226] on span "-96.65761" at bounding box center [718, 223] width 131 height 10
copy div "-96.65761"
click at [214, 616] on div at bounding box center [208, 614] width 20 height 19
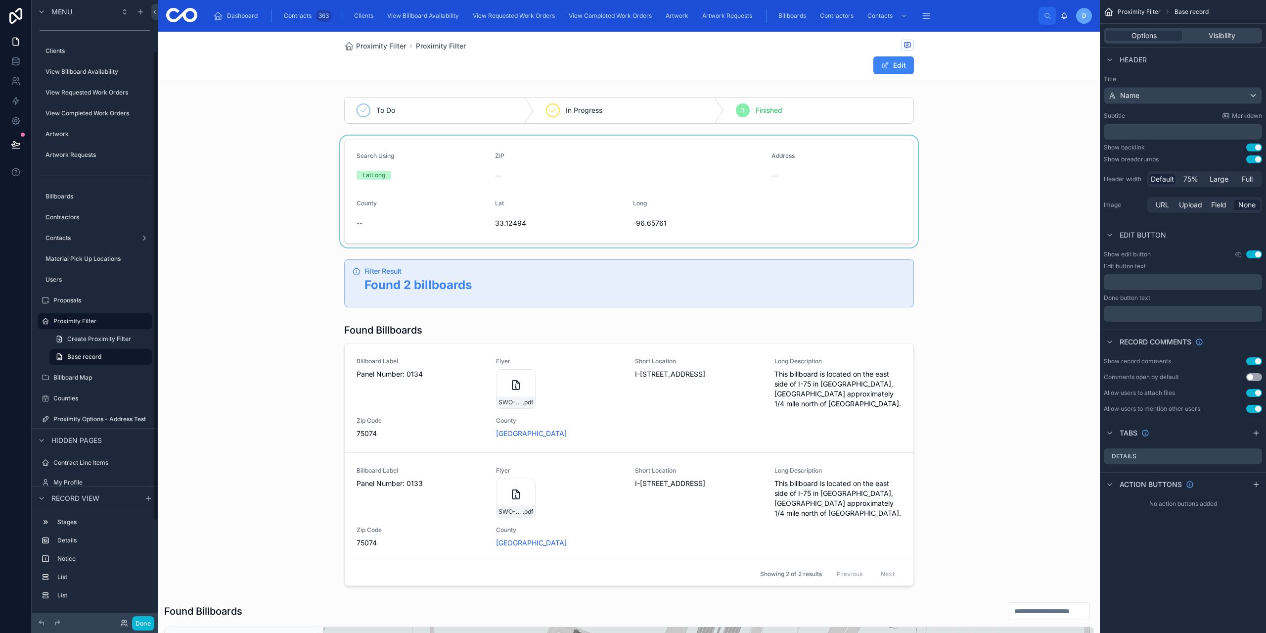
click at [594, 216] on div at bounding box center [629, 192] width 942 height 112
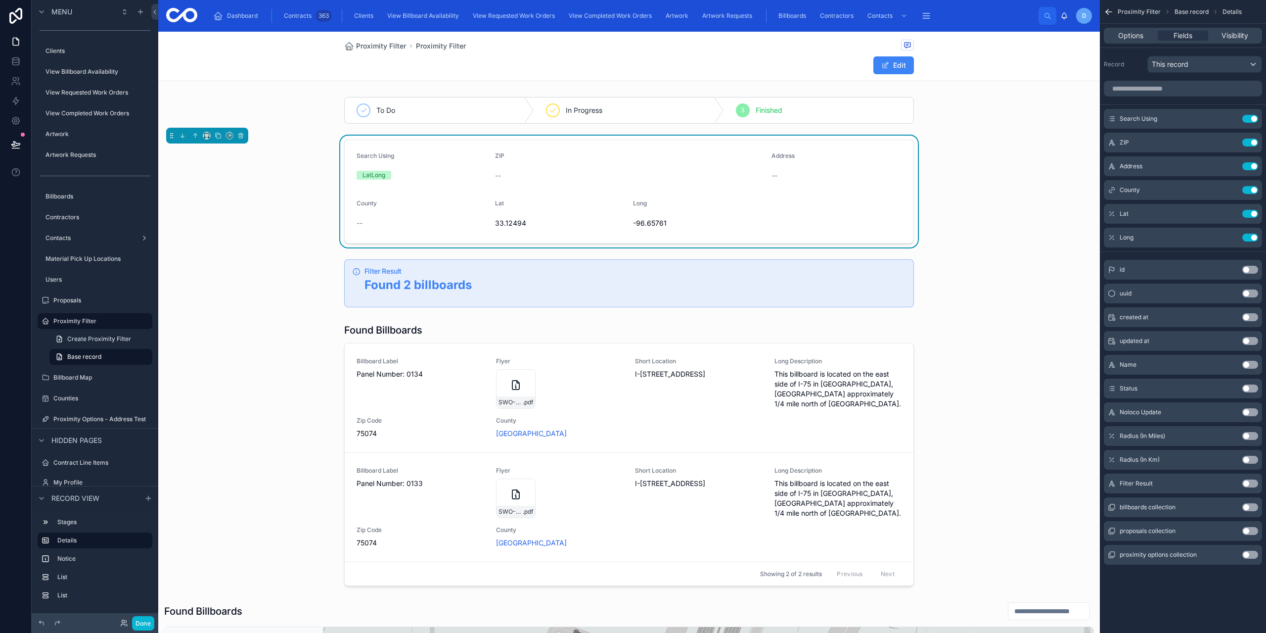
click at [1249, 435] on button "Use setting" at bounding box center [1250, 436] width 16 height 8
click at [148, 624] on button "Done" at bounding box center [143, 623] width 22 height 14
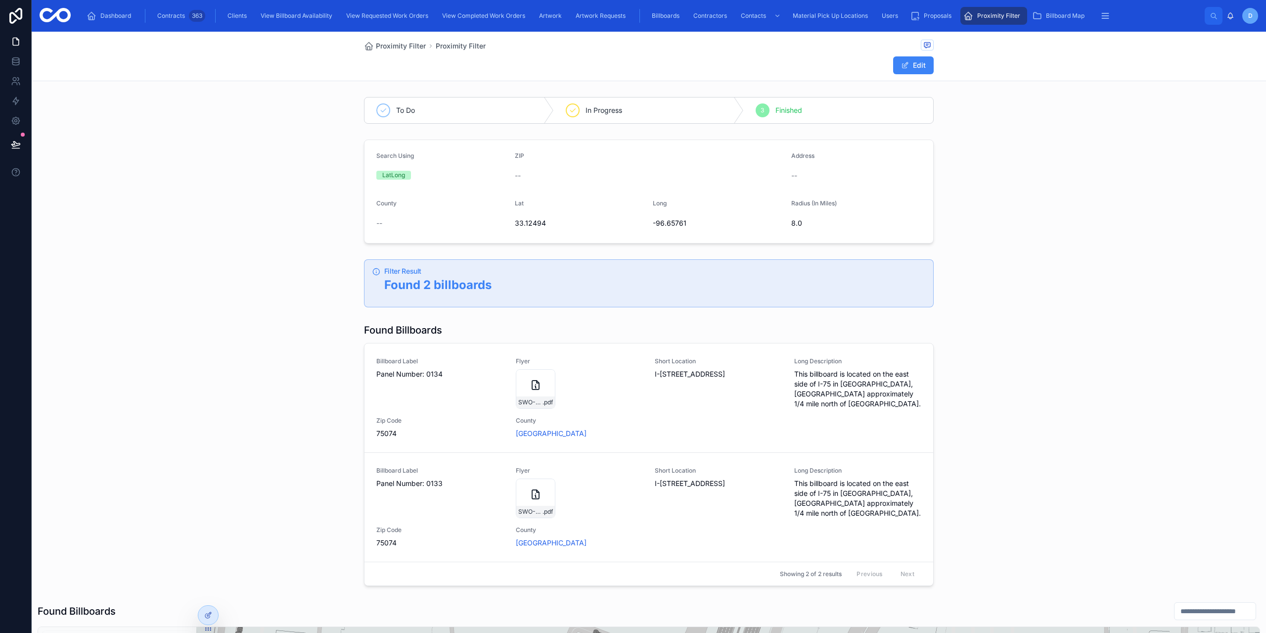
click at [985, 13] on span "Proximity Filter" at bounding box center [998, 16] width 43 height 8
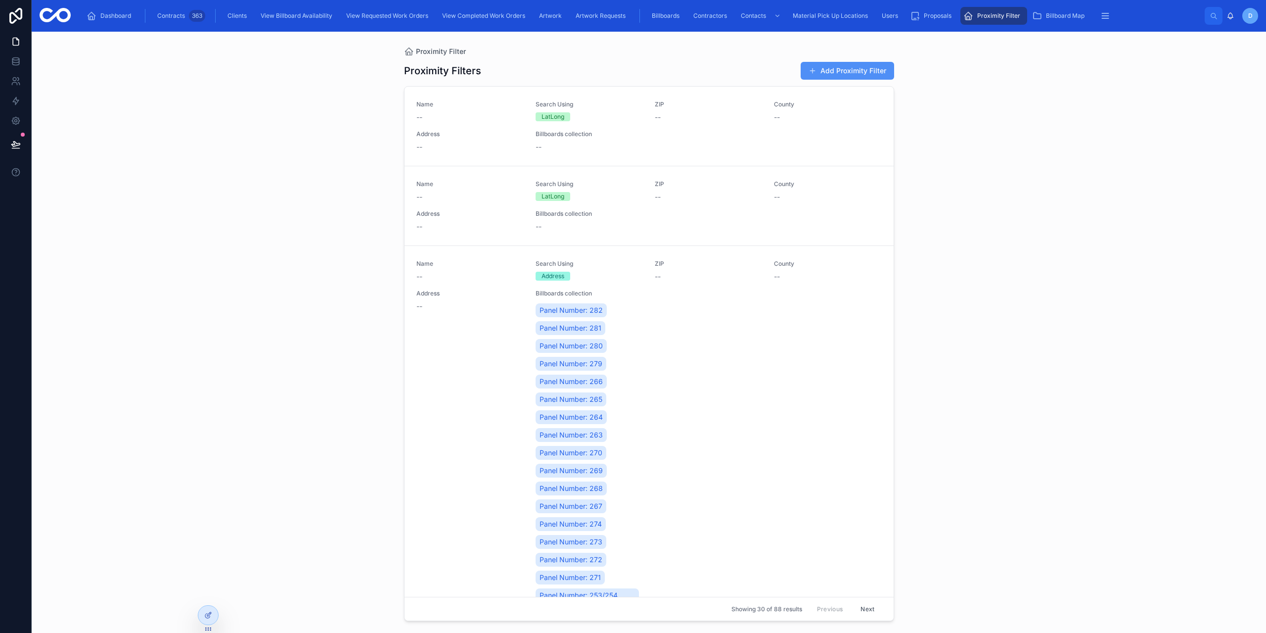
click at [886, 70] on button "Add Proximity Filter" at bounding box center [847, 71] width 93 height 18
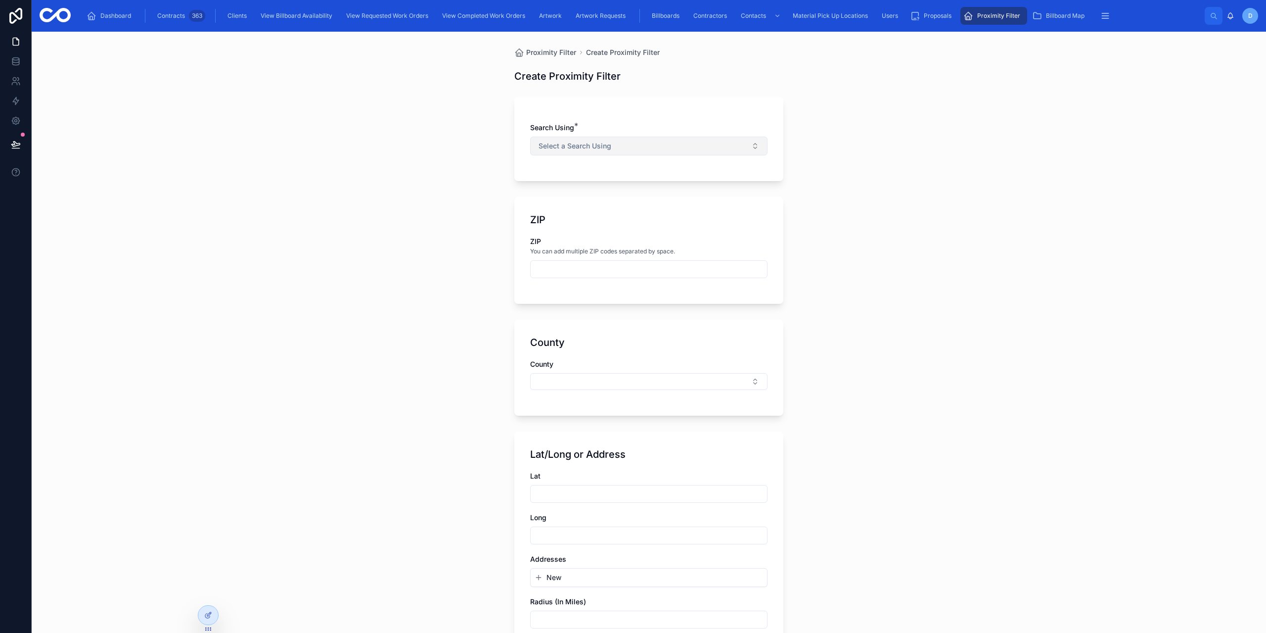
click at [616, 151] on button "Select a Search Using" at bounding box center [648, 146] width 237 height 19
click at [564, 232] on span "LatLong" at bounding box center [550, 230] width 35 height 9
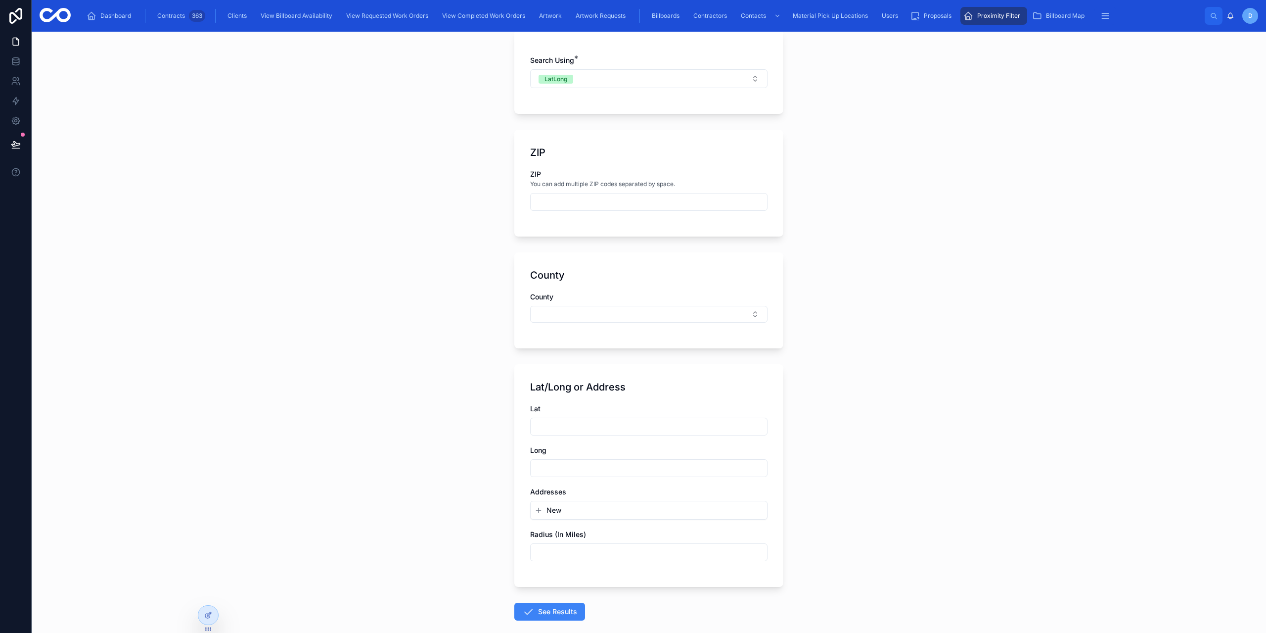
scroll to position [118, 0]
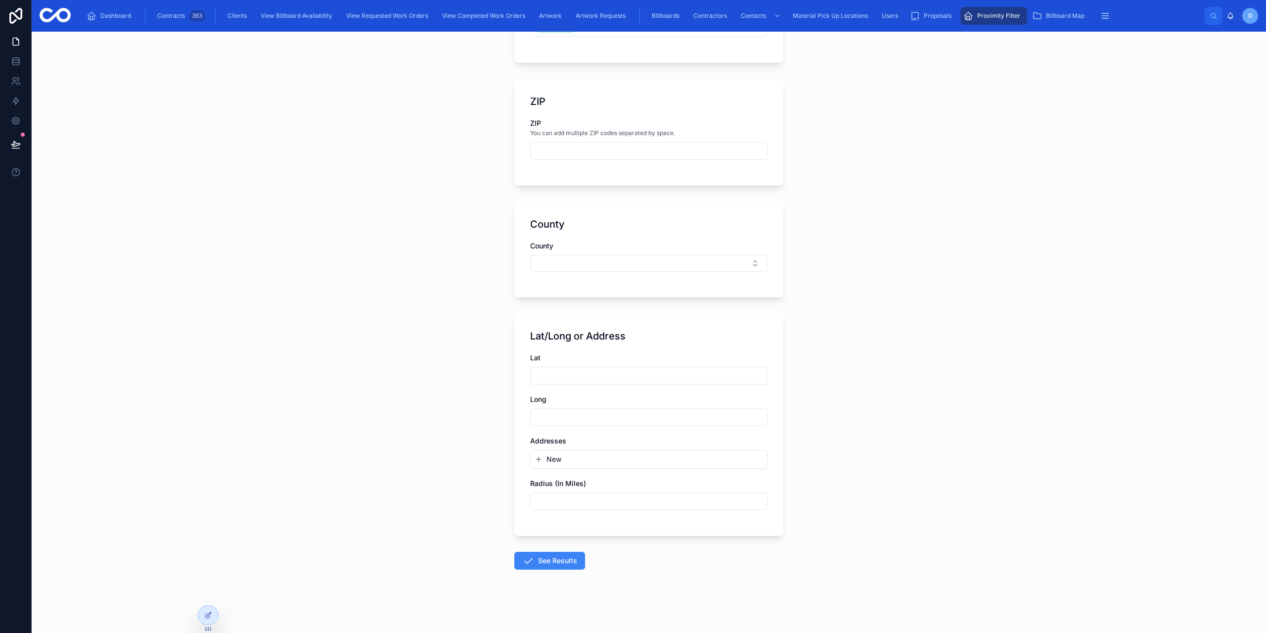
click at [551, 374] on input "text" at bounding box center [649, 375] width 236 height 14
paste input "********"
type input "********"
click at [538, 420] on input "text" at bounding box center [649, 417] width 236 height 14
paste input "*********"
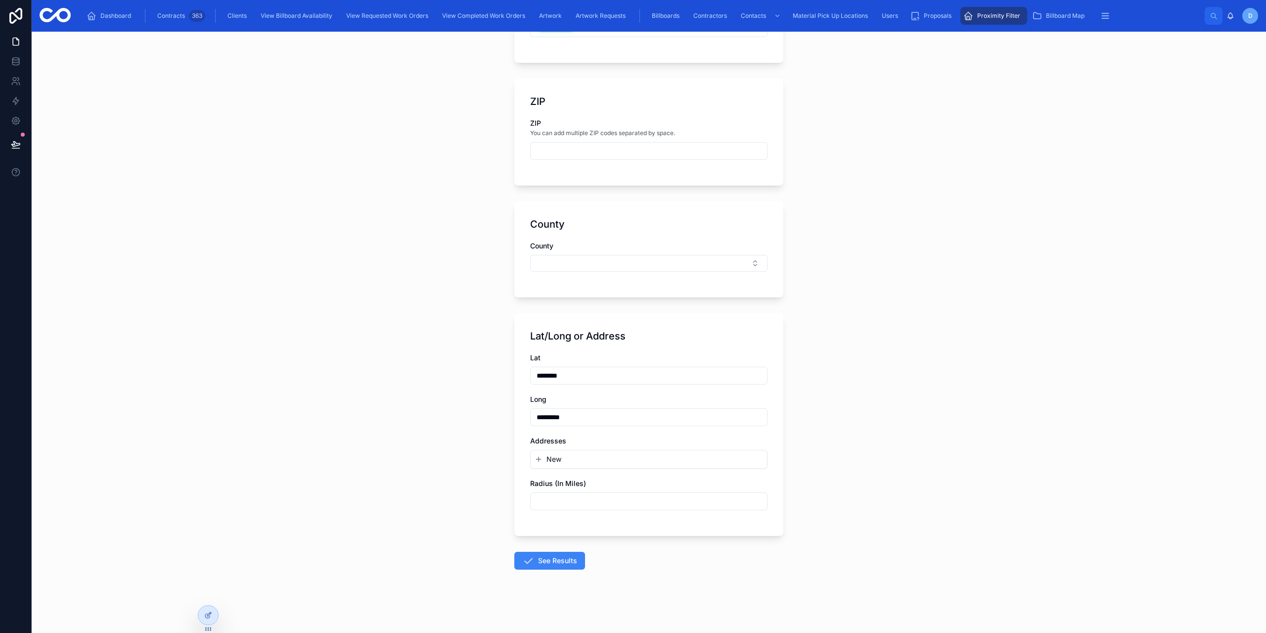
type input "*********"
click at [546, 503] on input "text" at bounding box center [649, 501] width 236 height 14
type input "****"
click at [539, 560] on button "See Results" at bounding box center [549, 560] width 71 height 18
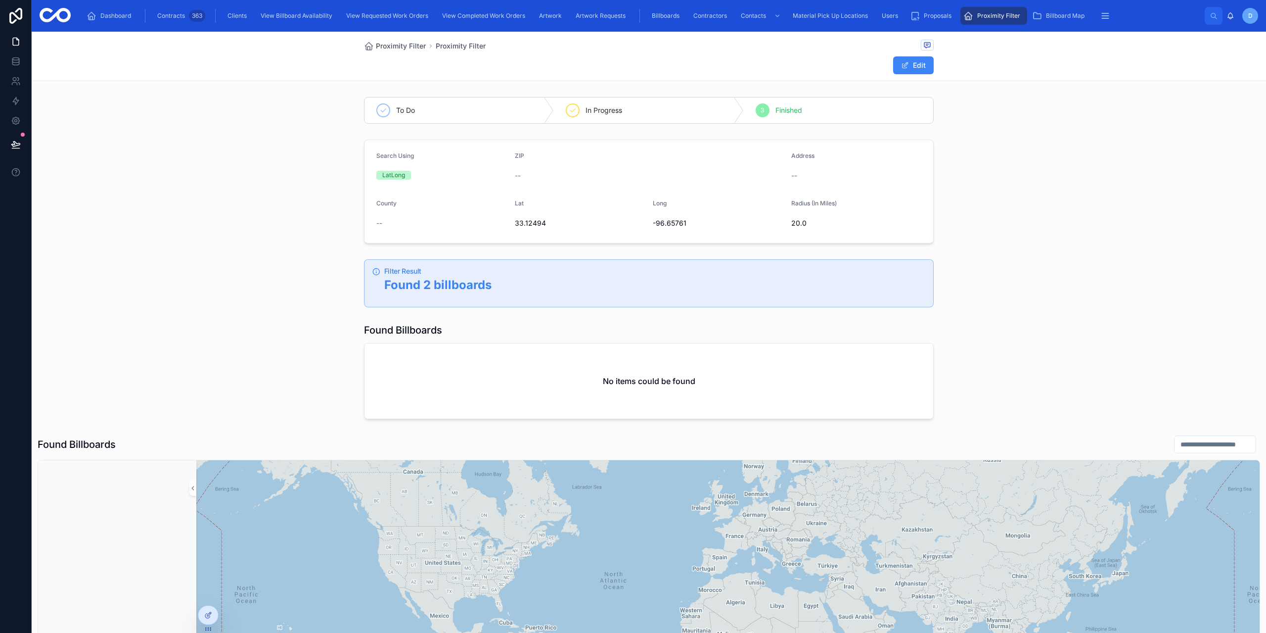
click at [291, 199] on div "Search Using LatLong ZIP -- Address -- County -- [GEOGRAPHIC_DATA] Radius (In M…" at bounding box center [649, 192] width 1234 height 112
click at [276, 300] on div "Filter Result Found 2 billboards" at bounding box center [649, 283] width 1234 height 56
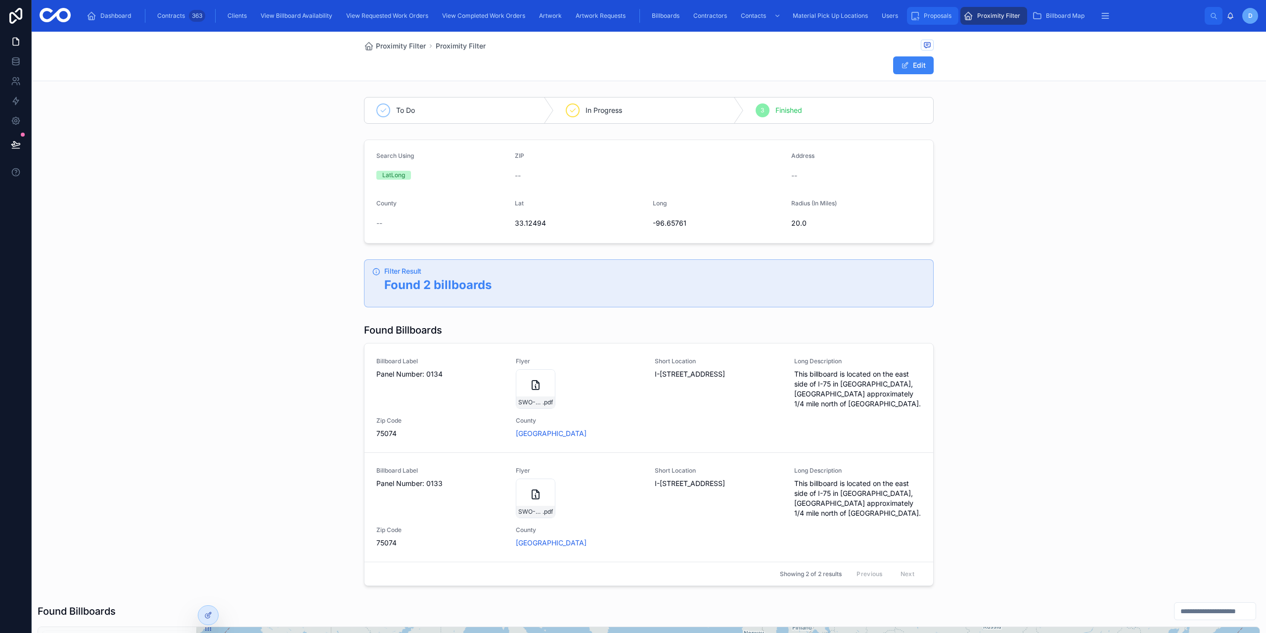
click at [940, 12] on span "Proposals" at bounding box center [938, 16] width 28 height 8
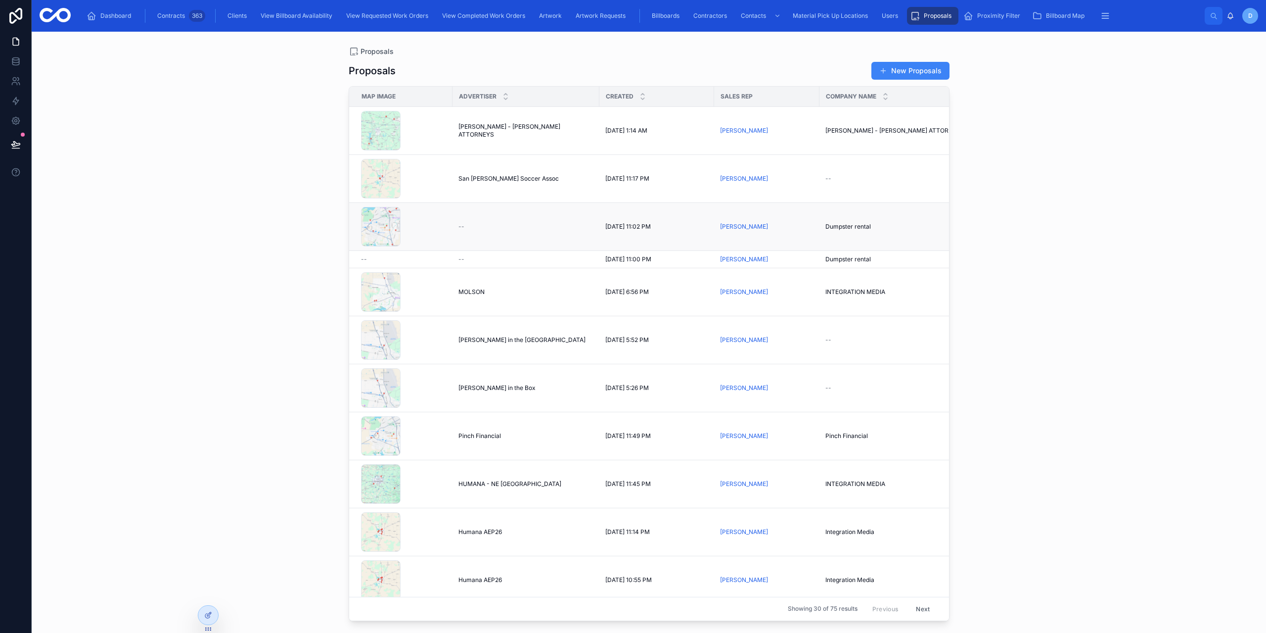
click at [517, 228] on div "--" at bounding box center [525, 227] width 135 height 8
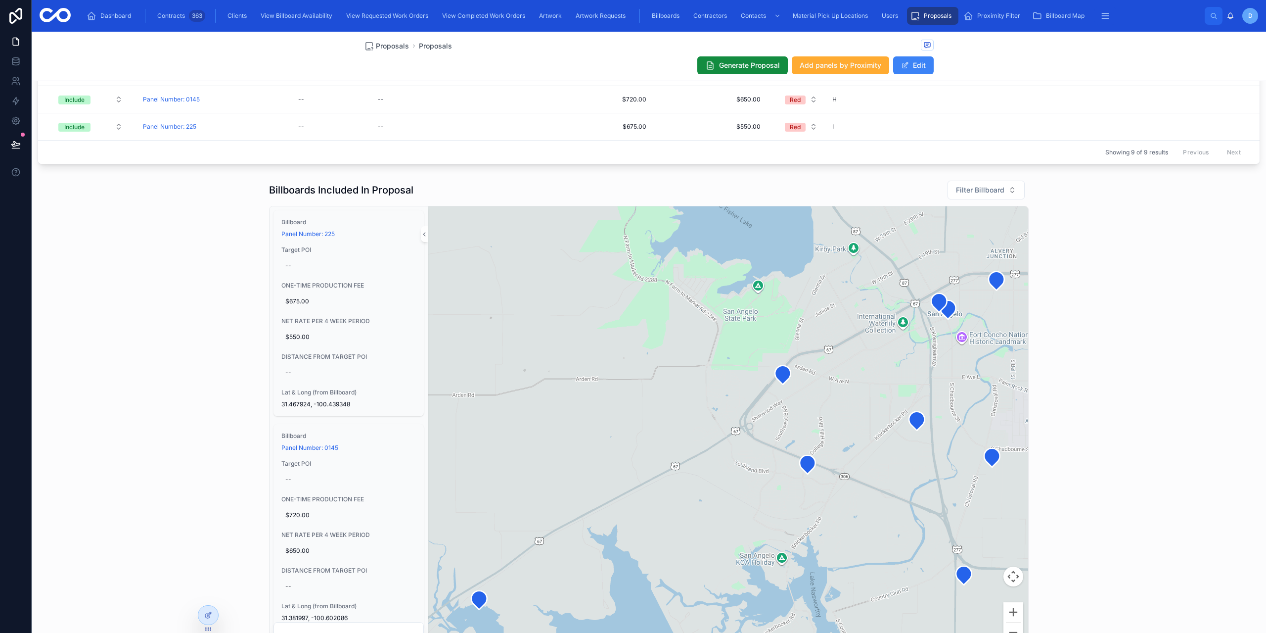
scroll to position [544, 0]
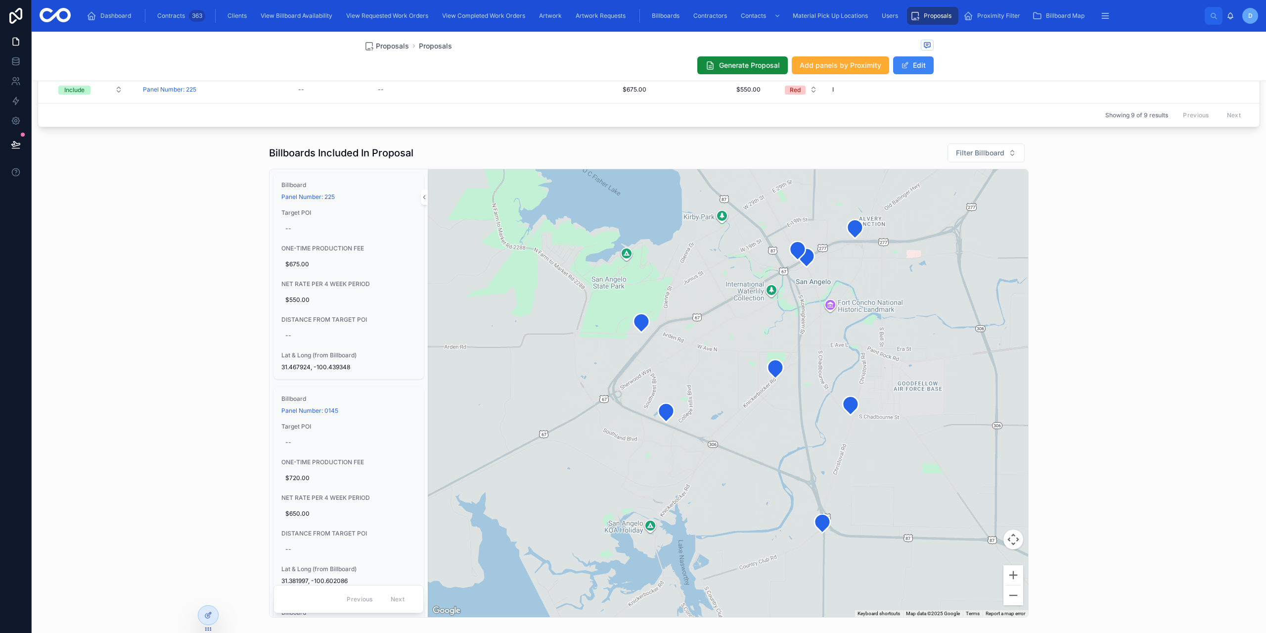
drag, startPoint x: 569, startPoint y: 446, endPoint x: 561, endPoint y: 440, distance: 9.6
click at [495, 467] on div at bounding box center [728, 393] width 600 height 448
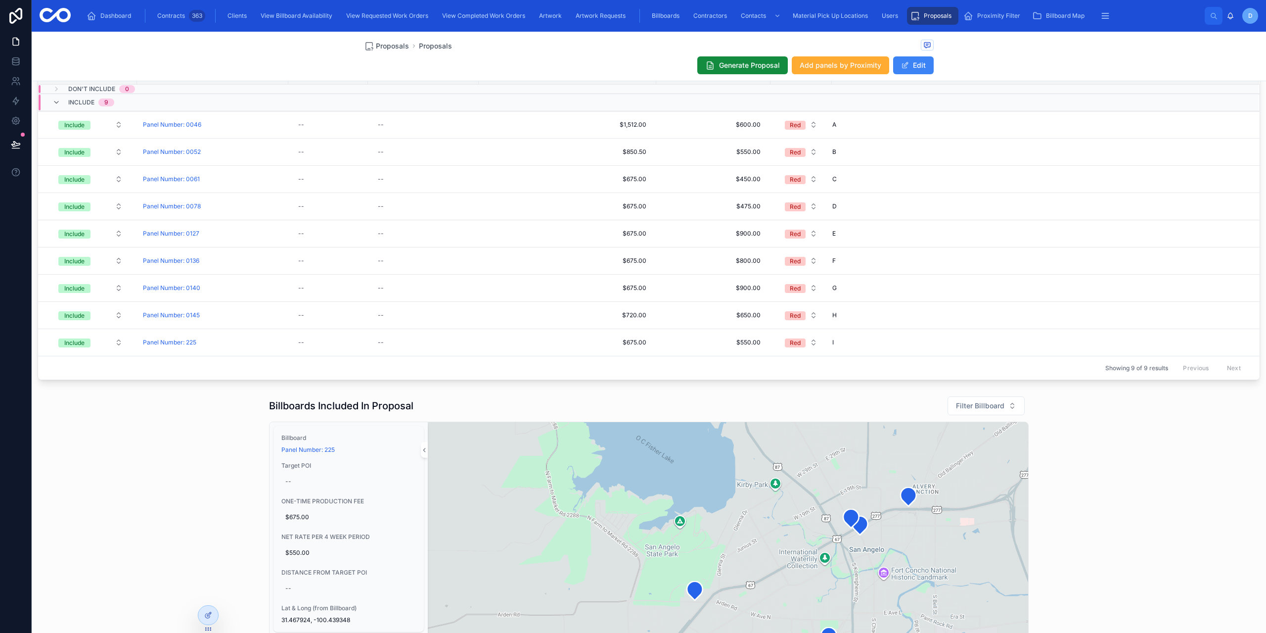
scroll to position [198, 0]
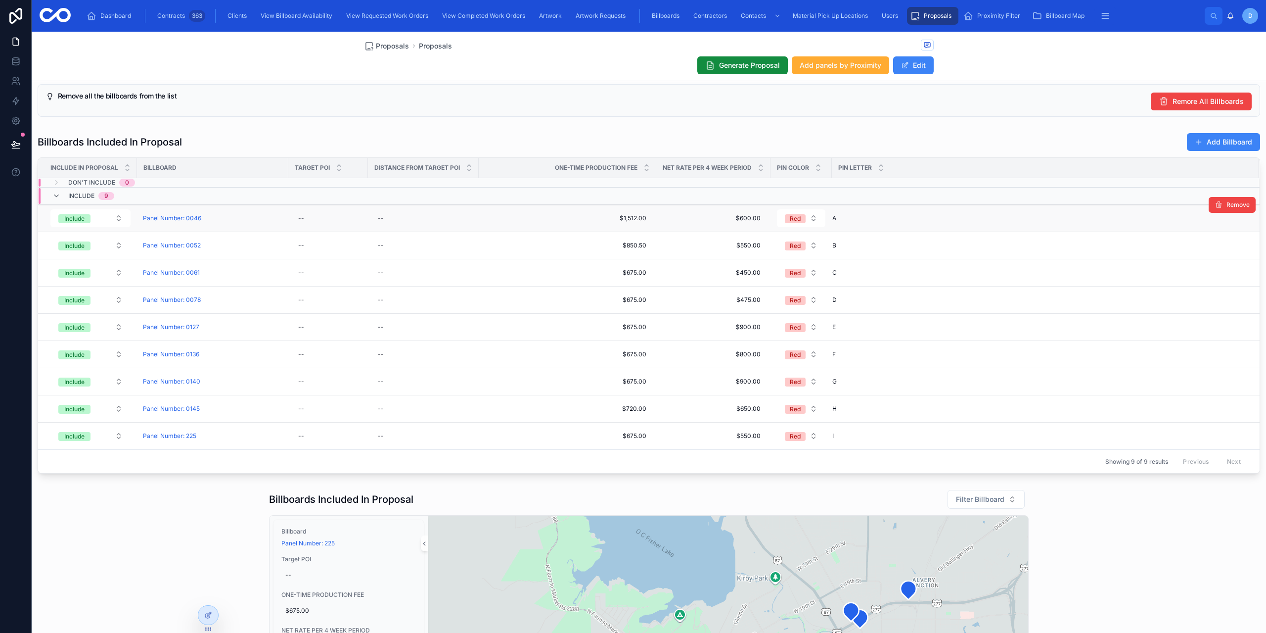
click at [835, 220] on span "A" at bounding box center [834, 218] width 4 height 8
click at [251, 209] on td "Panel Number: 0046" at bounding box center [212, 218] width 151 height 27
click at [247, 220] on div "Panel Number: 0046" at bounding box center [212, 218] width 139 height 8
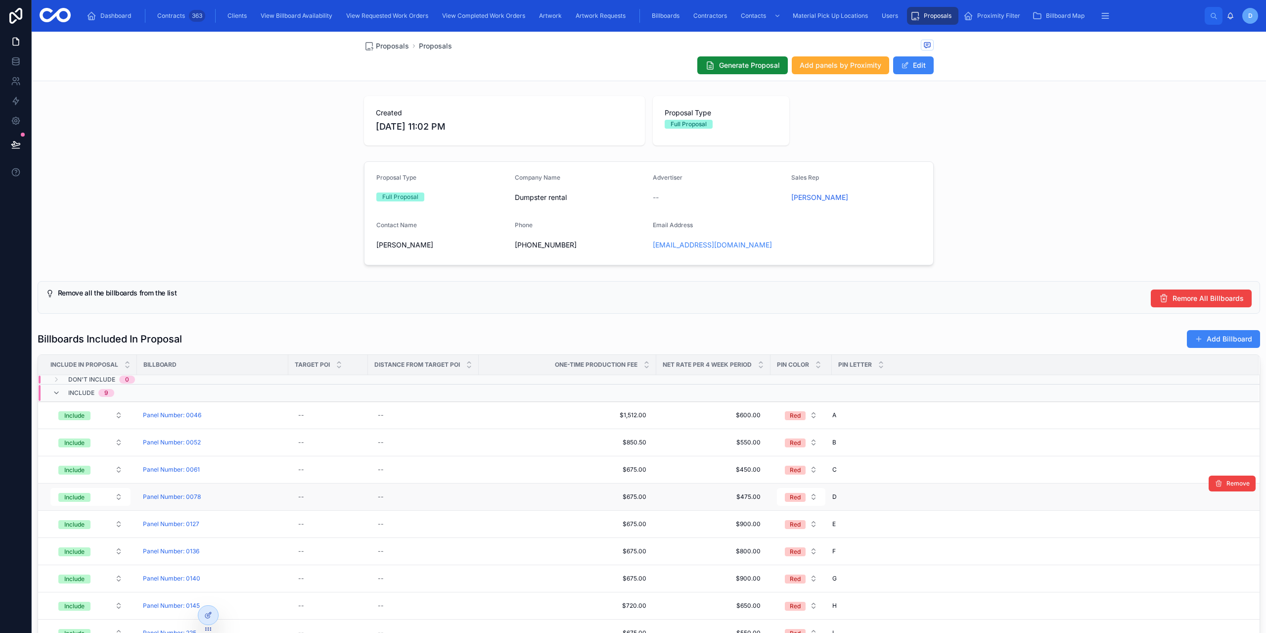
scroll to position [0, 0]
click at [836, 415] on span "A" at bounding box center [834, 416] width 4 height 8
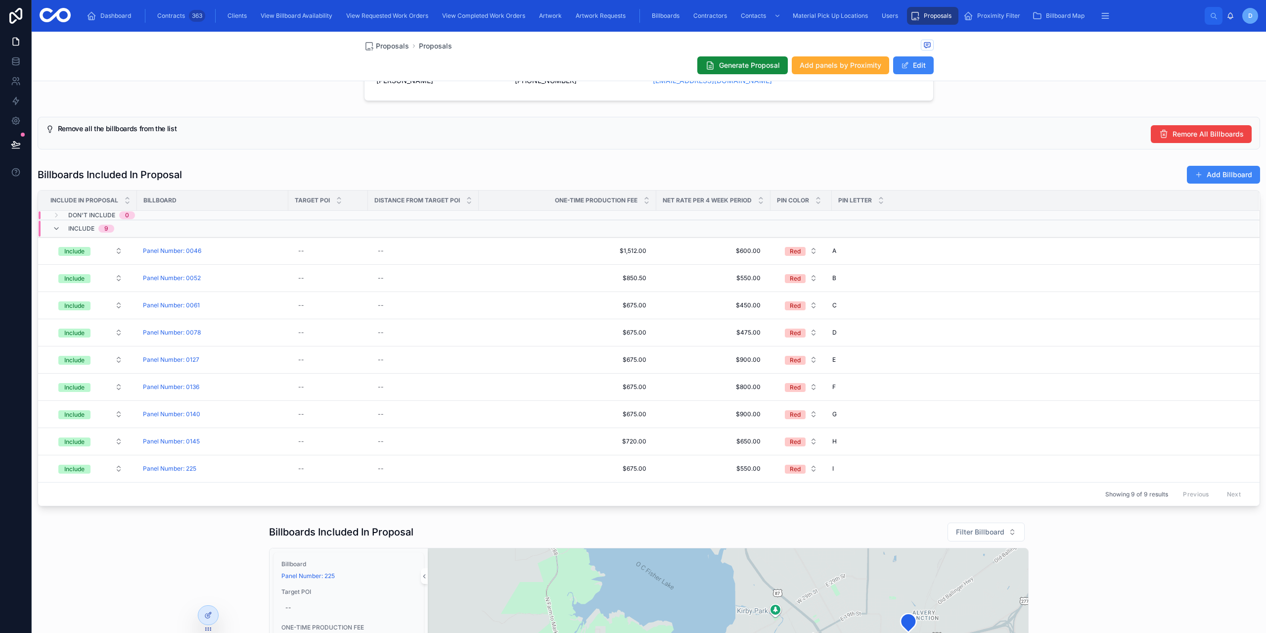
scroll to position [247, 0]
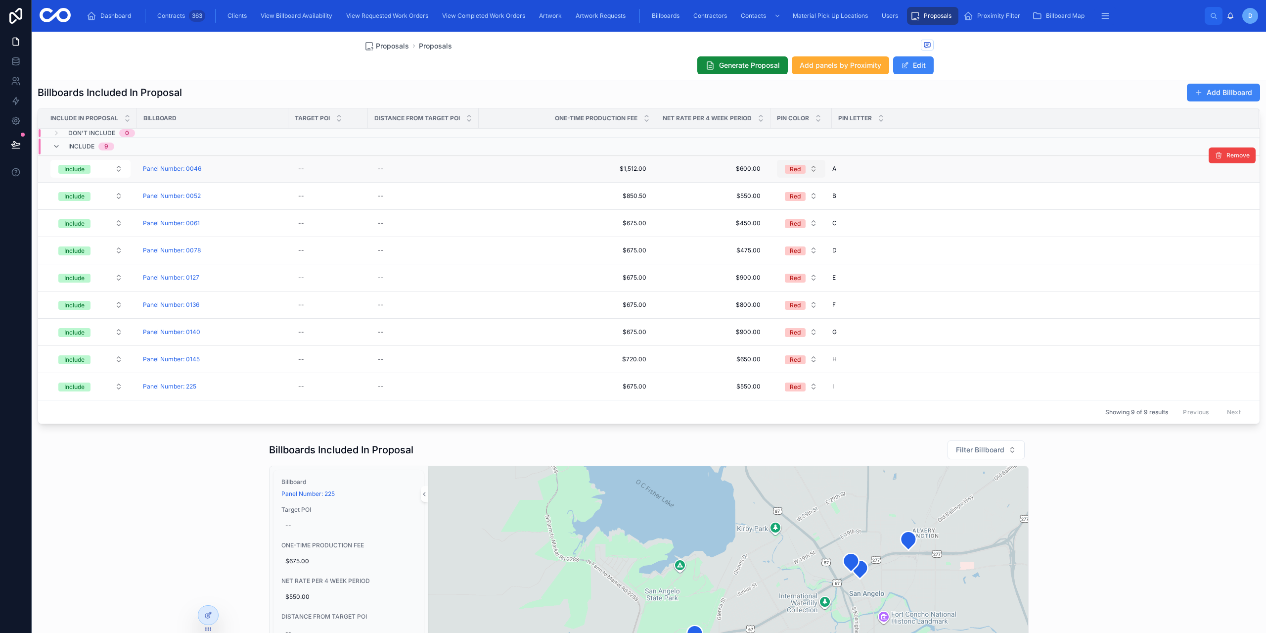
click at [812, 172] on button "Red" at bounding box center [801, 169] width 48 height 18
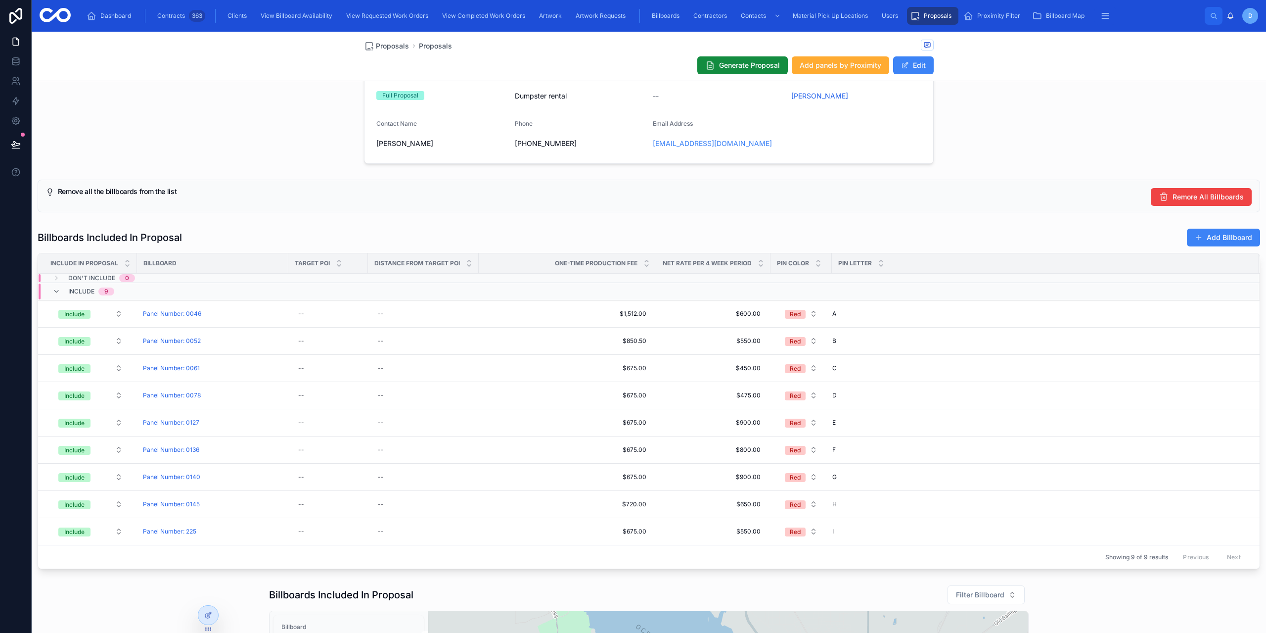
scroll to position [99, 0]
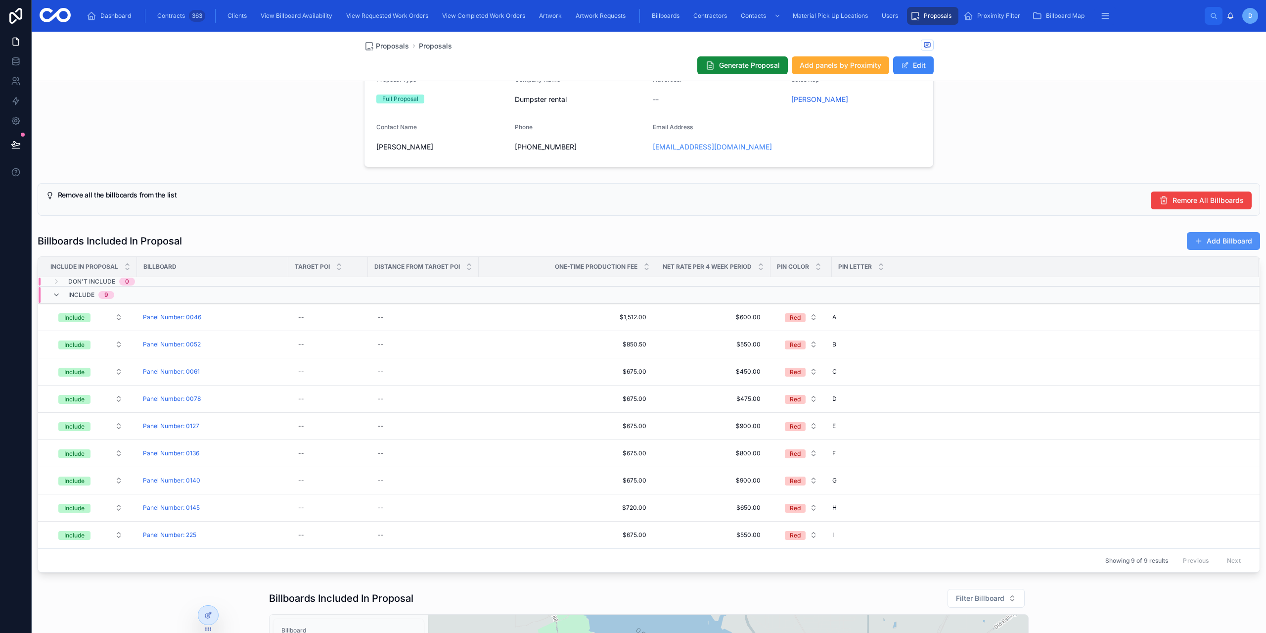
click at [1202, 236] on button "Add Billboard" at bounding box center [1223, 241] width 73 height 18
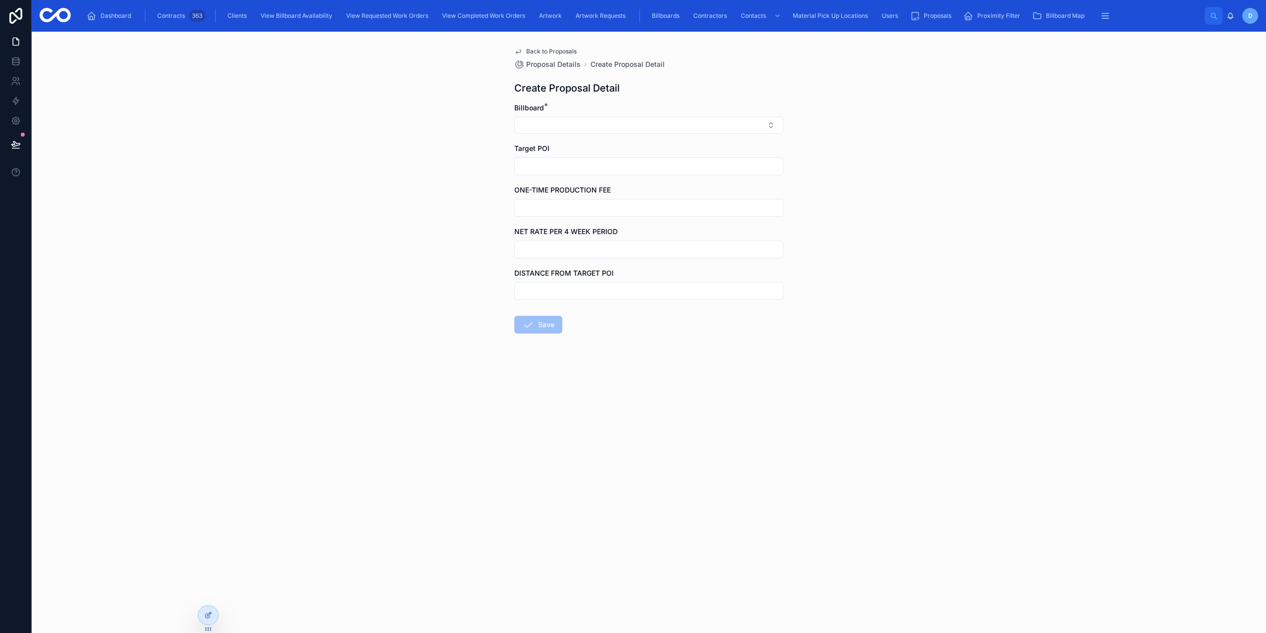
click at [528, 52] on span "Back to Proposals" at bounding box center [551, 51] width 50 height 8
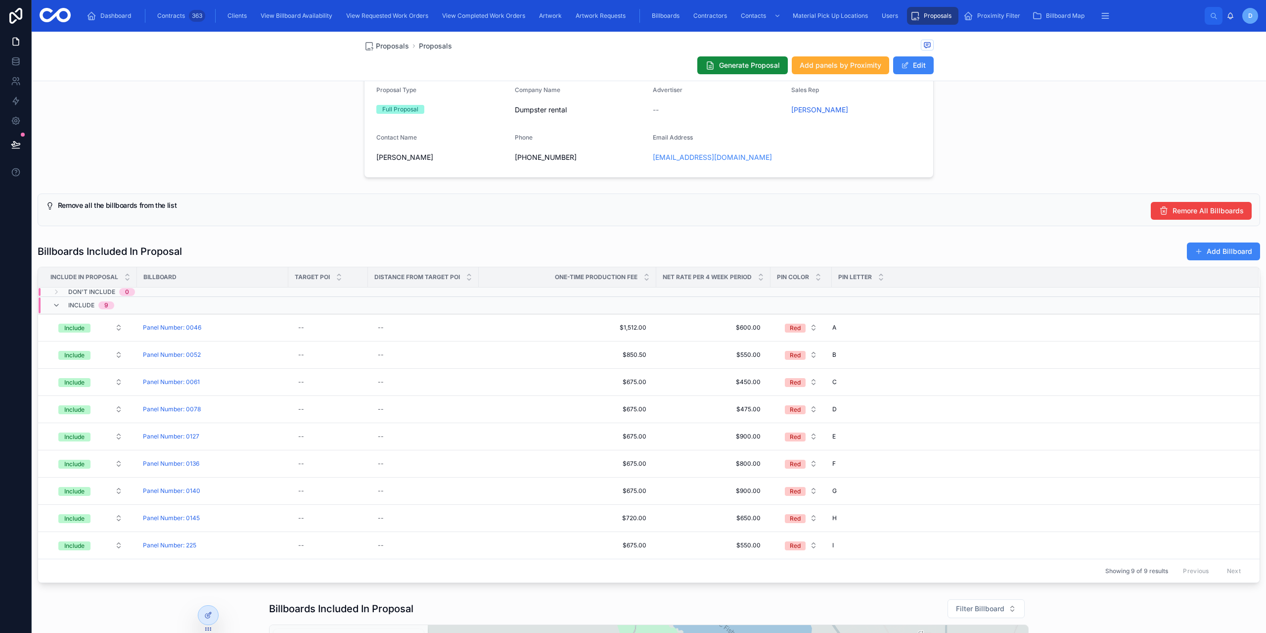
scroll to position [169, 0]
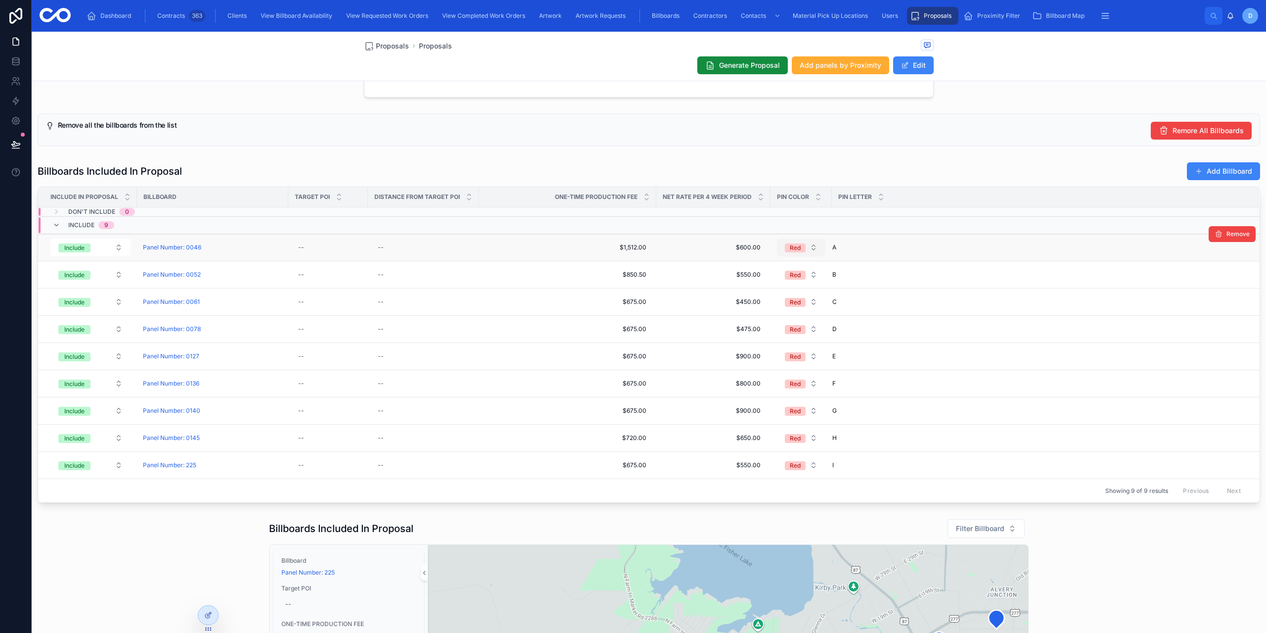
click at [799, 245] on div "Red" at bounding box center [795, 247] width 11 height 9
click at [799, 239] on button "Red" at bounding box center [801, 247] width 48 height 18
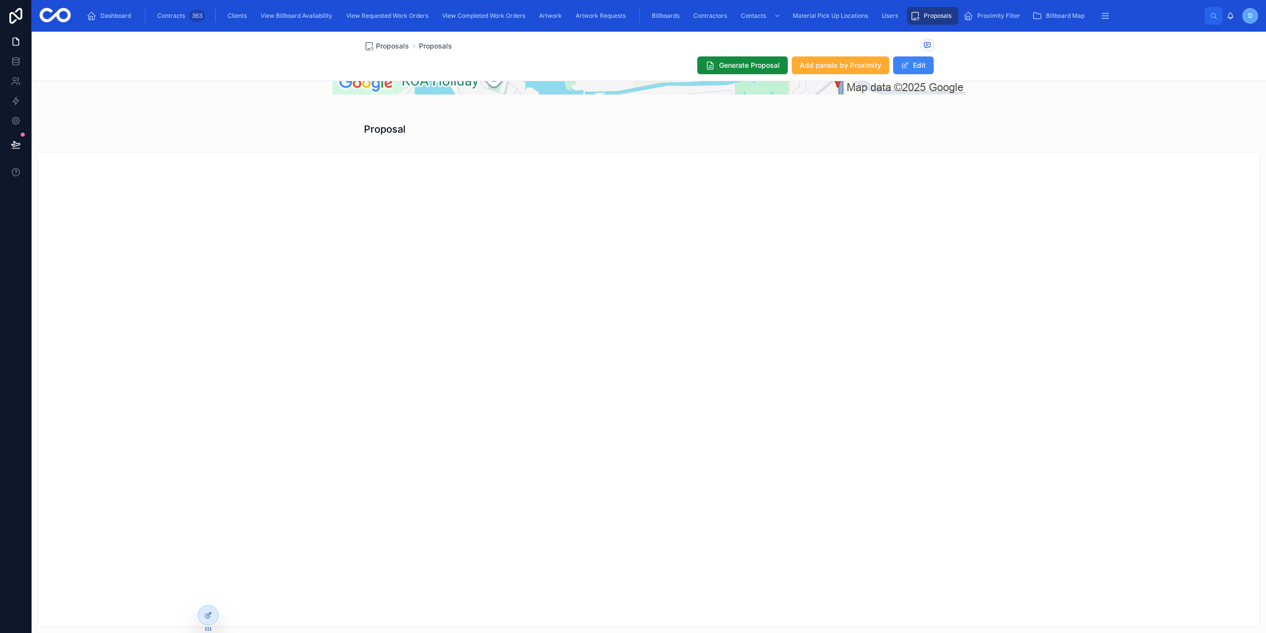
scroll to position [1823, 0]
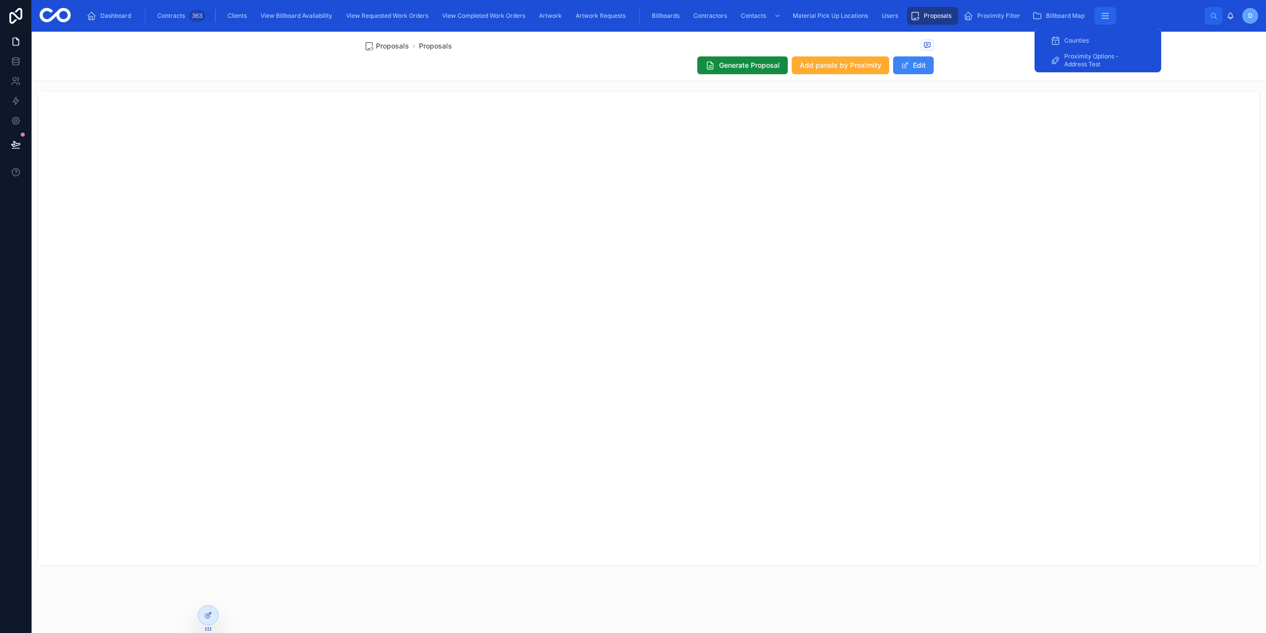
click at [1102, 14] on icon "scrollable content" at bounding box center [1105, 16] width 10 height 10
click at [975, 41] on div "Proposals Proposals Generate Proposal Add panels by Proximity Edit" at bounding box center [649, 56] width 1234 height 49
click at [310, 61] on div "Proposals Proposals Generate Proposal Add panels by Proximity Edit" at bounding box center [649, 56] width 1234 height 49
click at [271, 37] on div "Proposals Proposals Generate Proposal Add panels by Proximity Edit" at bounding box center [649, 56] width 1234 height 49
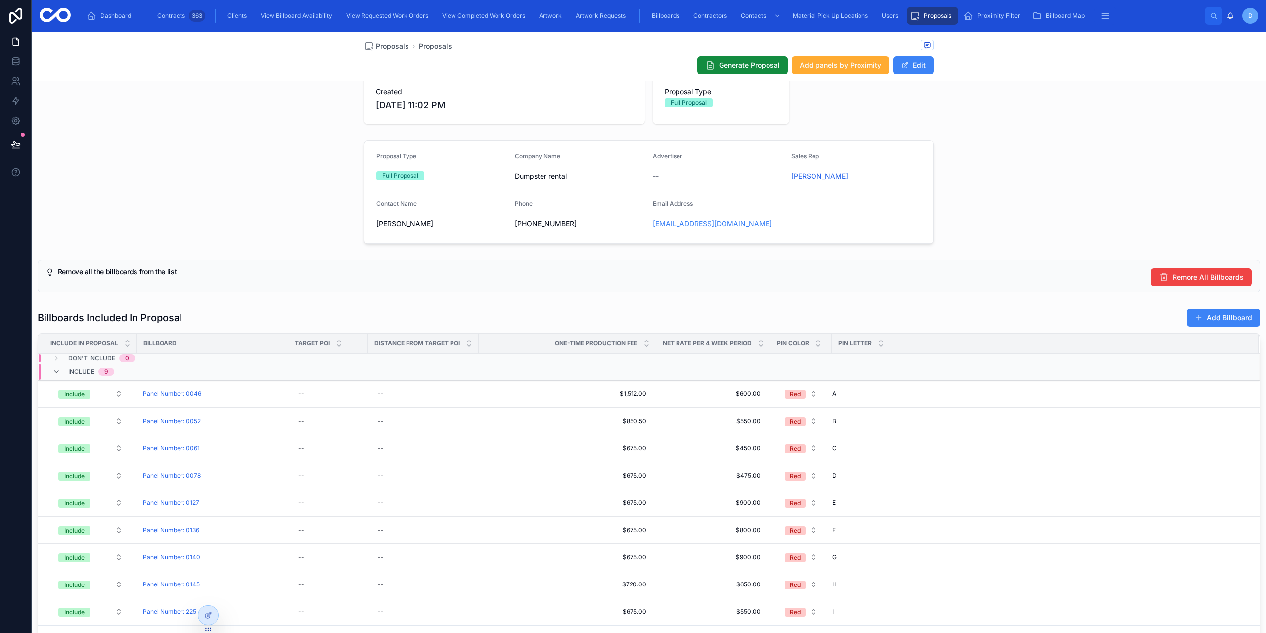
scroll to position [0, 0]
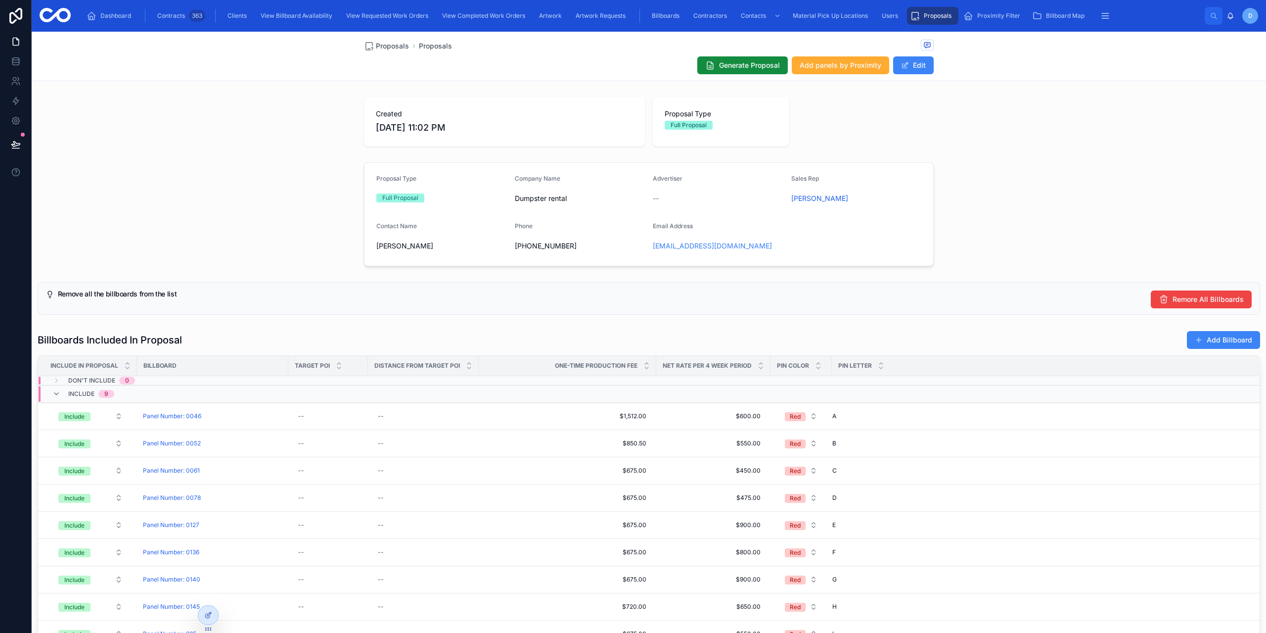
click at [247, 103] on div "Created [DATE] 11:02 PM Proposal Type Full Proposal" at bounding box center [649, 121] width 1234 height 57
click at [1135, 201] on div "Proposal Type Full Proposal Company Name Dumpster rental Advertiser -- Sales Re…" at bounding box center [649, 214] width 1234 height 112
